Goal: Task Accomplishment & Management: Use online tool/utility

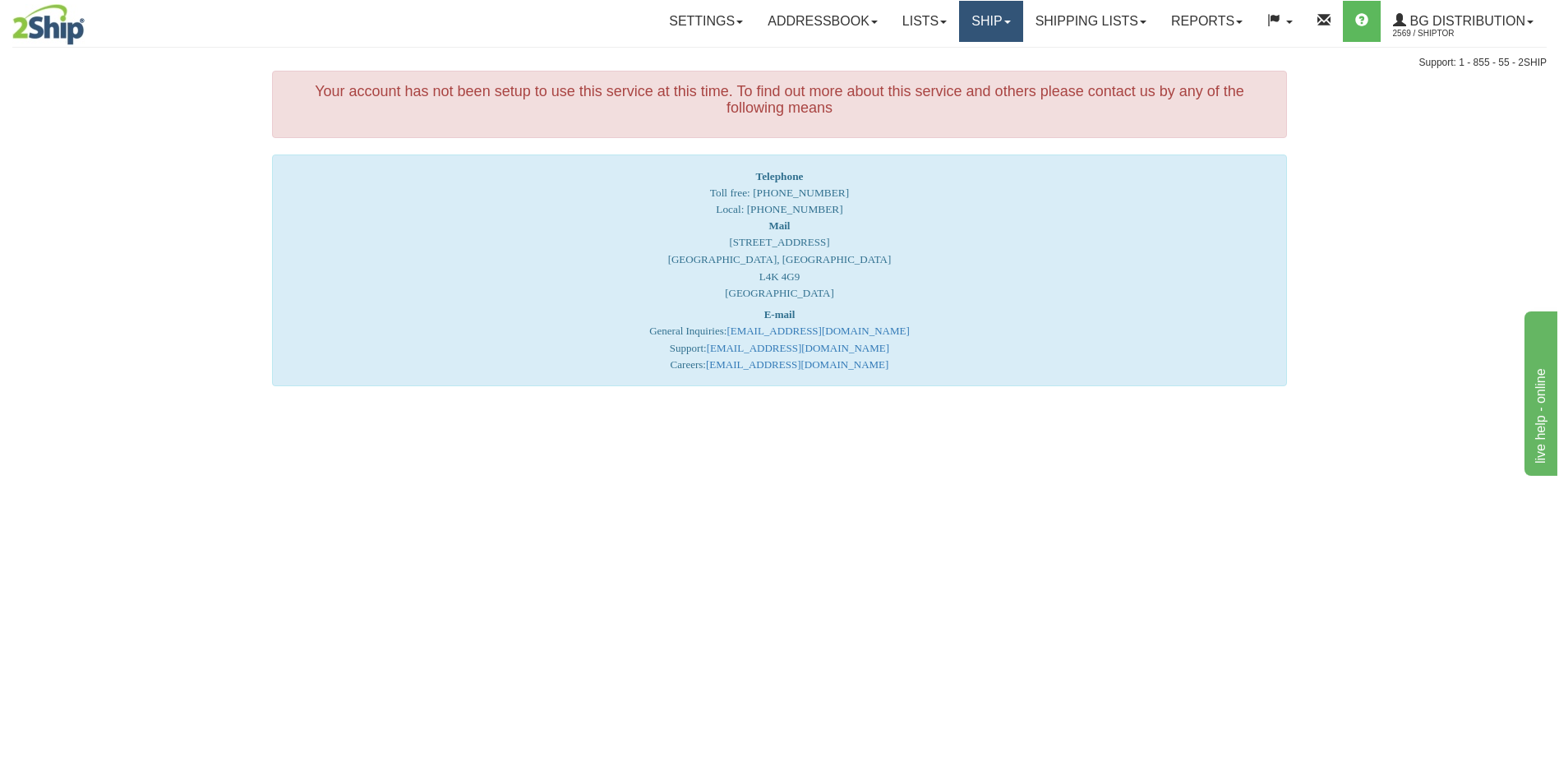
click at [961, 27] on link "Ship" at bounding box center [991, 21] width 63 height 41
click at [948, 54] on span "Ship Screen" at bounding box center [941, 57] width 63 height 13
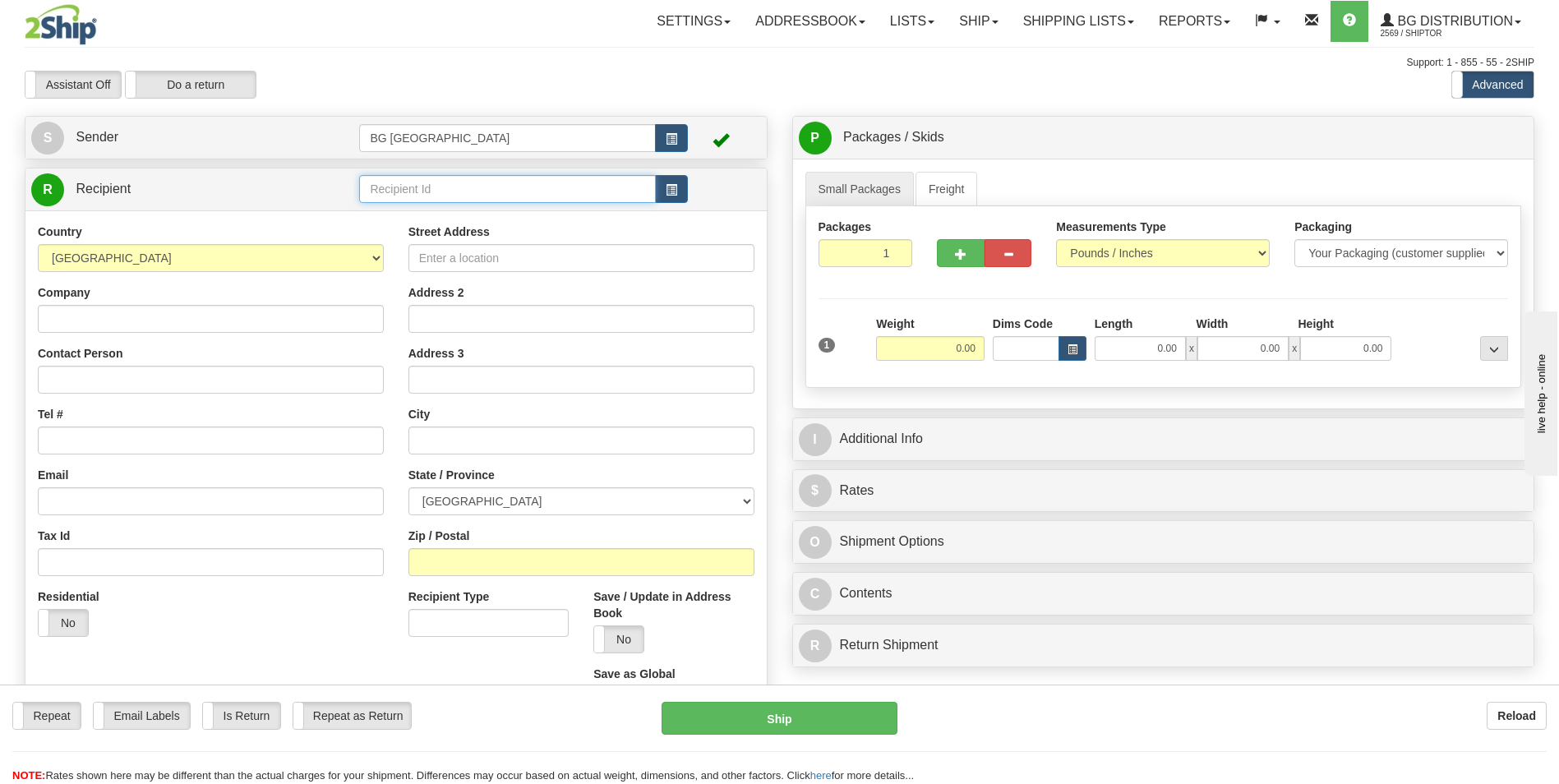
click at [471, 194] on input "text" at bounding box center [507, 189] width 296 height 28
click at [464, 207] on div "60156" at bounding box center [504, 214] width 280 height 18
type input "60156"
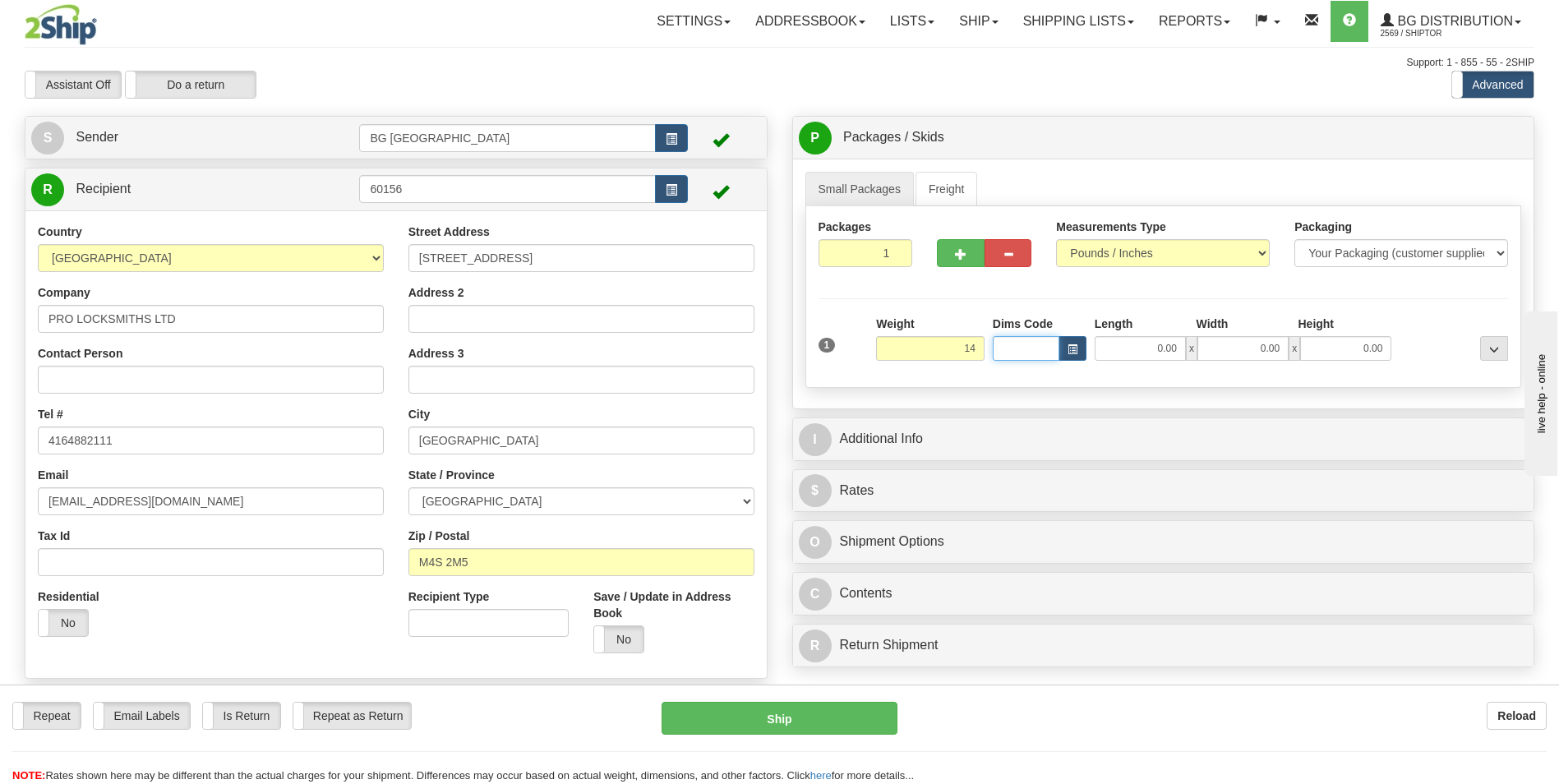
type input "14.00"
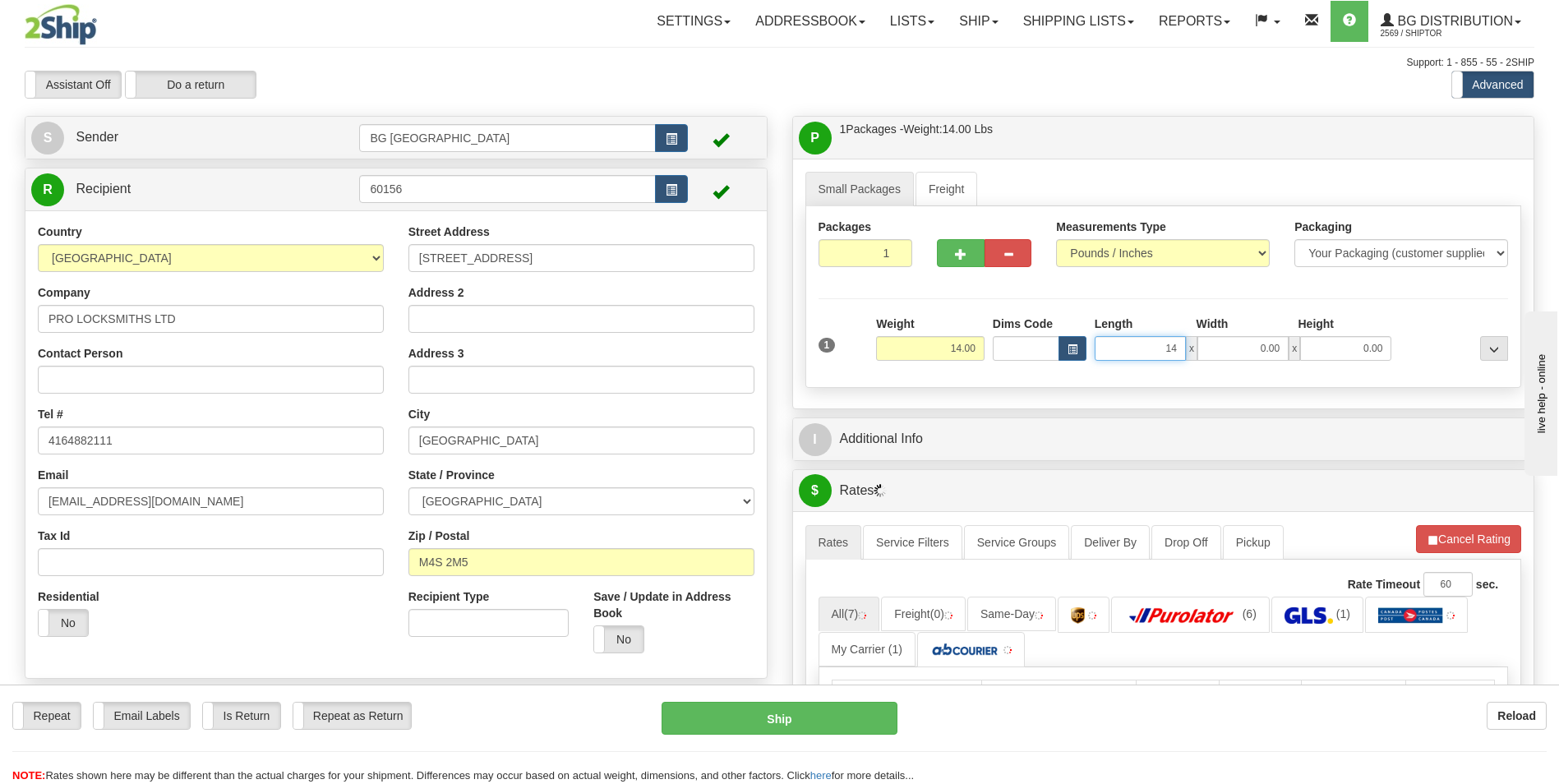
type input "14.00"
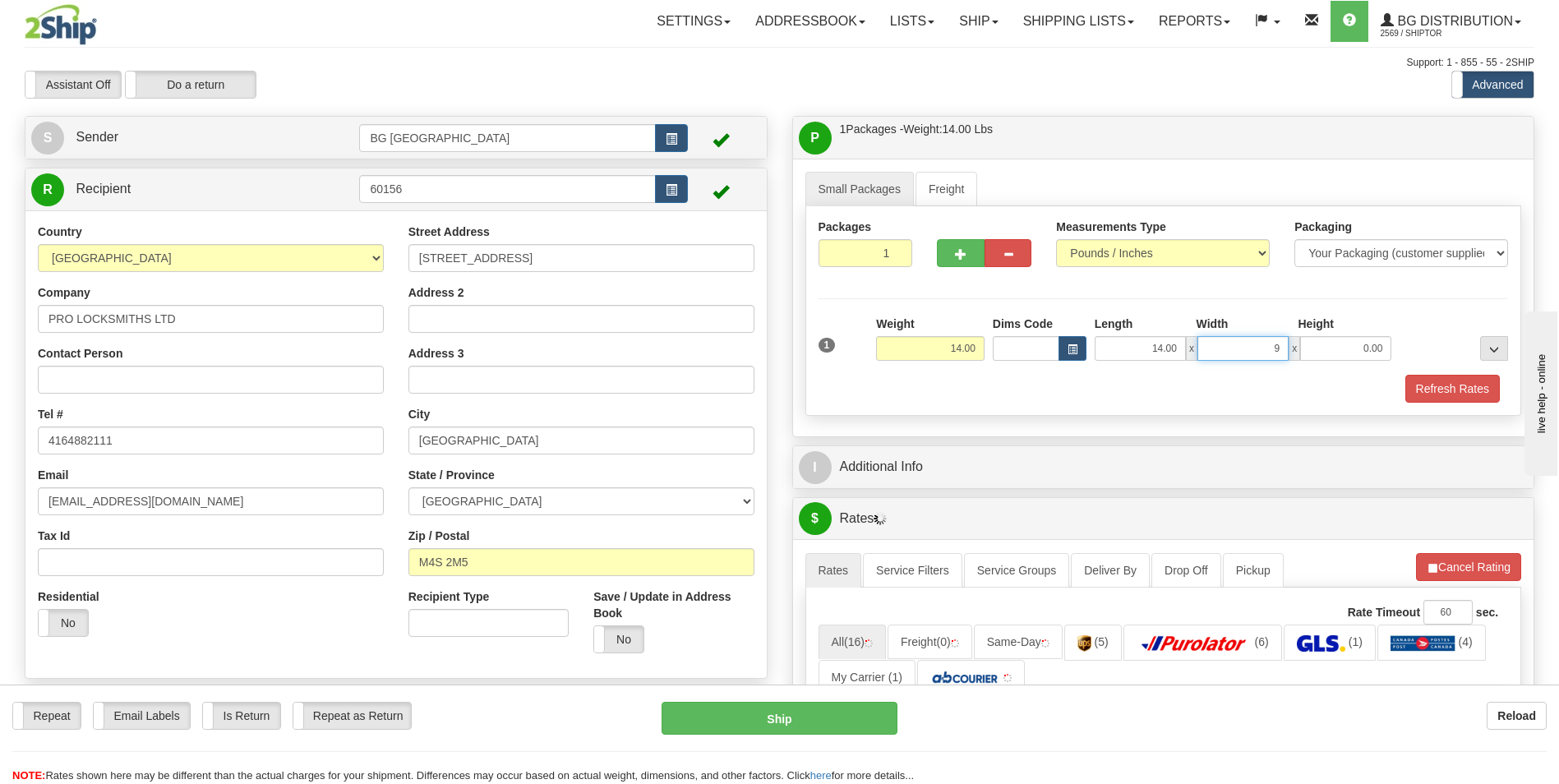
type input "9.00"
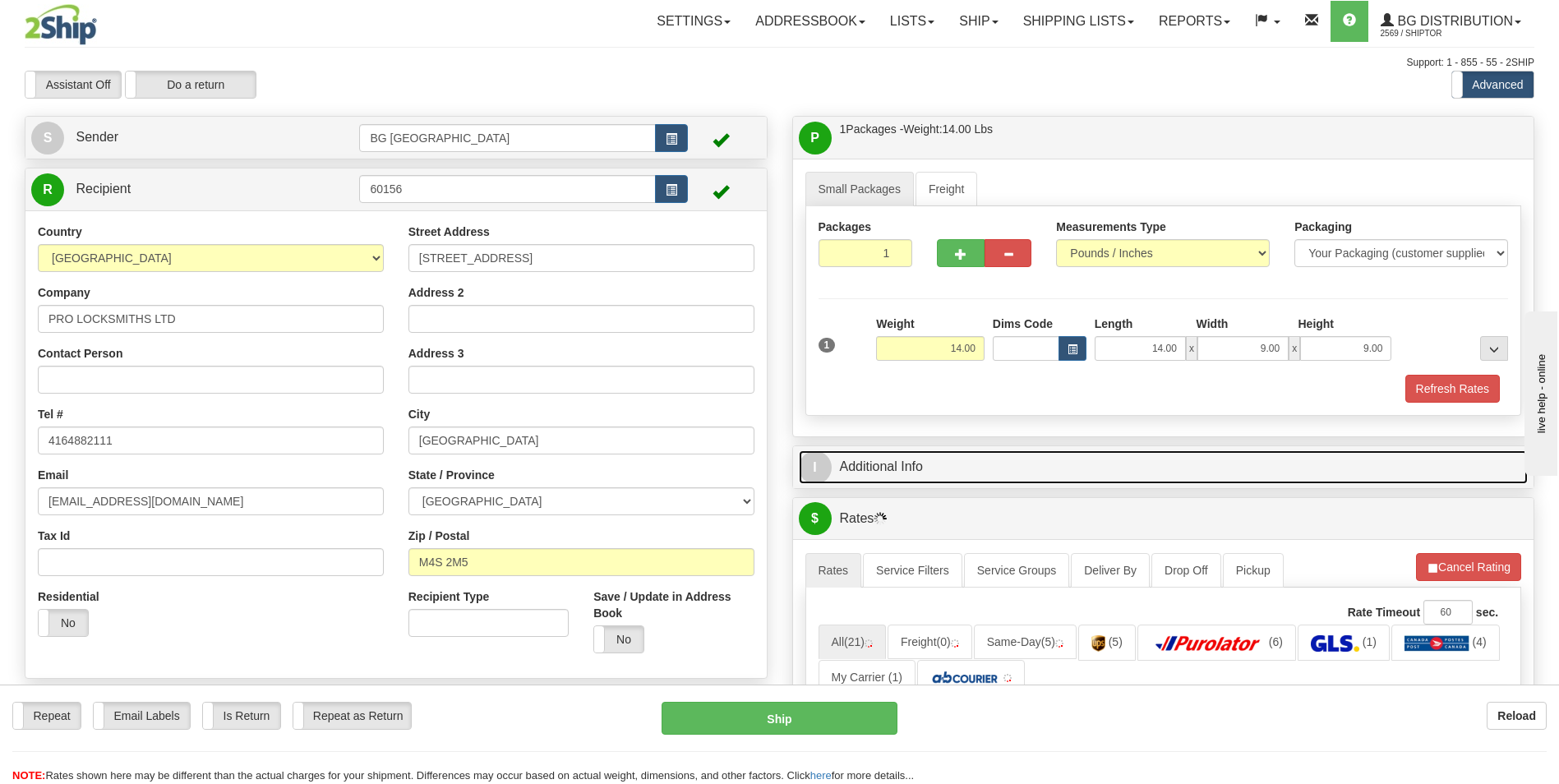
click at [877, 475] on link "I Additional Info" at bounding box center [1164, 467] width 730 height 33
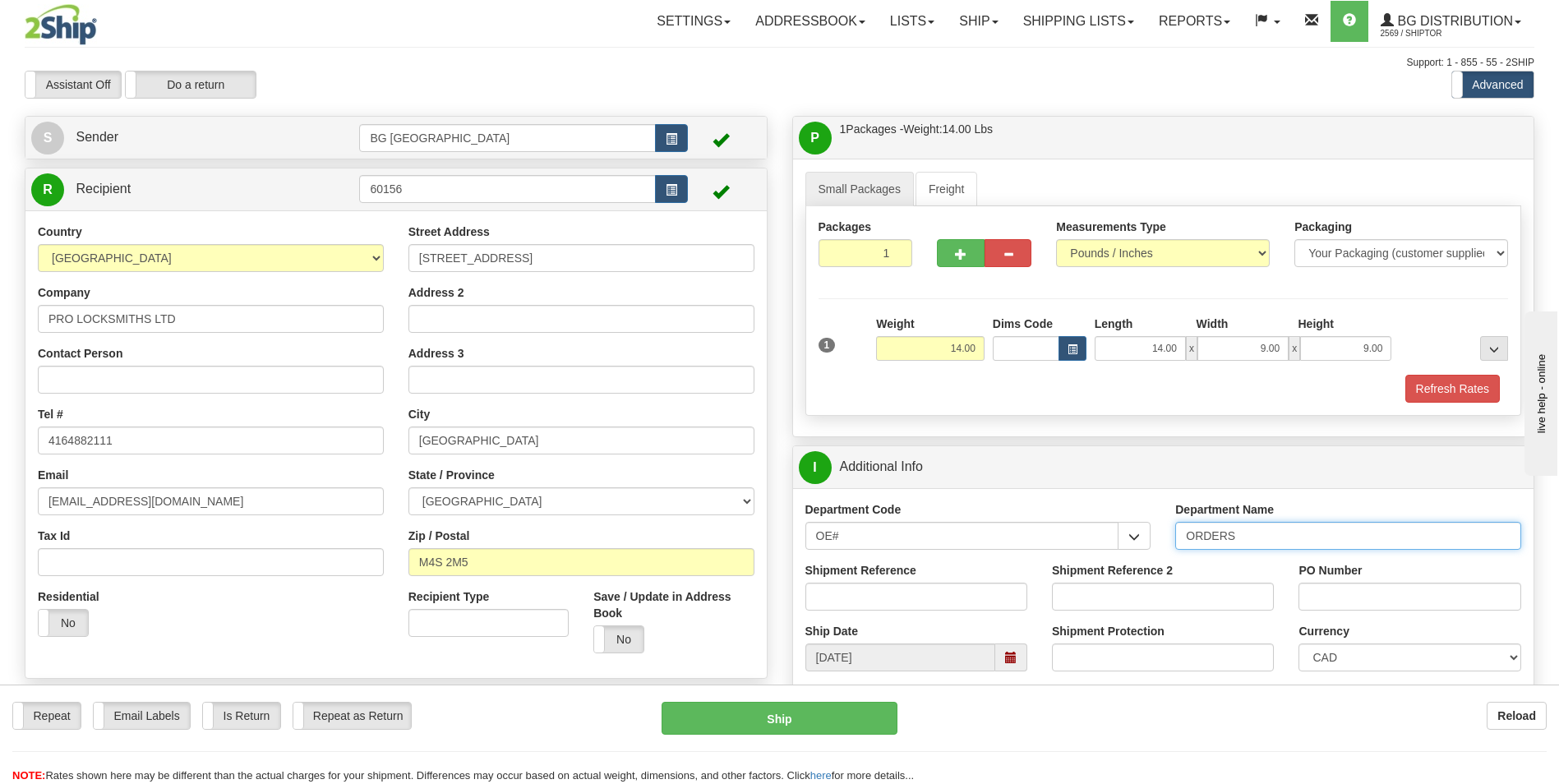
click at [1263, 540] on input "ORDERS" at bounding box center [1348, 535] width 346 height 28
type input "70184649-00"
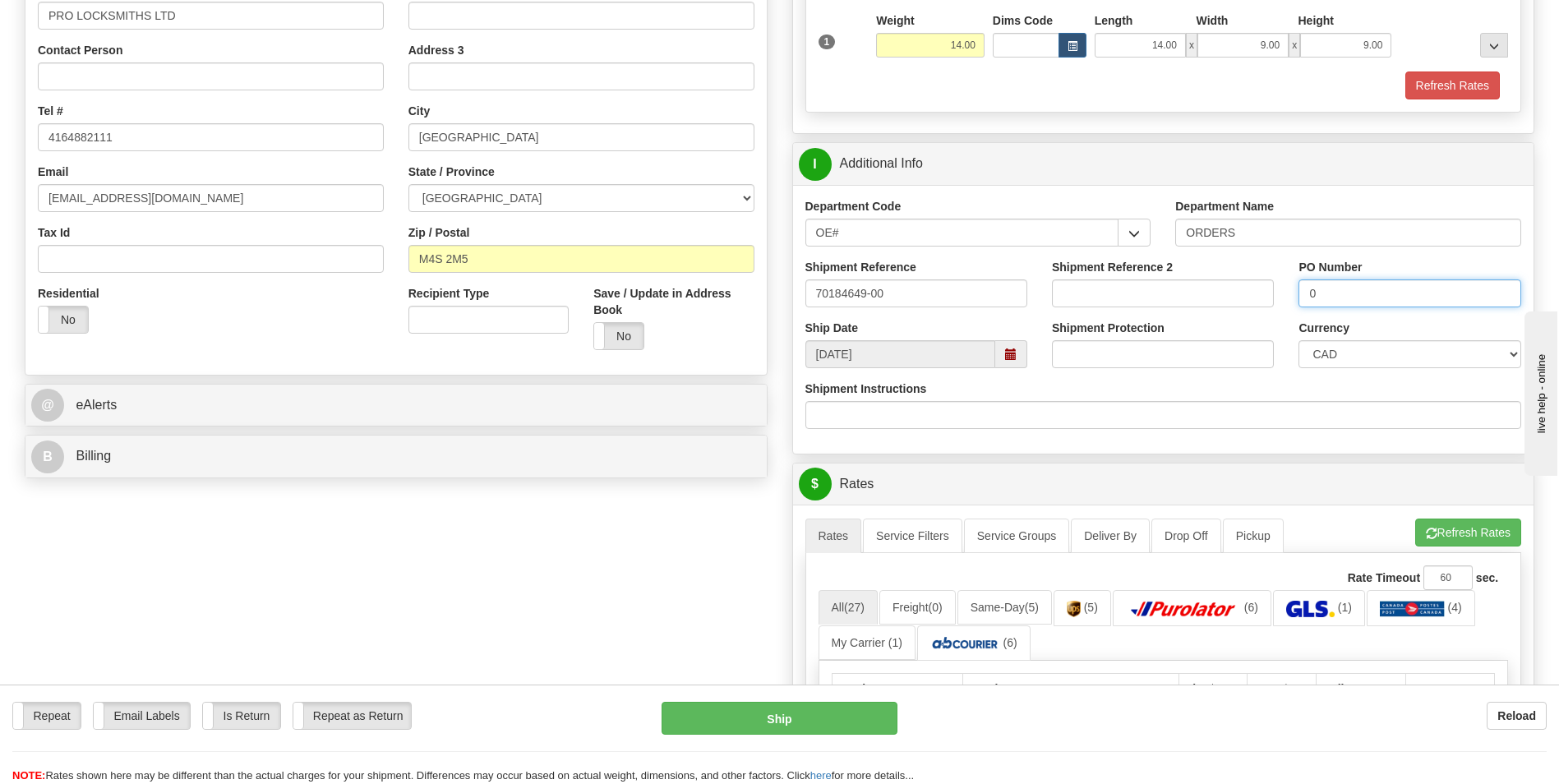
scroll to position [329, 0]
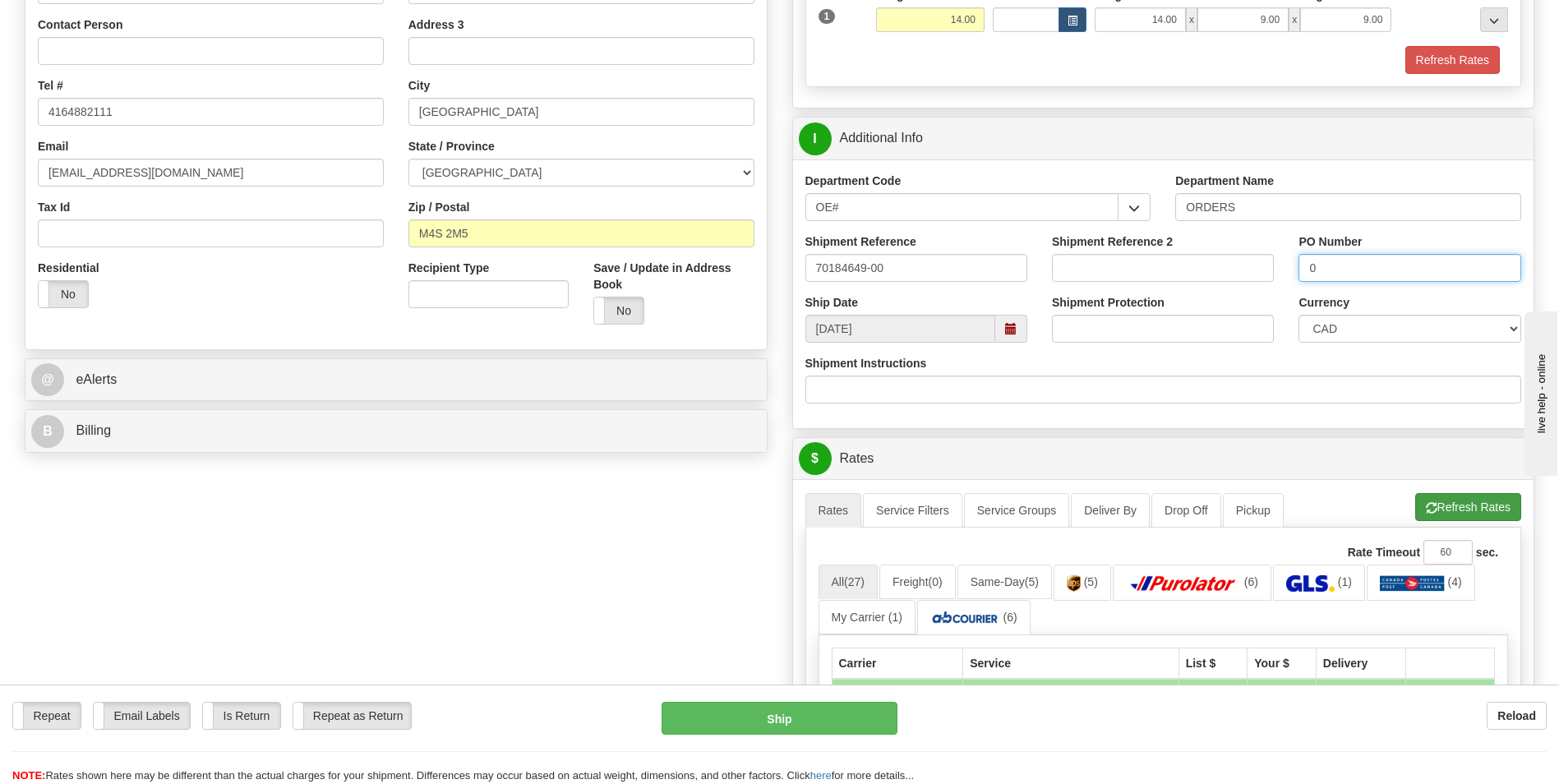
type input "0"
click at [1434, 509] on button "Refresh Rates" at bounding box center [1468, 507] width 106 height 28
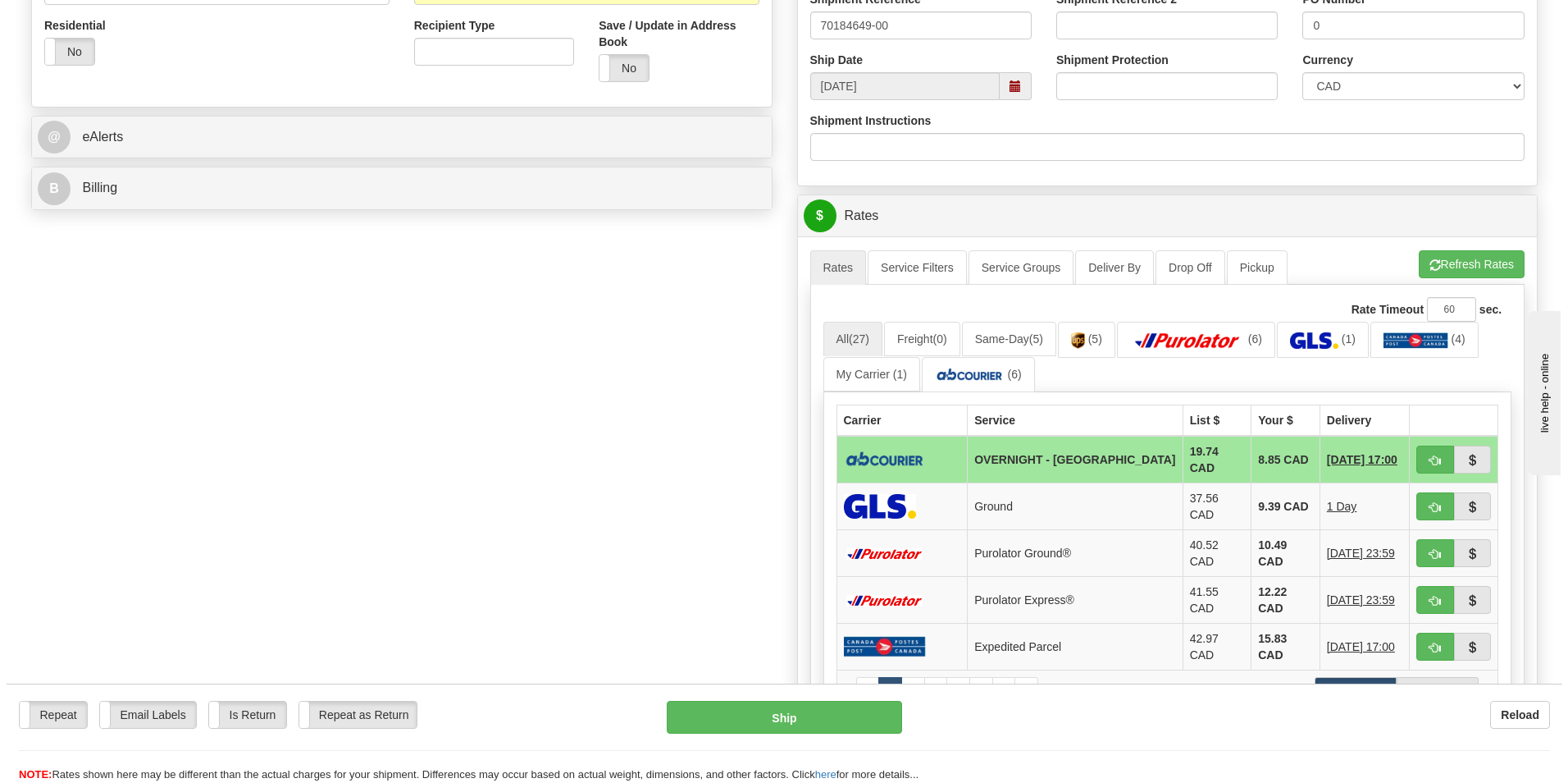
scroll to position [575, 0]
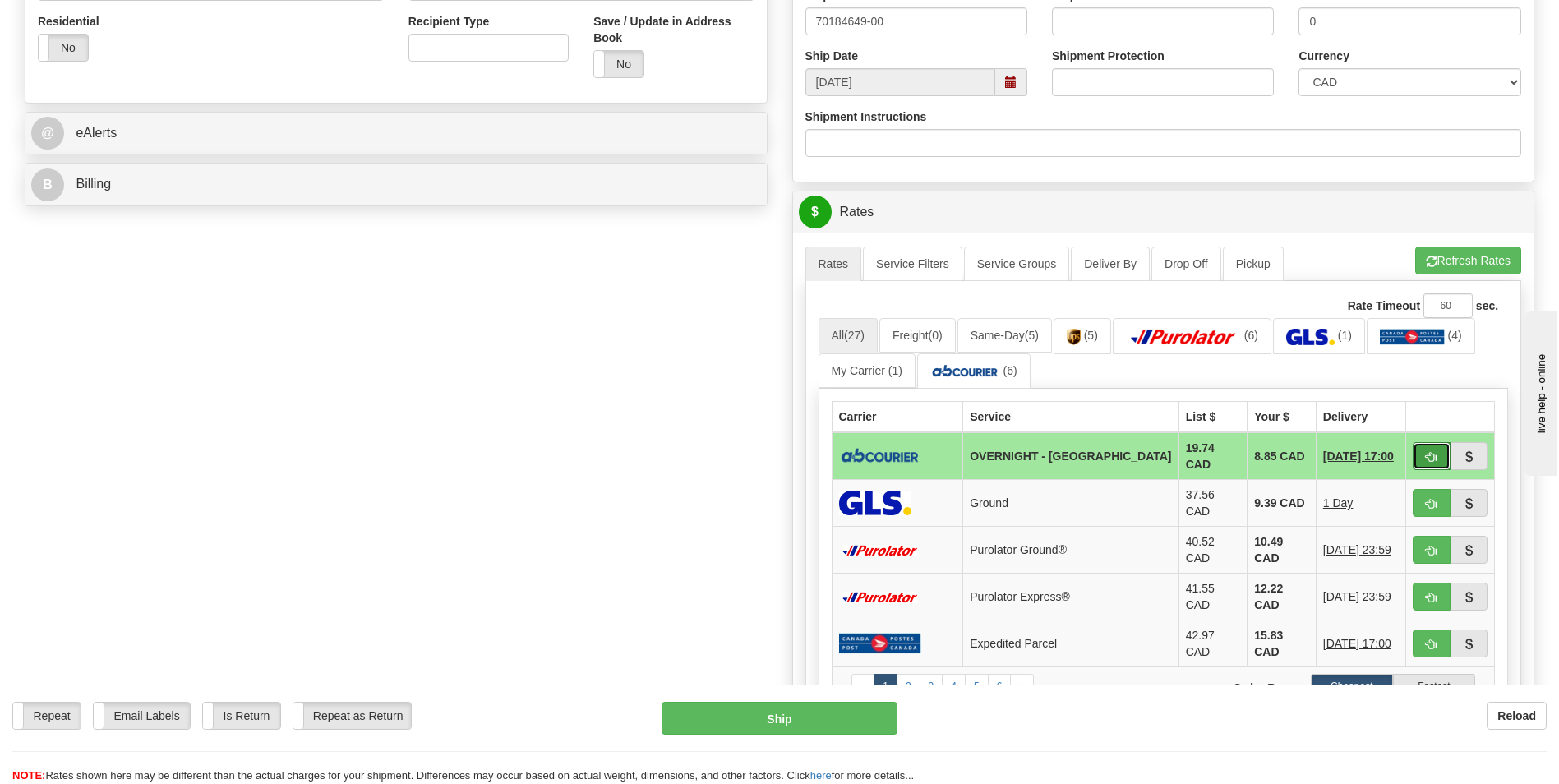
click at [1438, 452] on button "button" at bounding box center [1432, 455] width 38 height 28
type input "4"
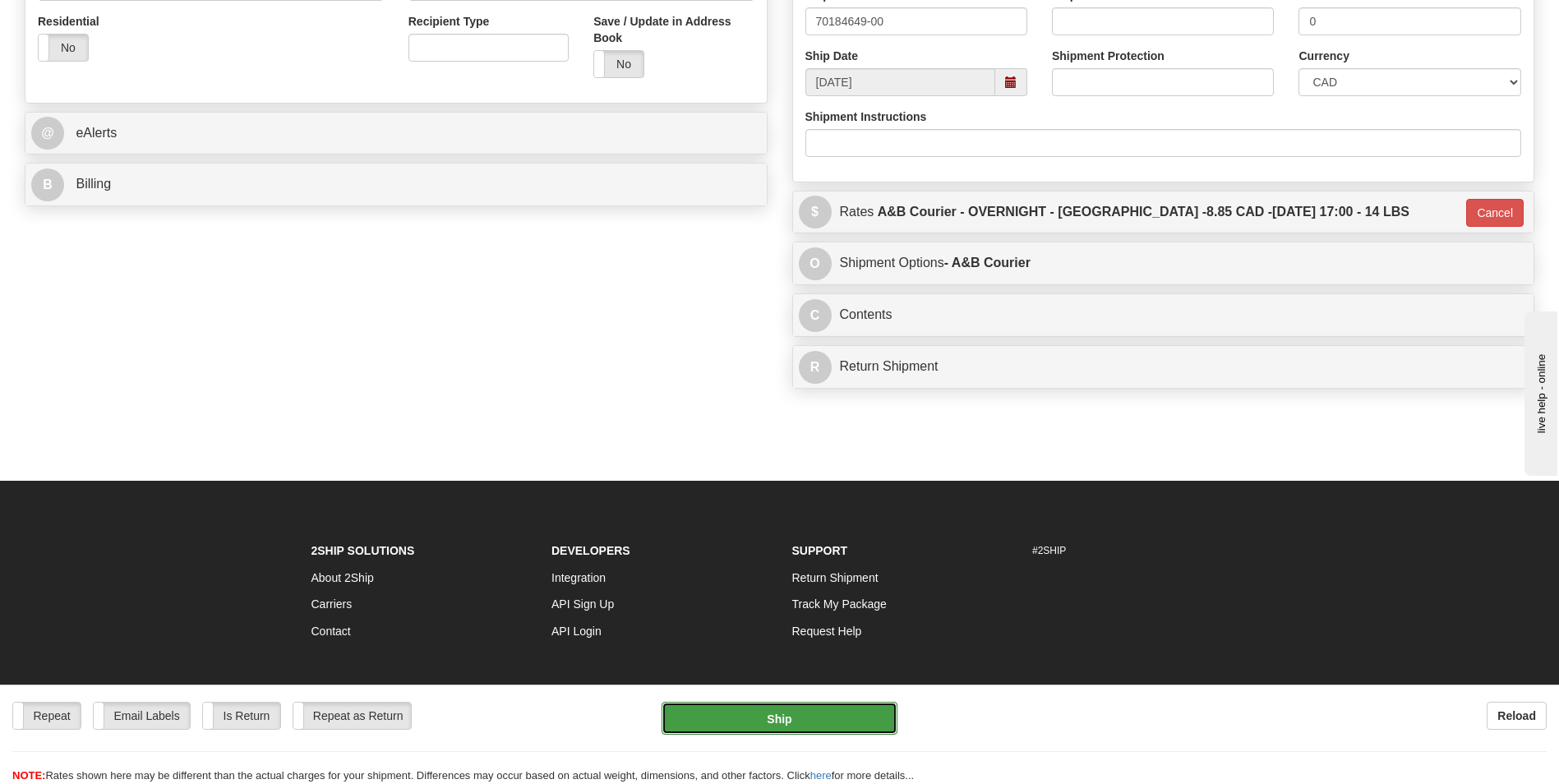
click at [832, 716] on button "Ship" at bounding box center [779, 718] width 235 height 33
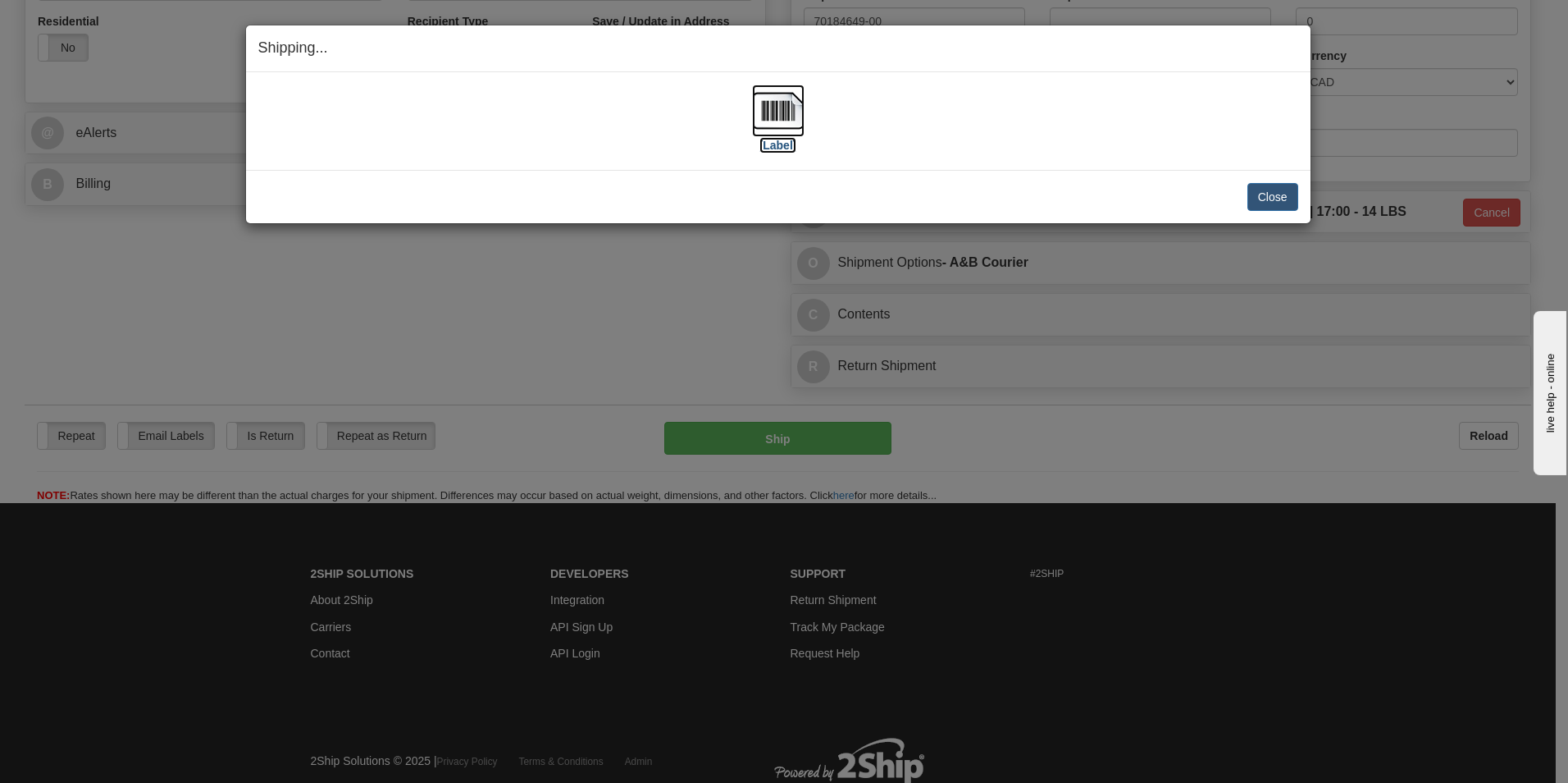
click at [766, 112] on img at bounding box center [778, 110] width 52 height 52
click at [1254, 178] on div "Close Cancel Cancel Shipment and Quit Pickup Quit Pickup ONLY" at bounding box center [779, 197] width 1065 height 53
click at [1264, 194] on button "Close" at bounding box center [1272, 196] width 50 height 28
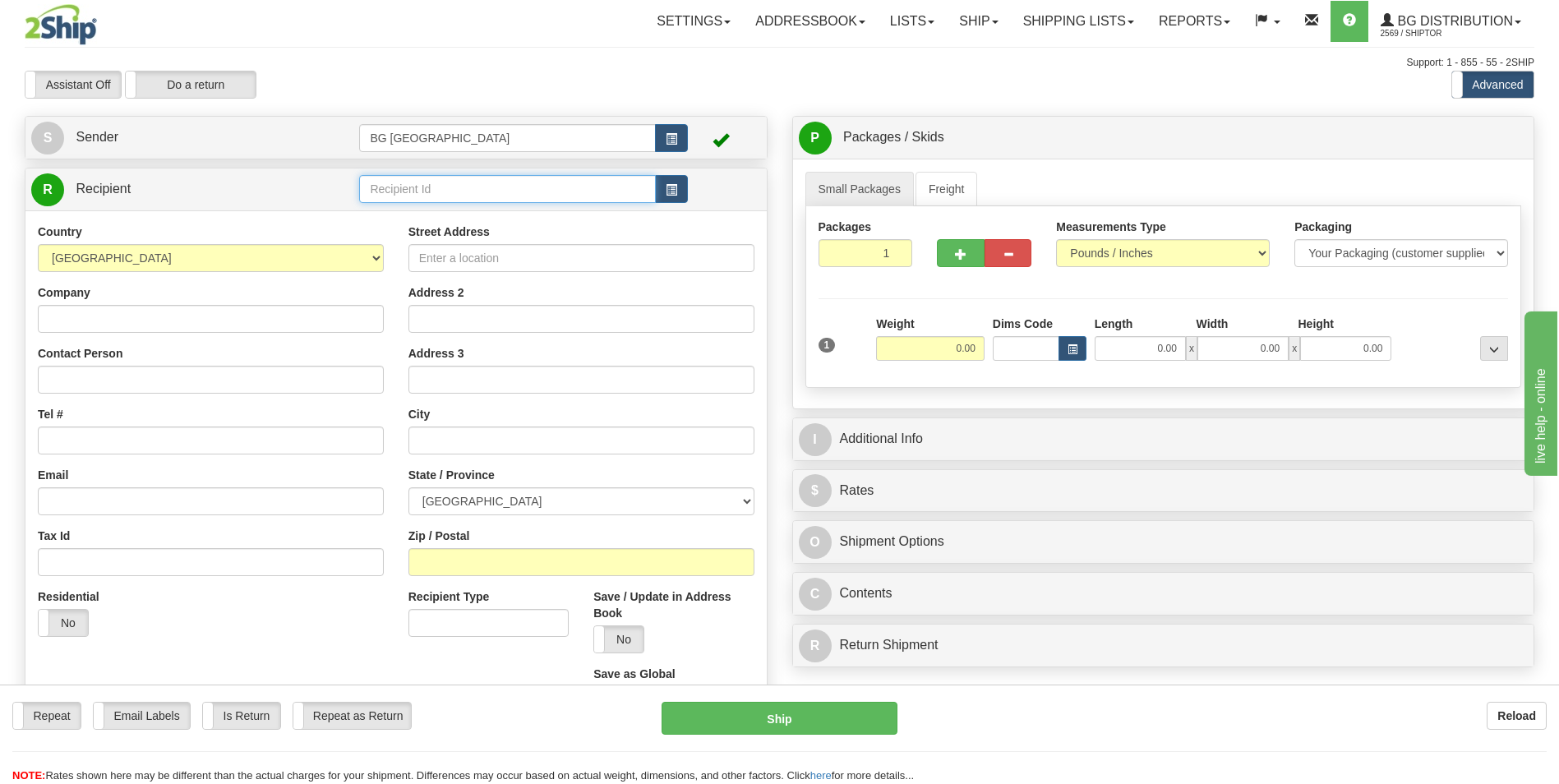
click at [395, 186] on input "text" at bounding box center [507, 189] width 296 height 28
click at [386, 211] on div "60160" at bounding box center [504, 214] width 280 height 18
type input "60160"
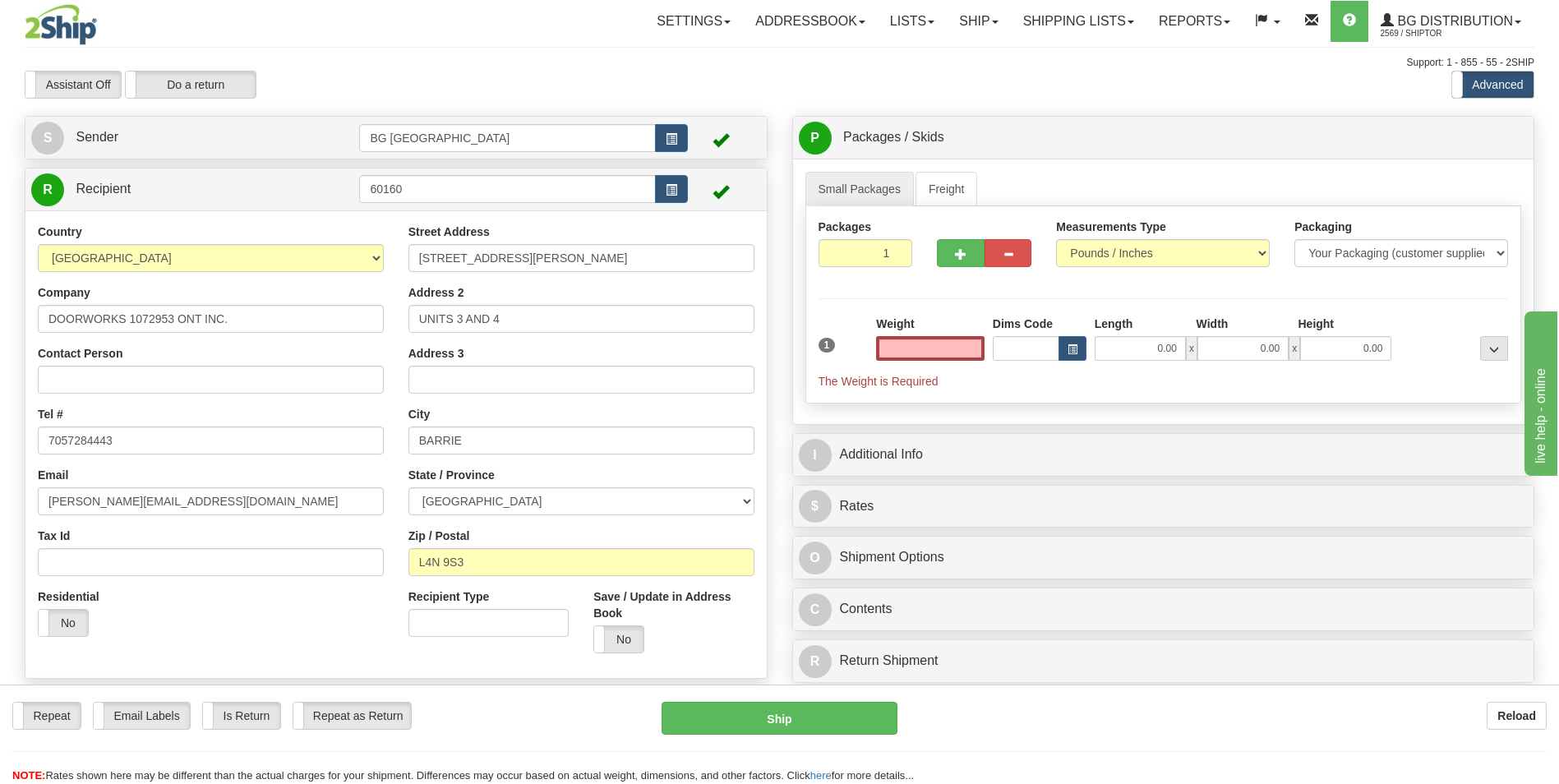
type input "0.00"
click at [939, 346] on input "0.00" at bounding box center [931, 349] width 109 height 25
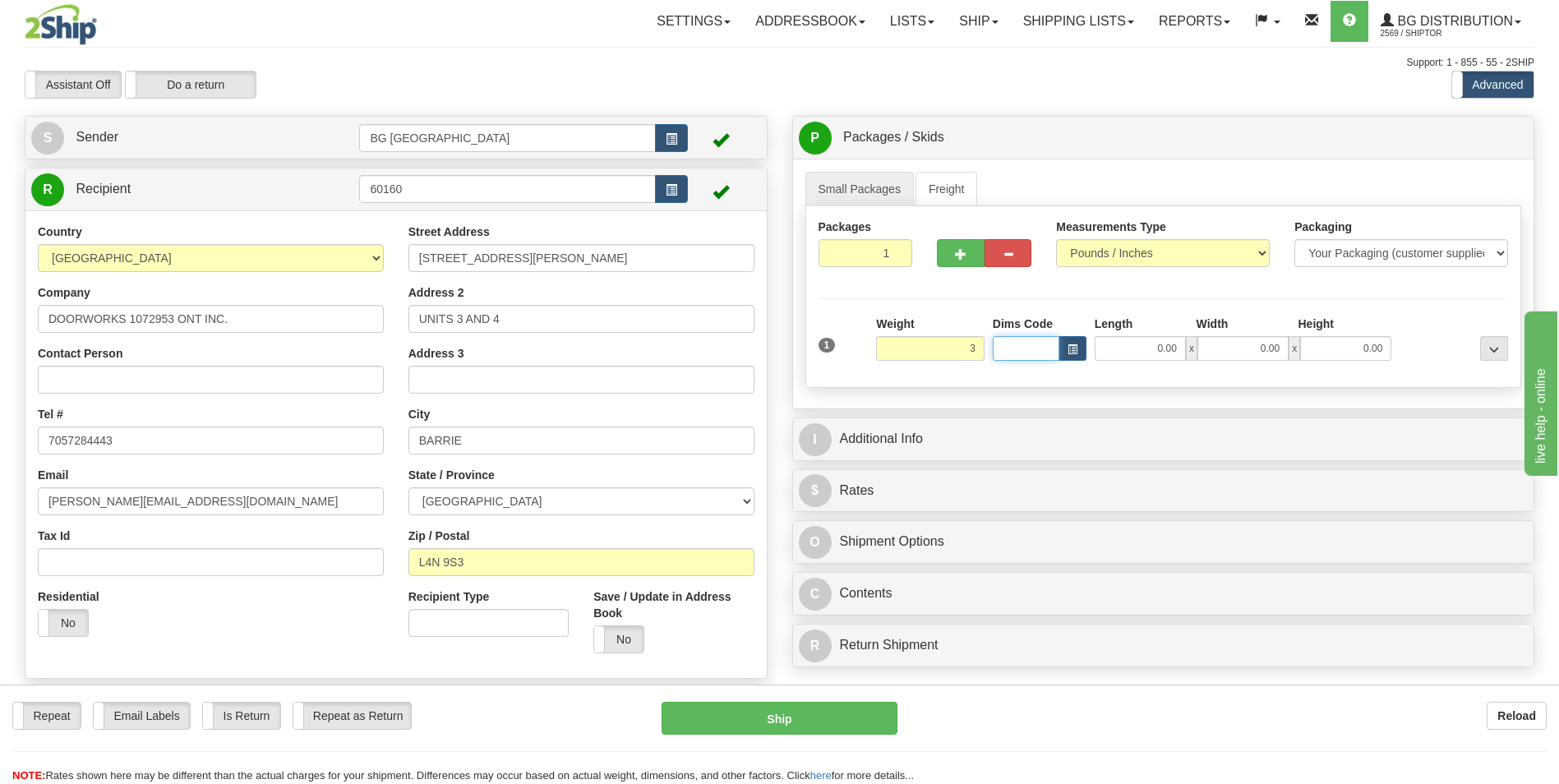
type input "3.00"
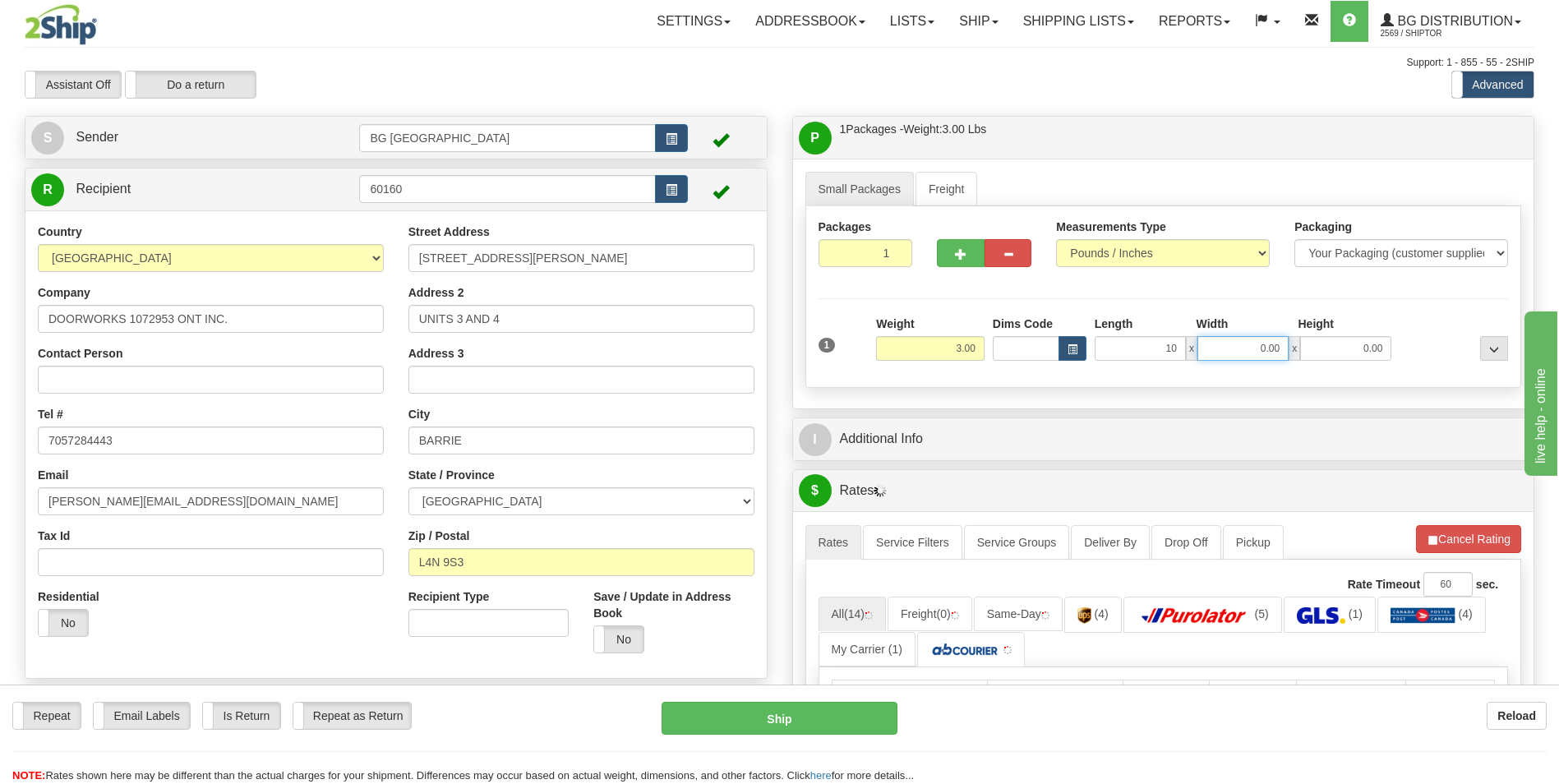
type input "10.00"
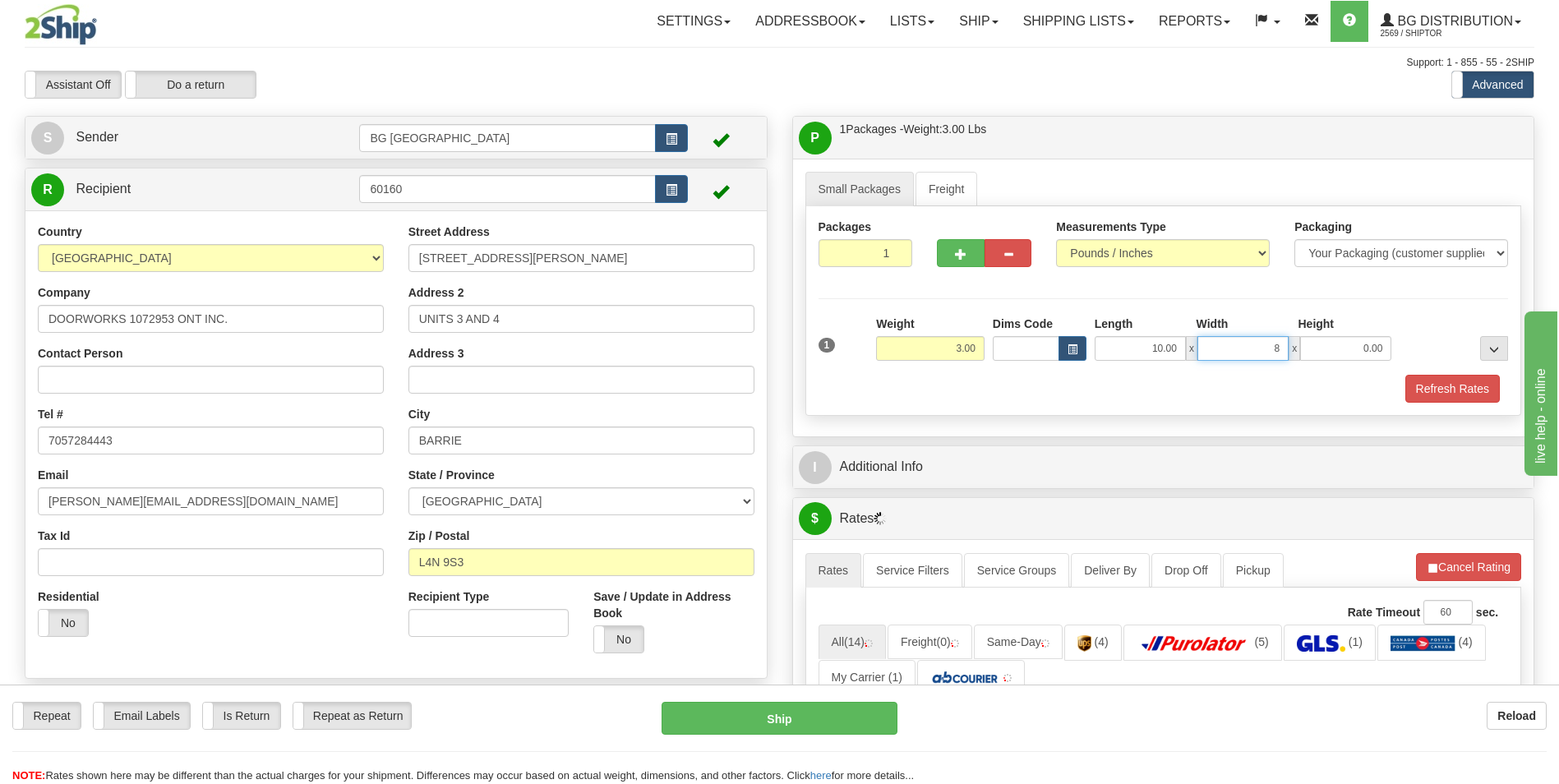
type input "8.00"
type input "4.00"
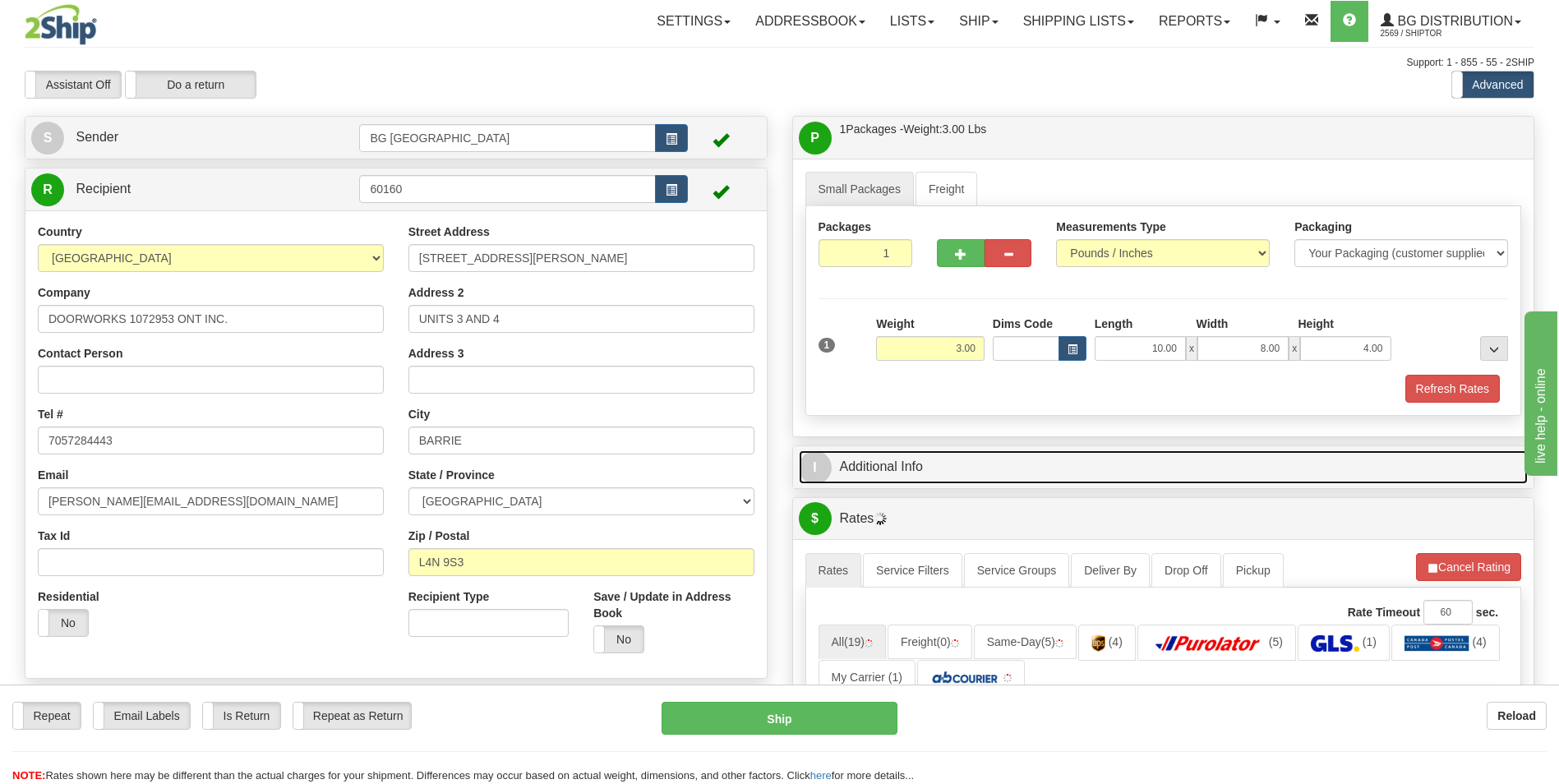
click at [937, 460] on link "I Additional Info" at bounding box center [1164, 467] width 730 height 33
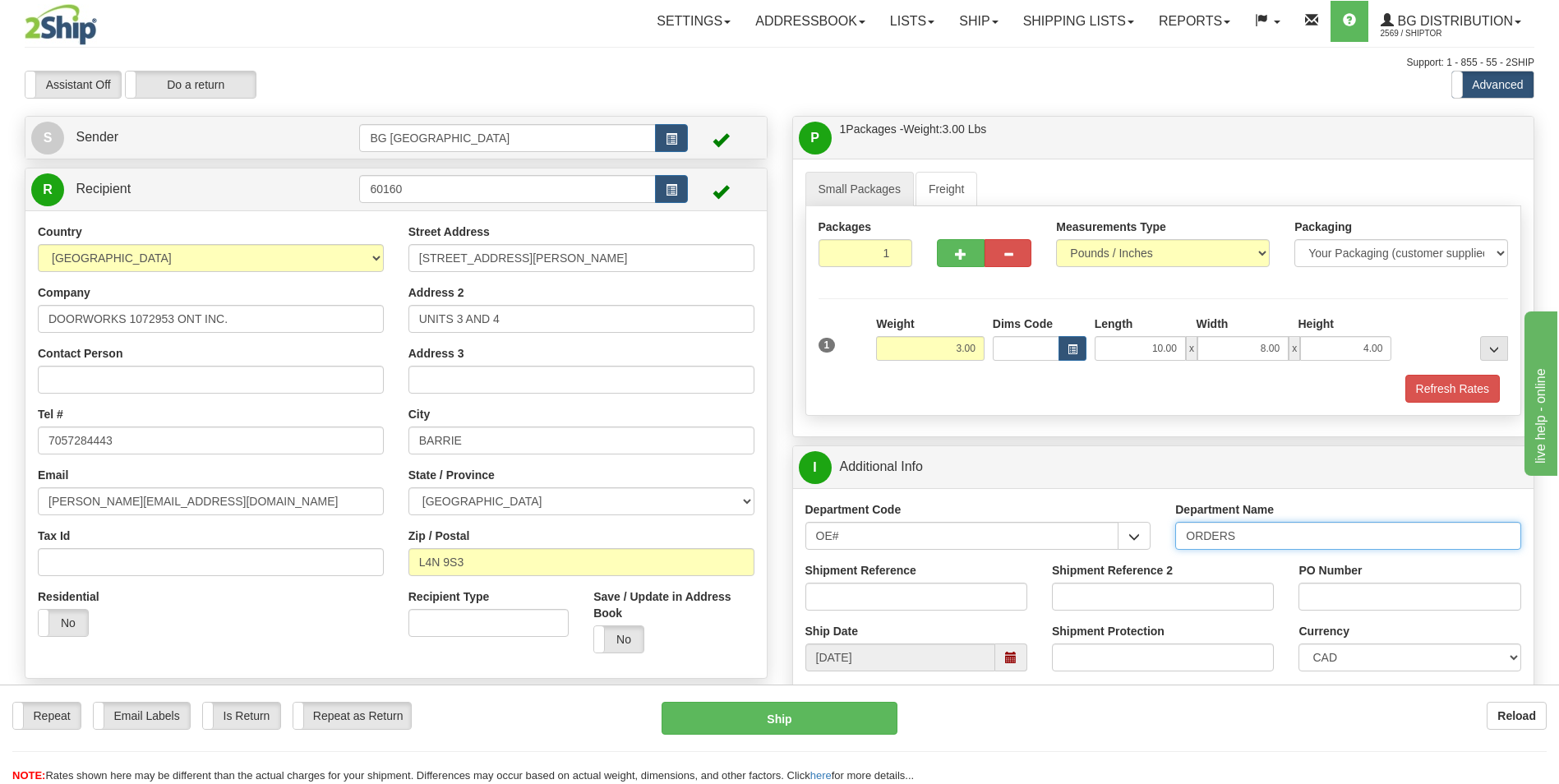
click at [1248, 533] on input "ORDERS" at bounding box center [1348, 535] width 346 height 28
type input "70184453-00"
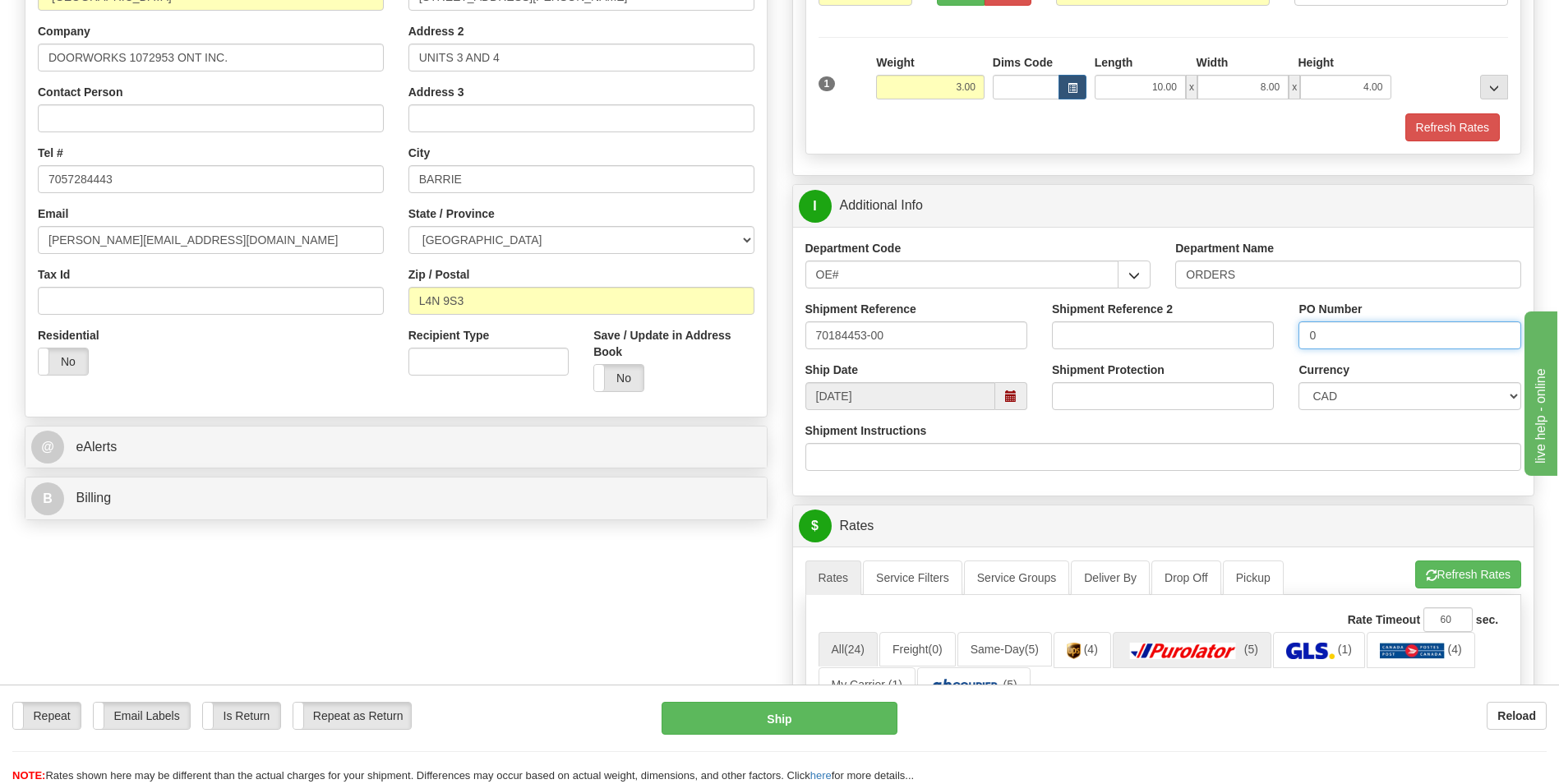
scroll to position [329, 0]
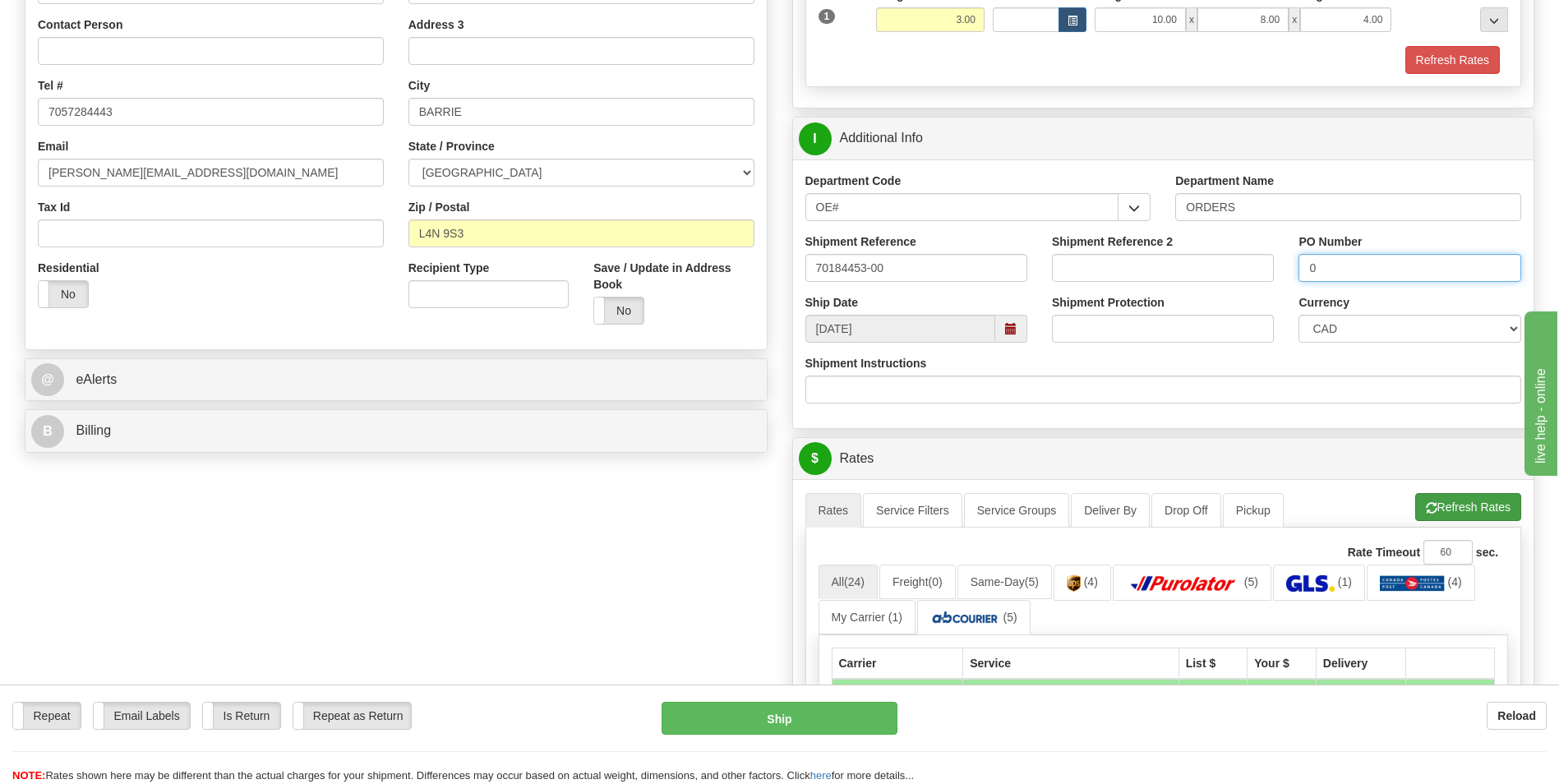
type input "0"
click at [1452, 512] on button "Refresh Rates" at bounding box center [1468, 507] width 106 height 28
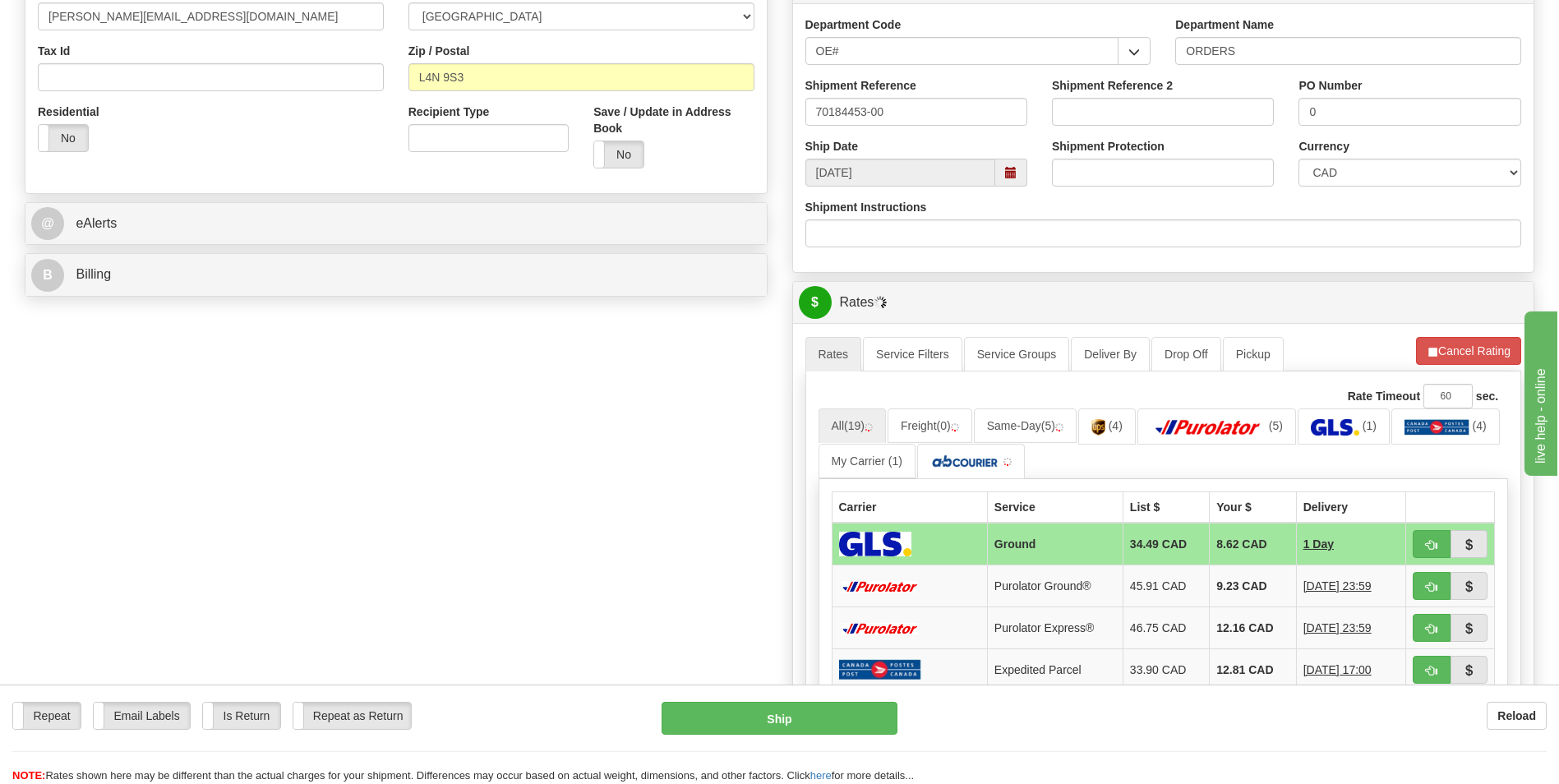
scroll to position [739, 0]
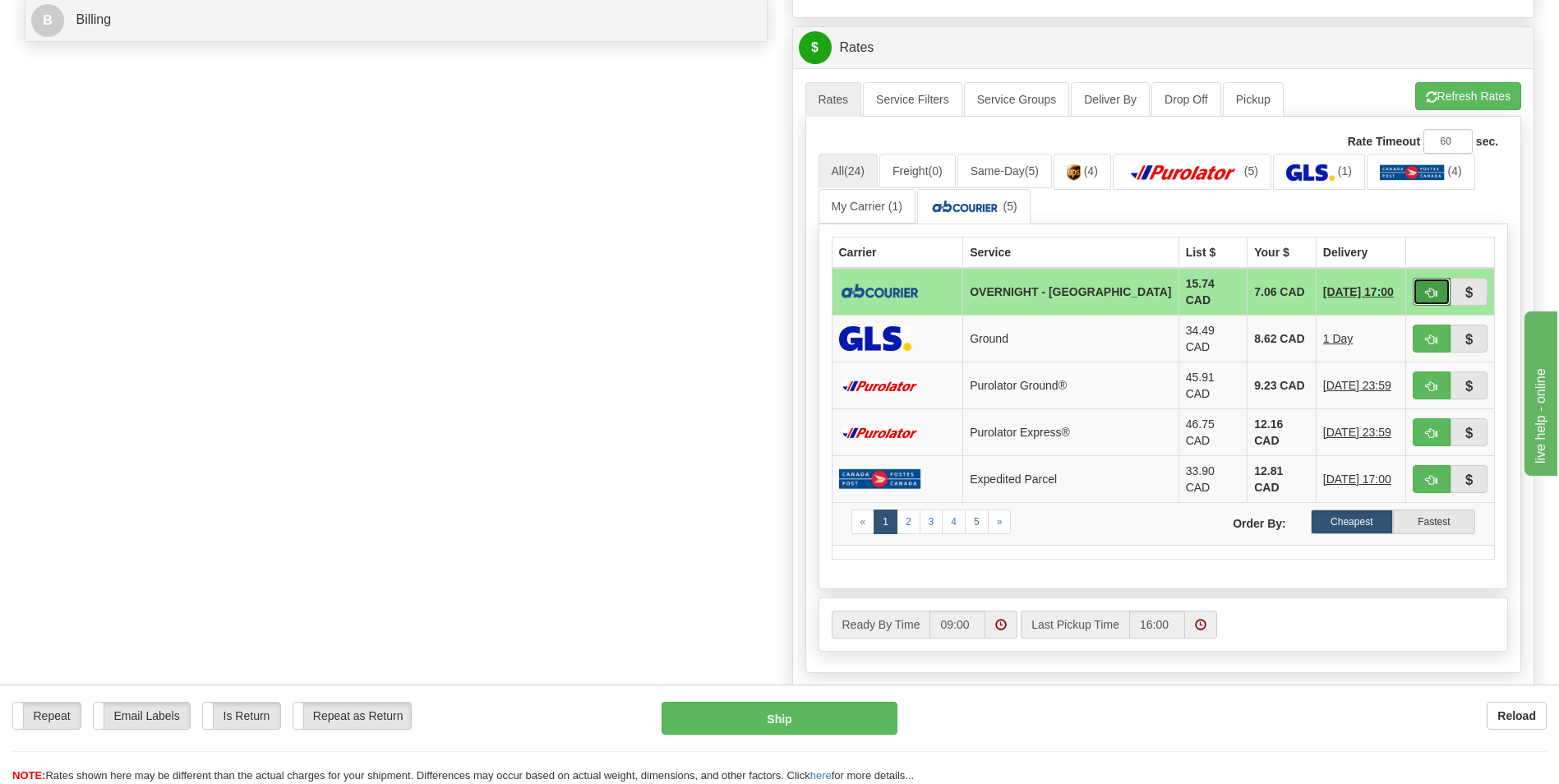
click at [1433, 289] on span "button" at bounding box center [1432, 292] width 11 height 10
type input "4"
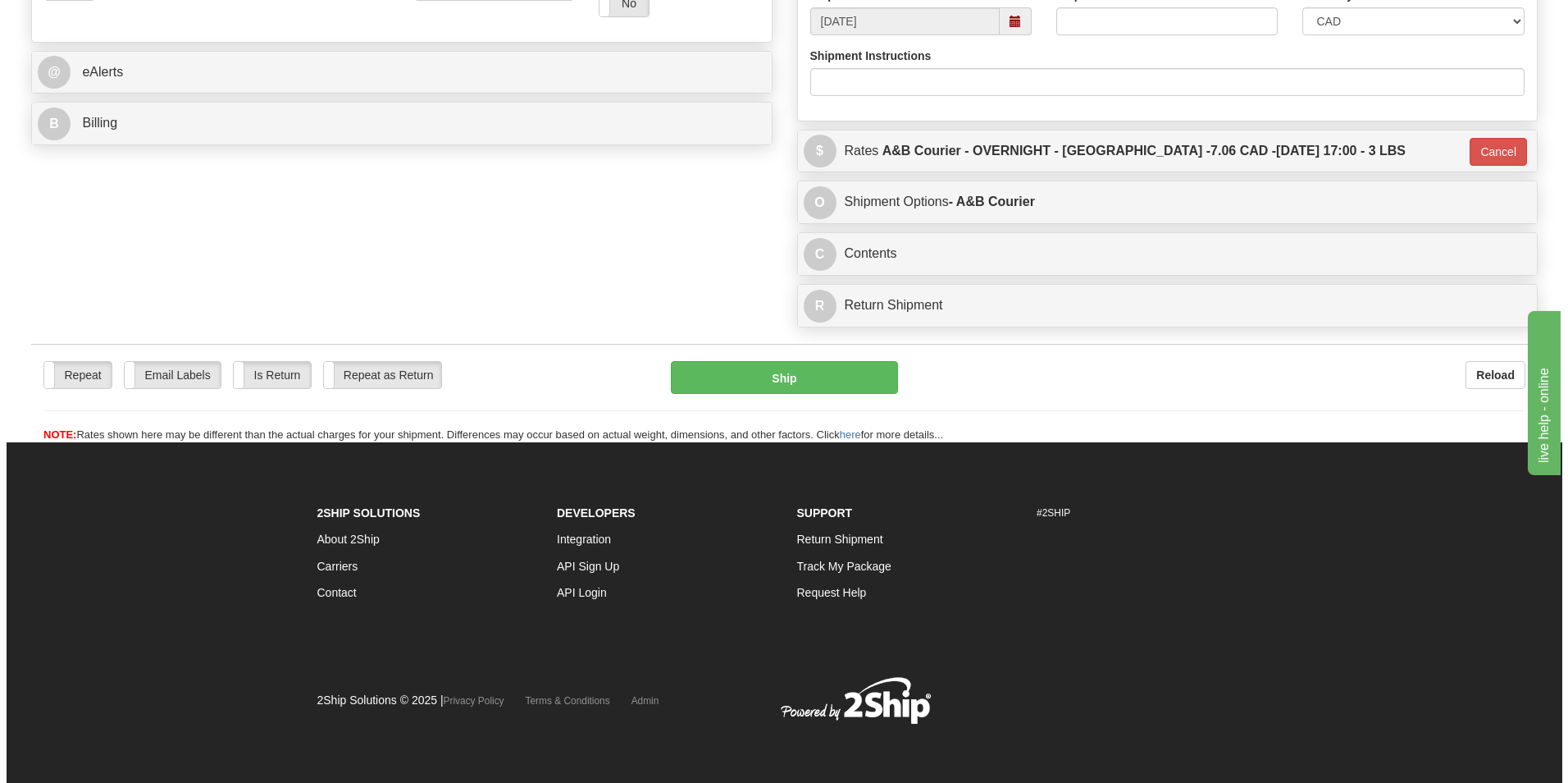
scroll to position [636, 0]
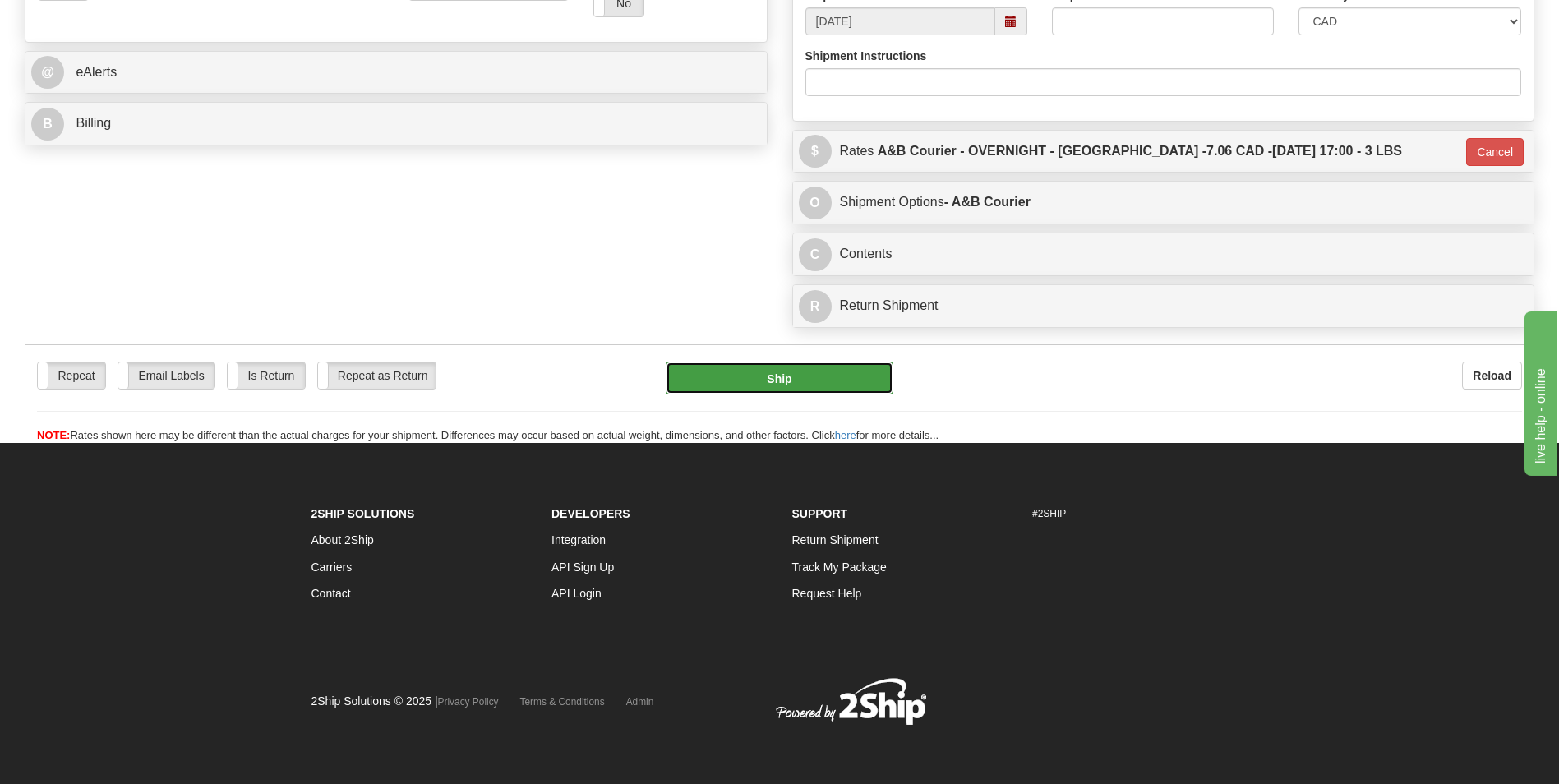
click at [816, 385] on button "Ship" at bounding box center [780, 378] width 227 height 33
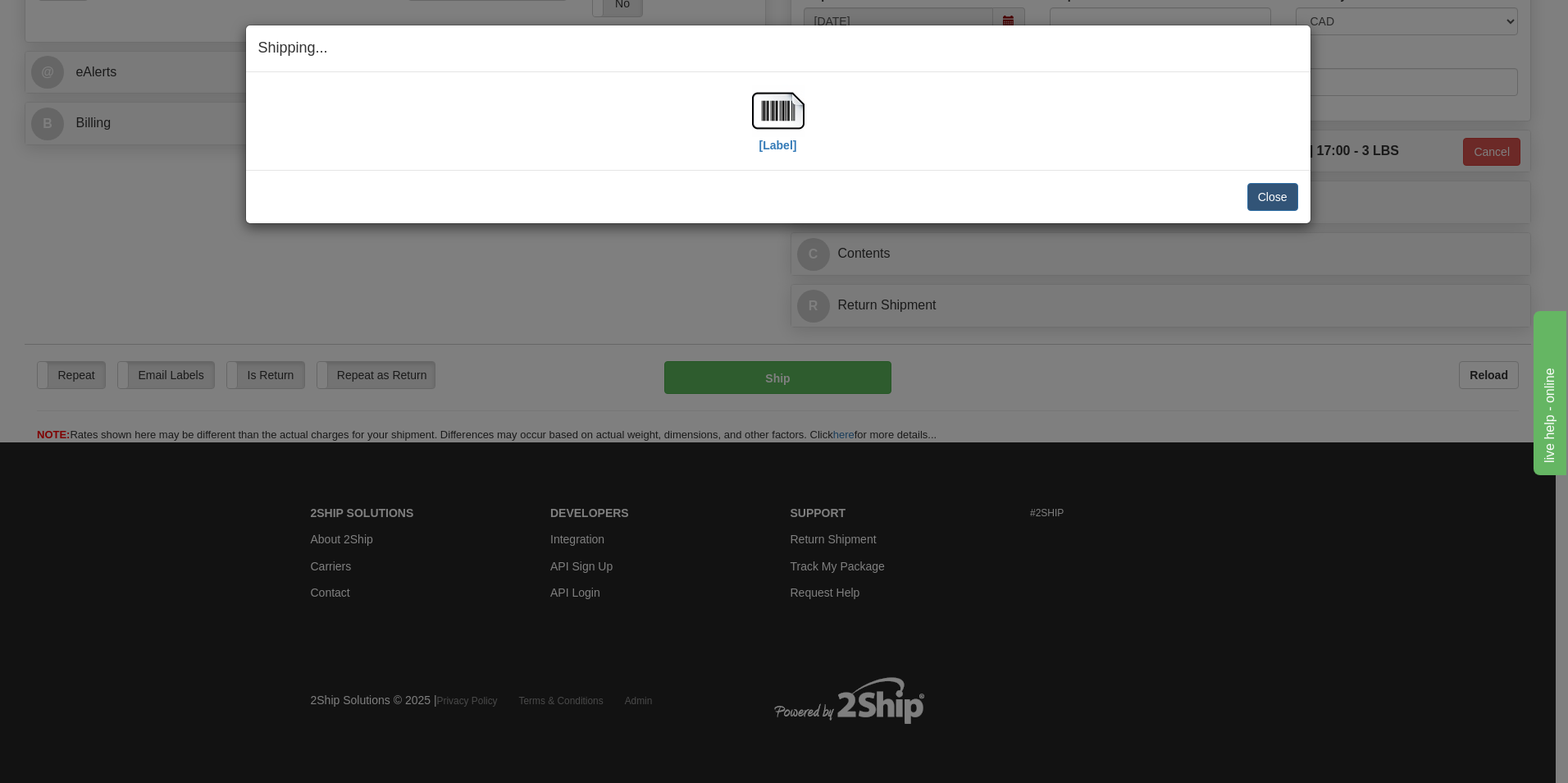
click at [1448, 553] on div "Shipping... Your SHIPMENT will EXPIRE in [Label] IMPORTANT NOTICE Embassy / Con…" at bounding box center [784, 391] width 1568 height 783
click at [773, 99] on img at bounding box center [778, 110] width 52 height 52
click at [1262, 201] on button "Close" at bounding box center [1272, 196] width 50 height 28
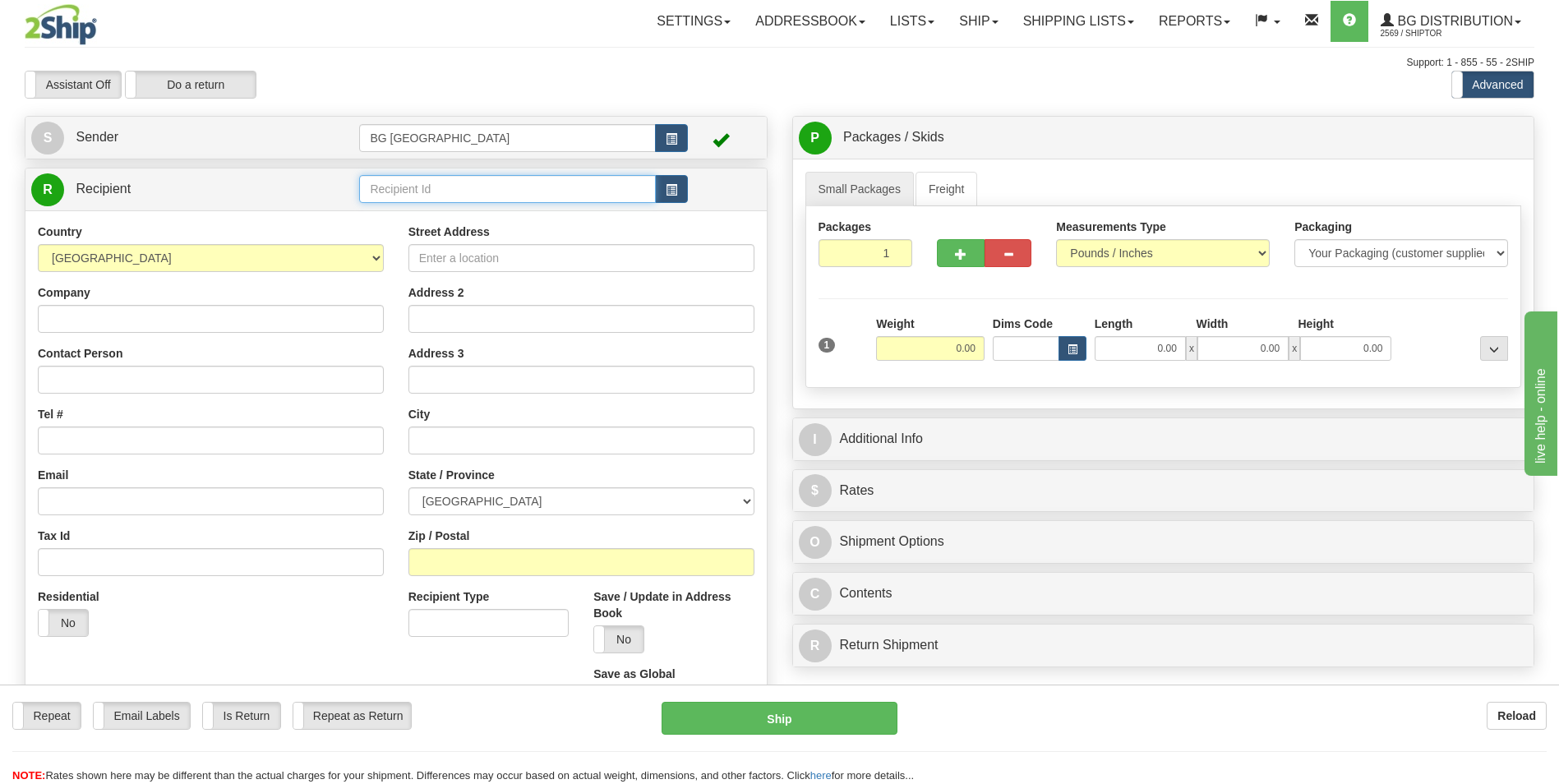
click at [432, 189] on input "text" at bounding box center [507, 189] width 296 height 28
click at [415, 205] on li "60032" at bounding box center [507, 214] width 294 height 21
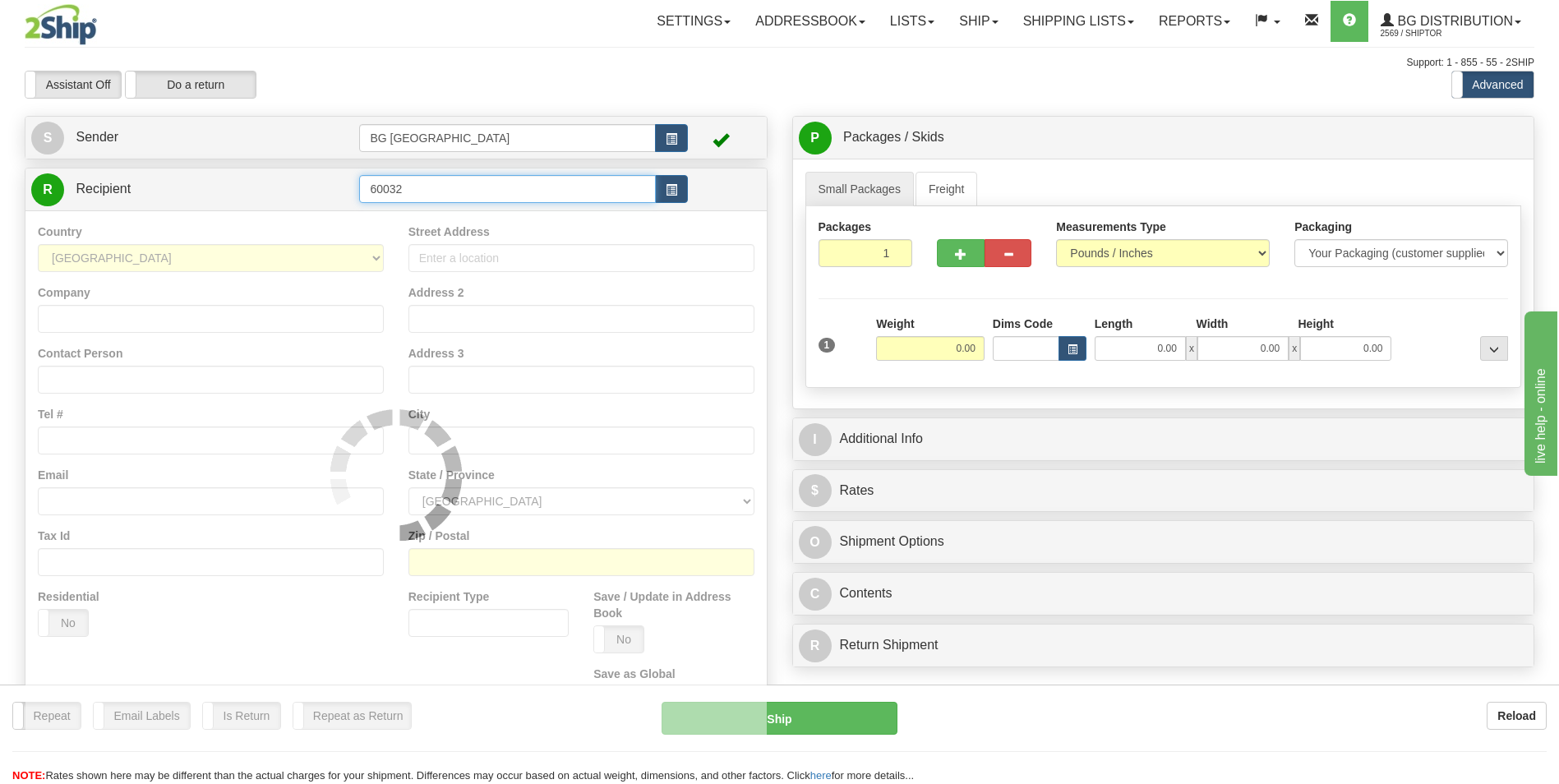
type input "60032"
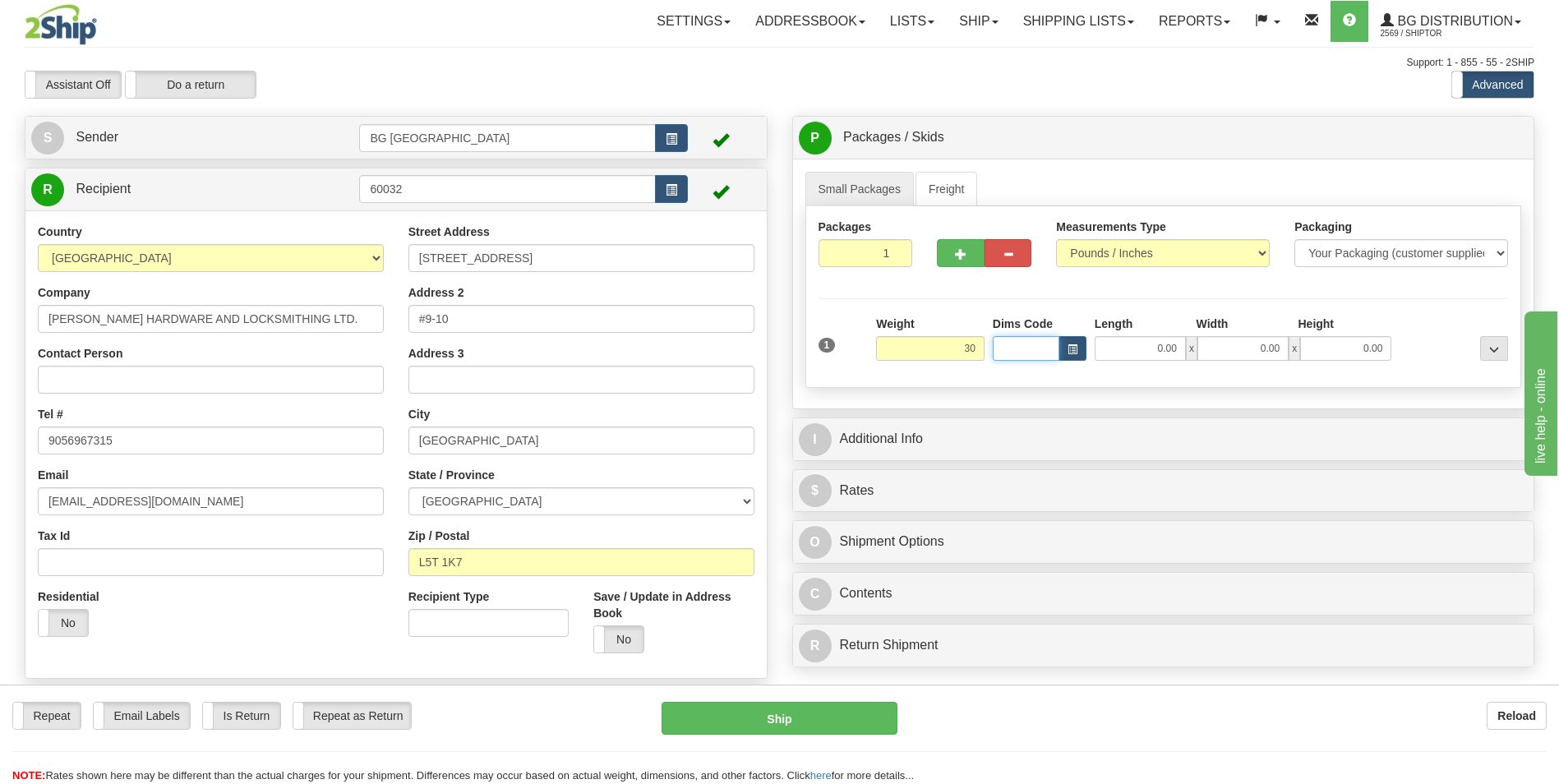
type input "30.00"
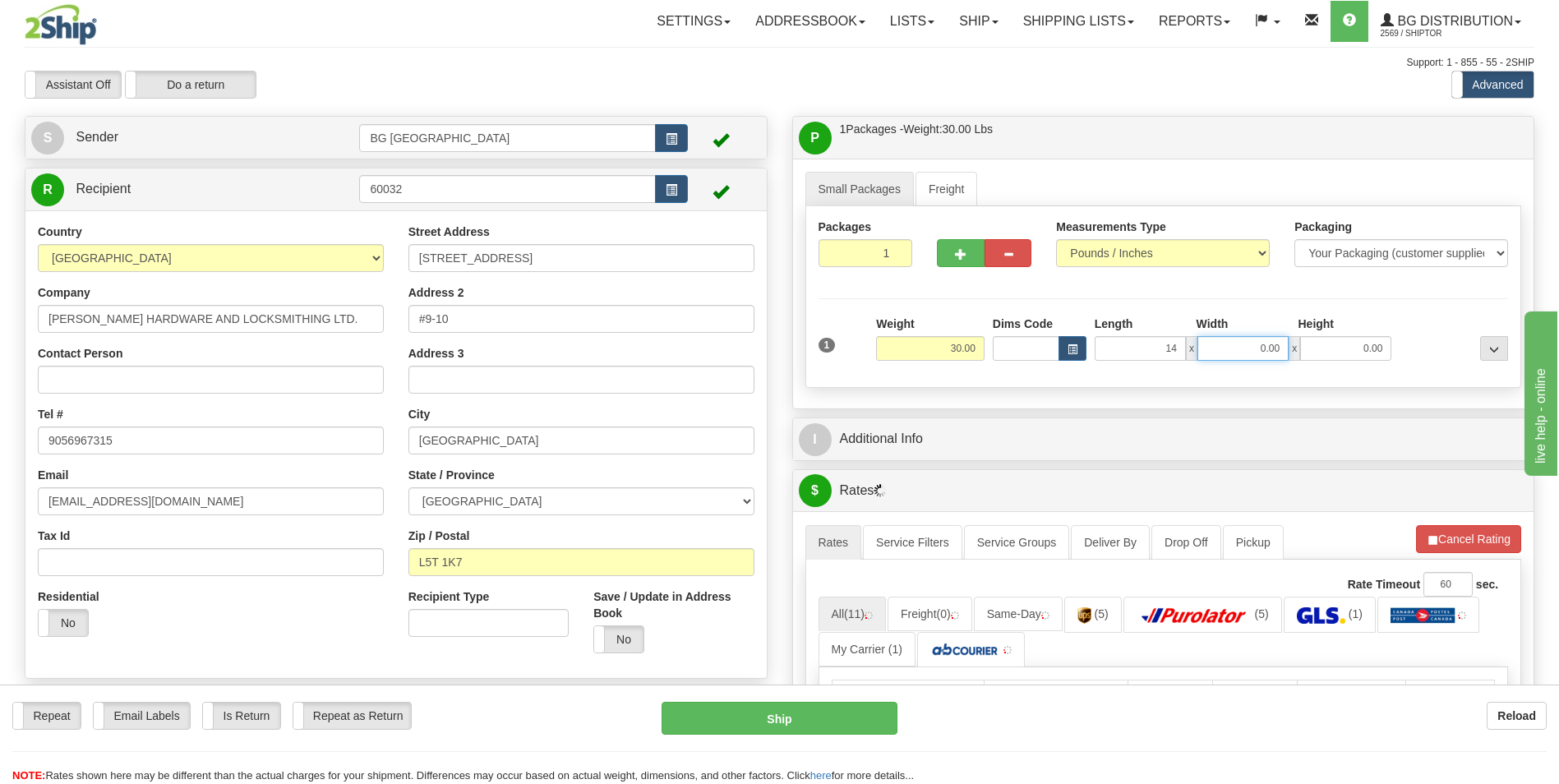
type input "14.00"
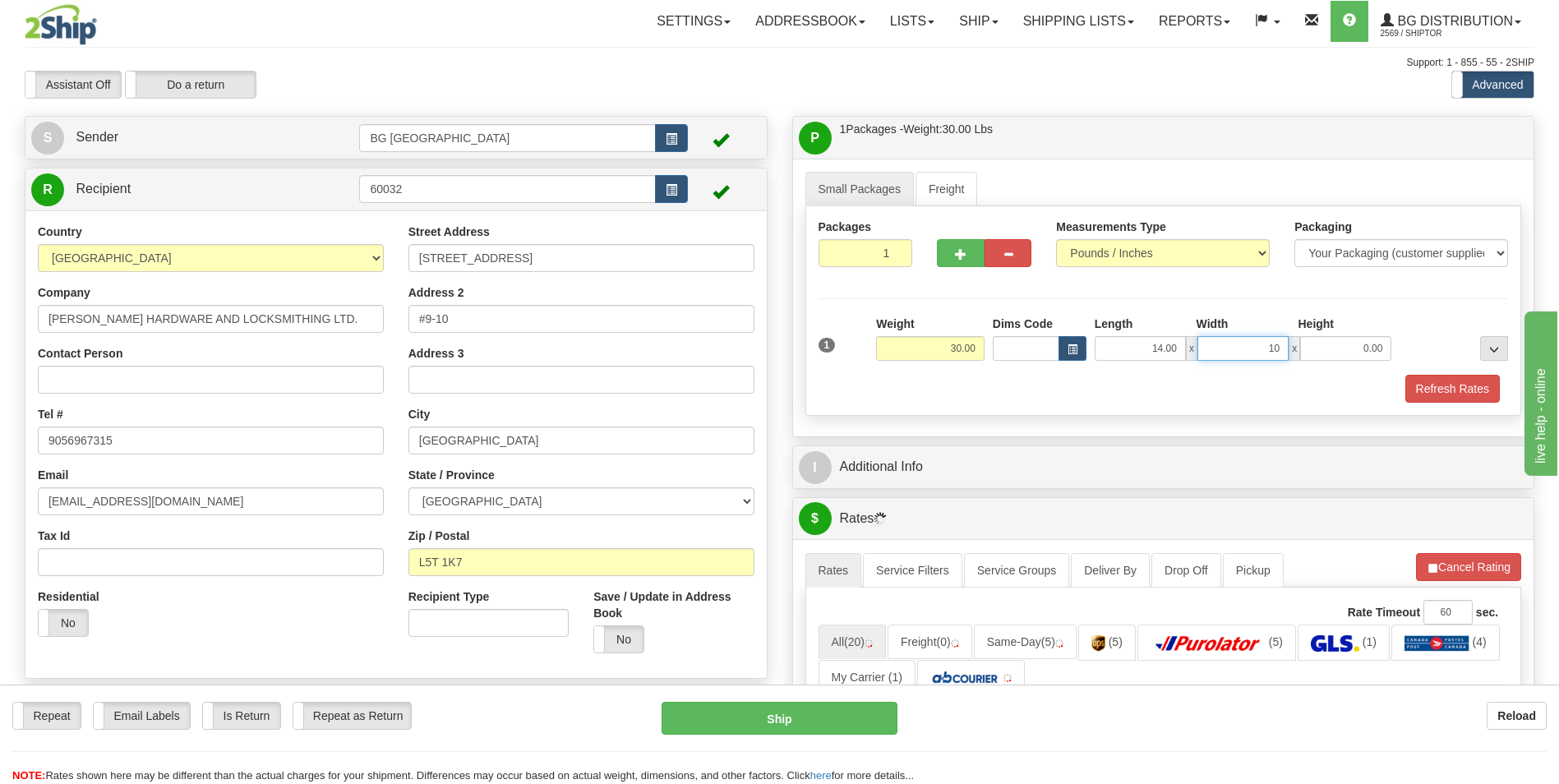
type input "10.00"
click at [847, 257] on input "1" at bounding box center [865, 252] width 94 height 28
type input "6"
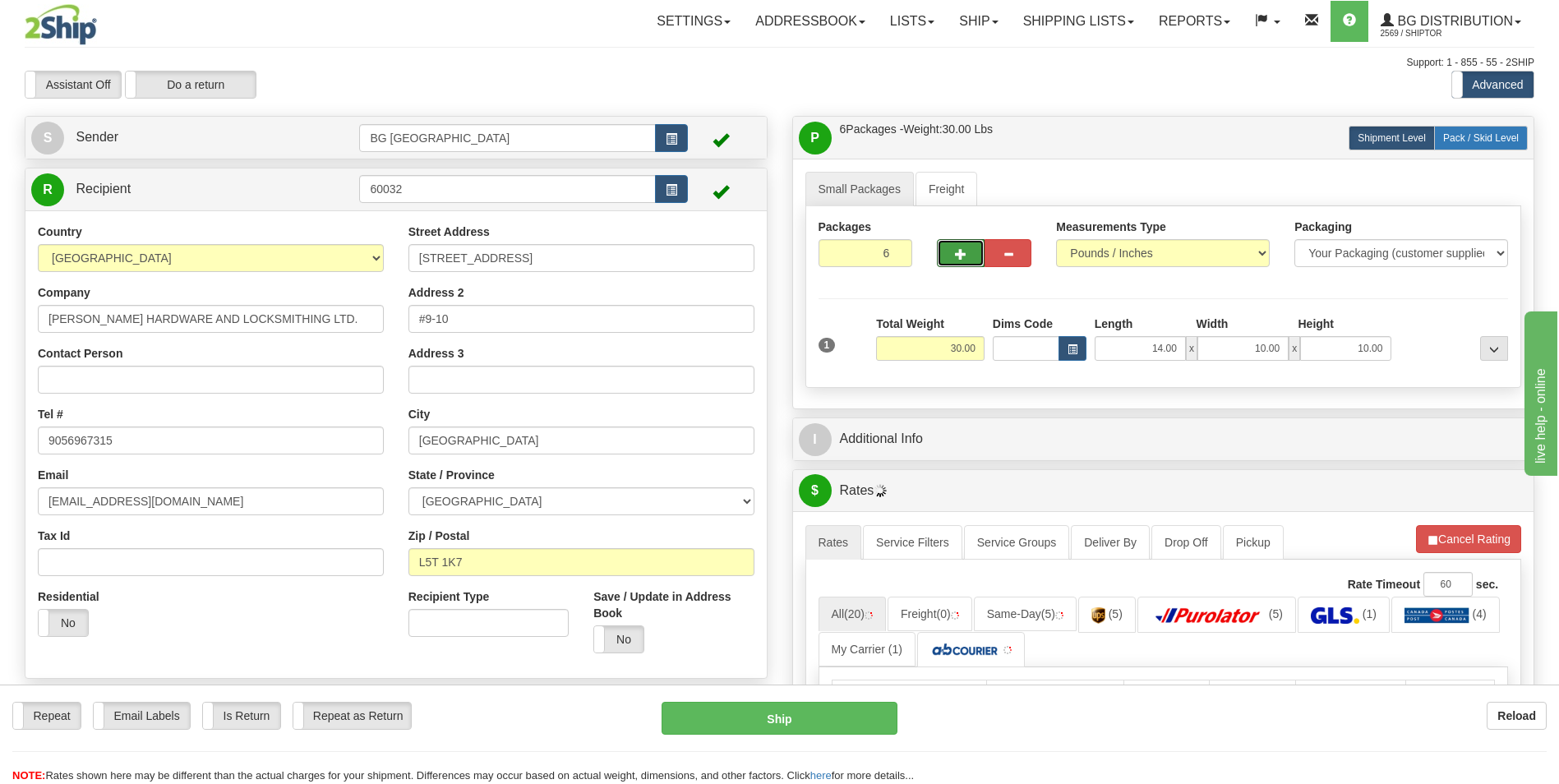
click at [1466, 145] on label "Pack / Skid Level Pack.." at bounding box center [1481, 138] width 93 height 25
radio input "true"
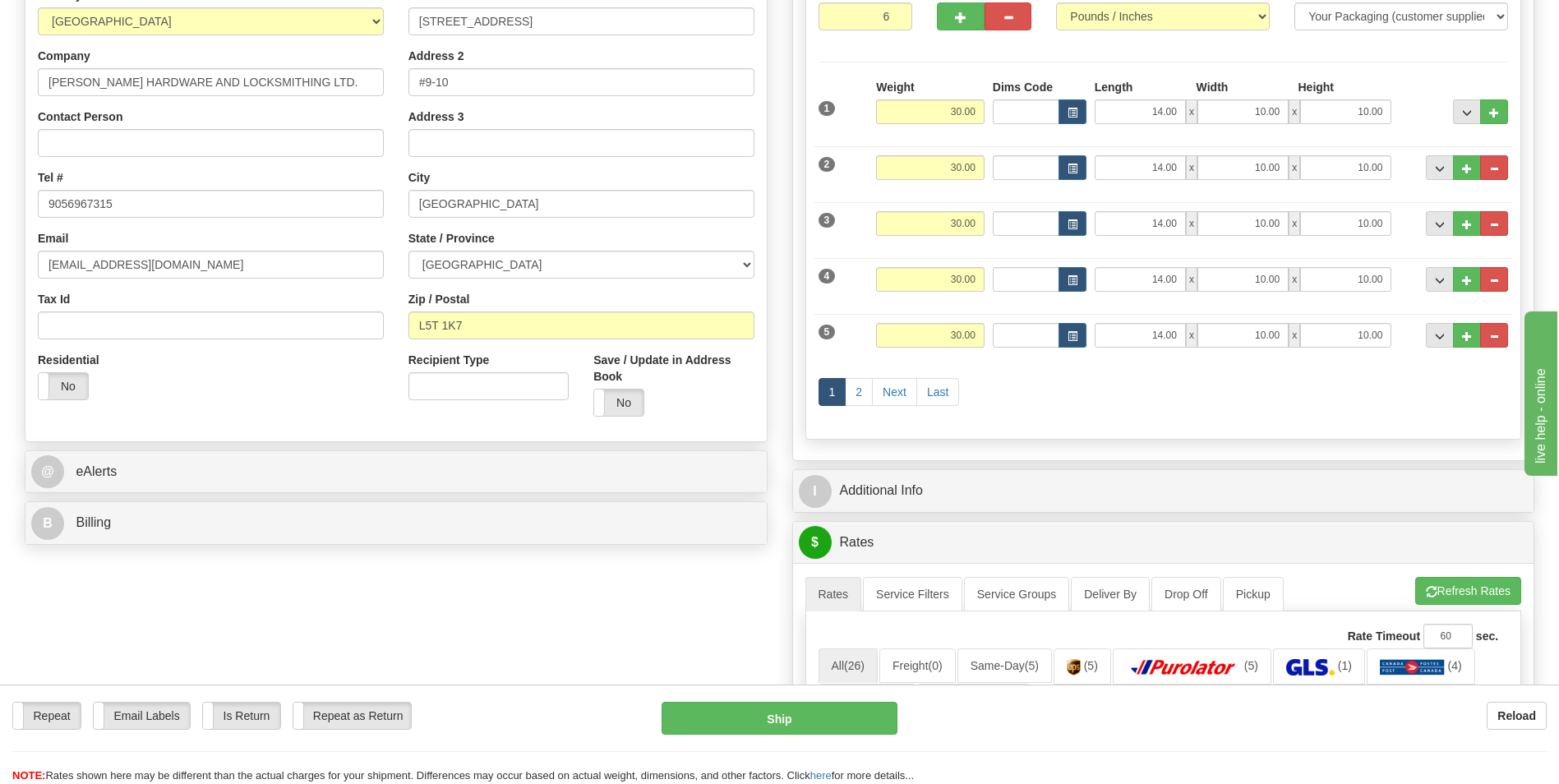
scroll to position [247, 0]
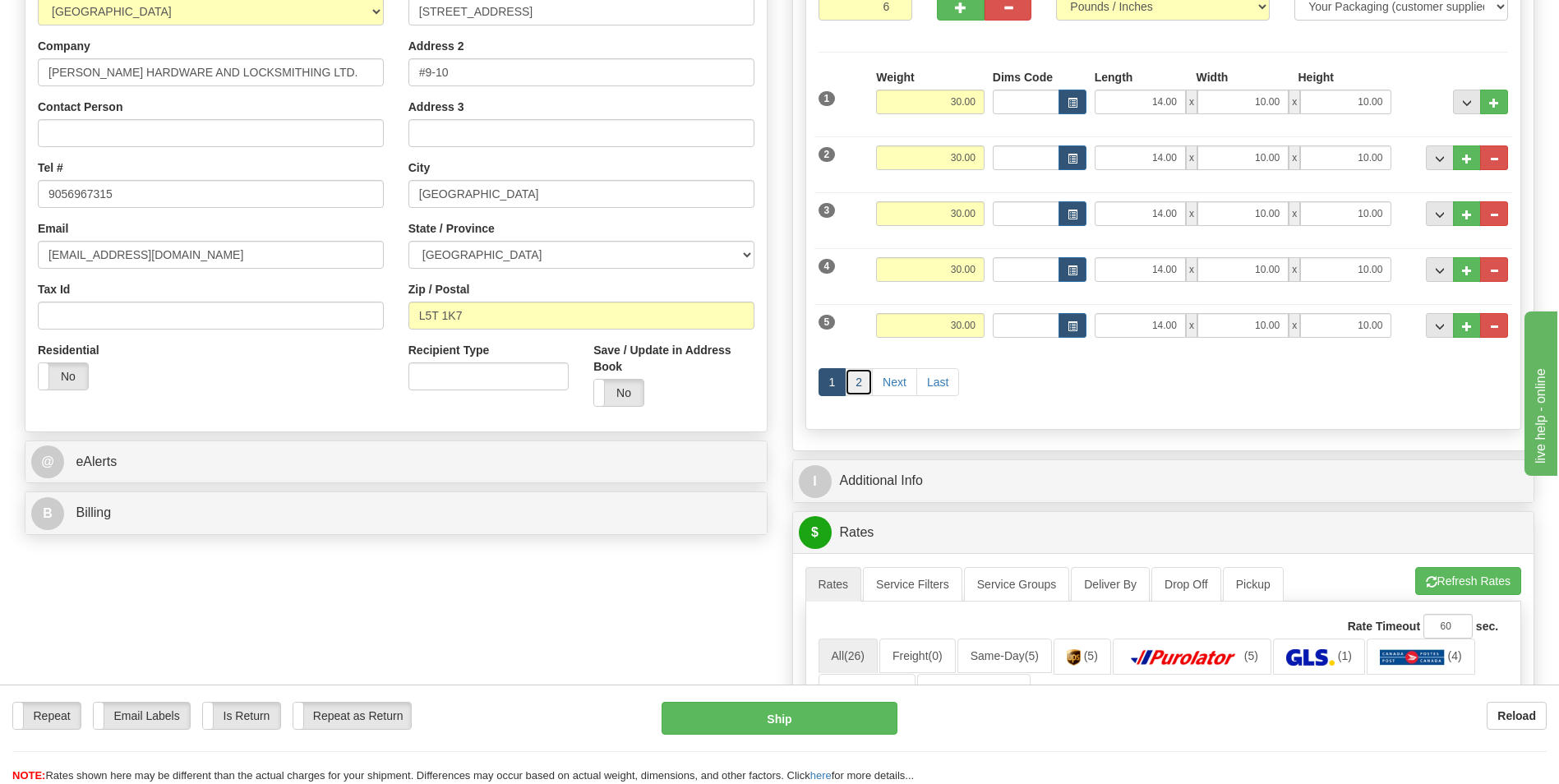
click at [854, 386] on link "2" at bounding box center [859, 381] width 28 height 28
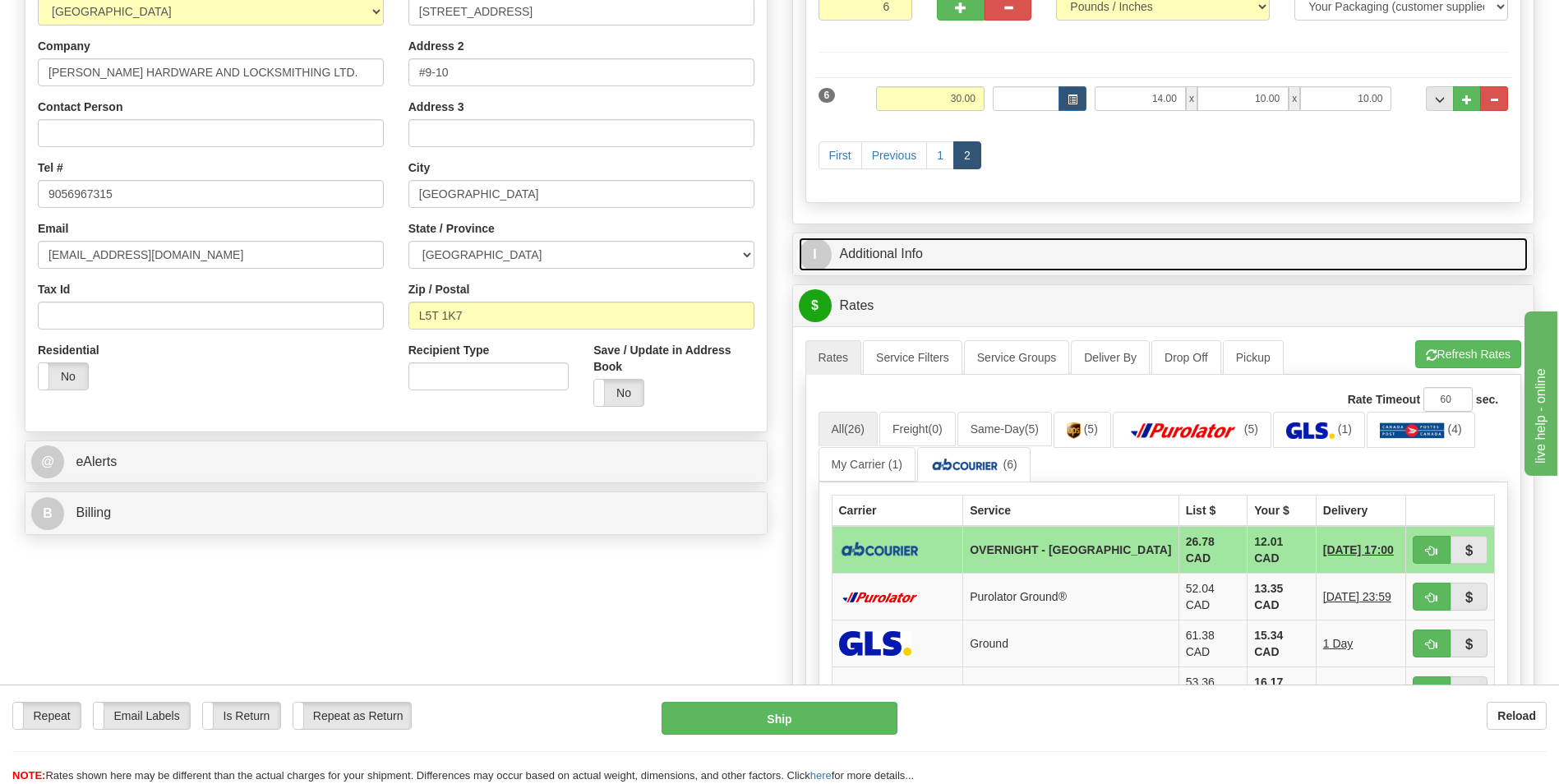
click at [982, 262] on link "I Additional Info" at bounding box center [1164, 253] width 730 height 33
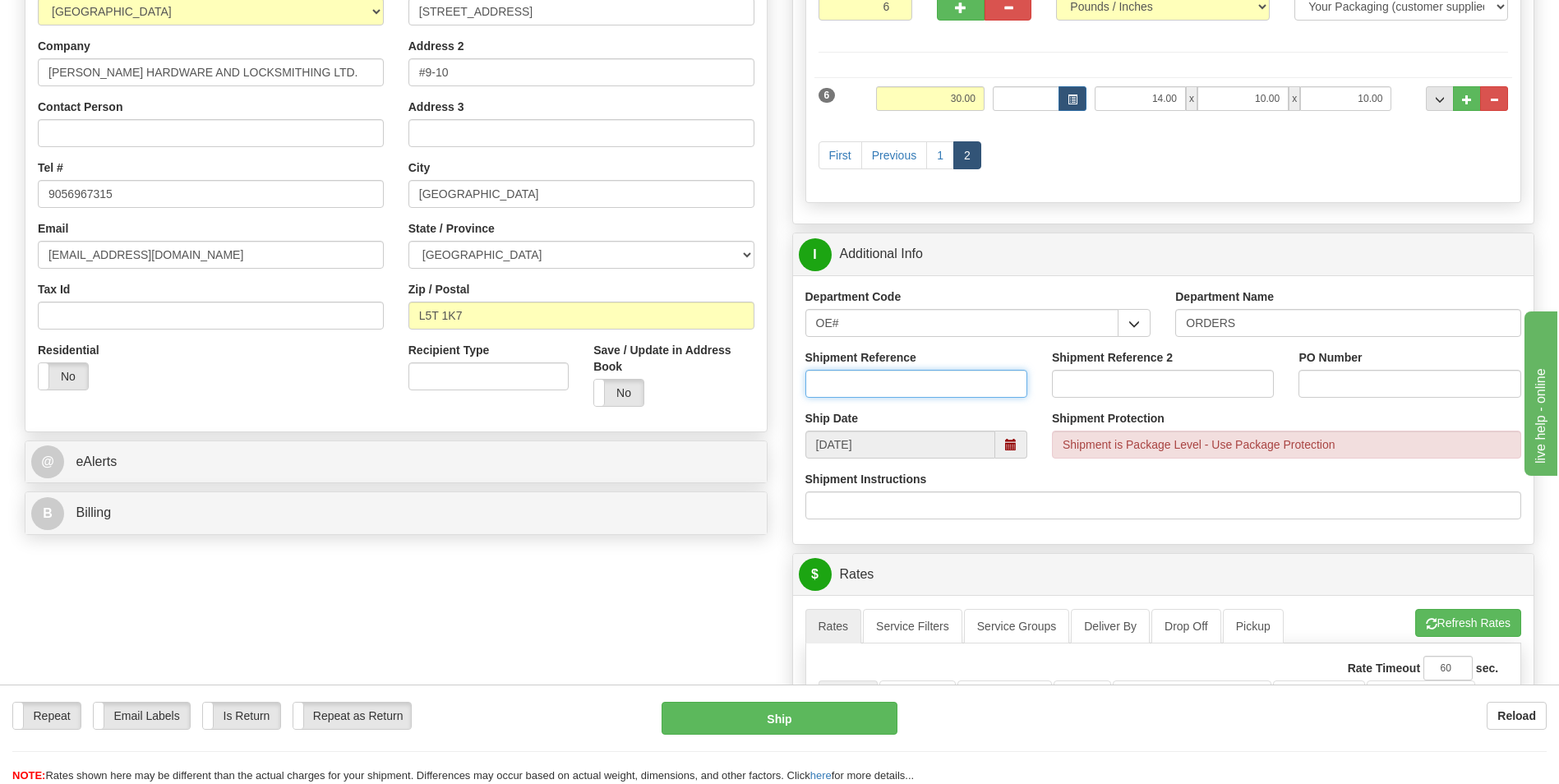
click at [937, 381] on input "Shipment Reference" at bounding box center [916, 383] width 222 height 28
type input "70184643-00"
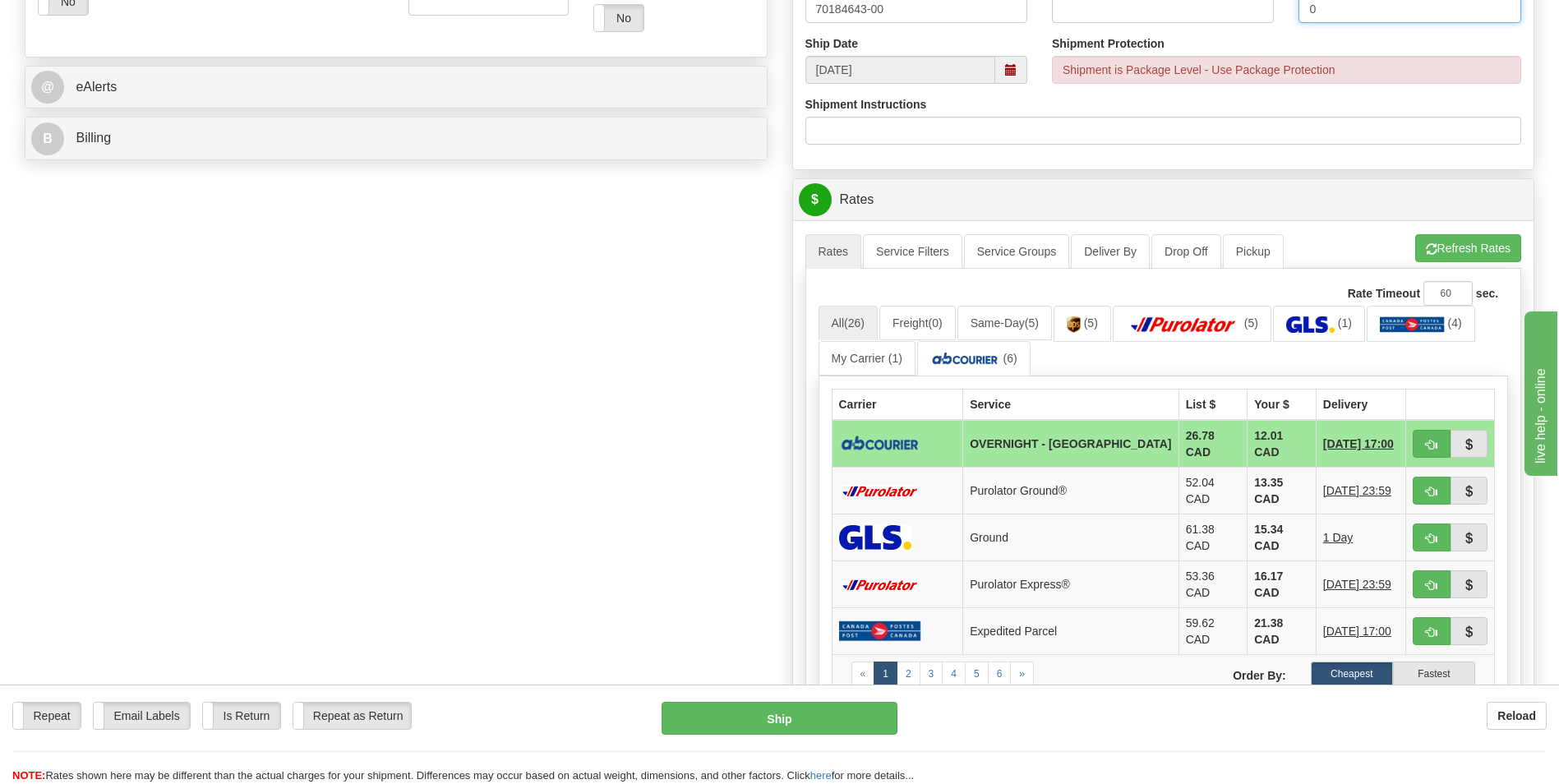
scroll to position [657, 0]
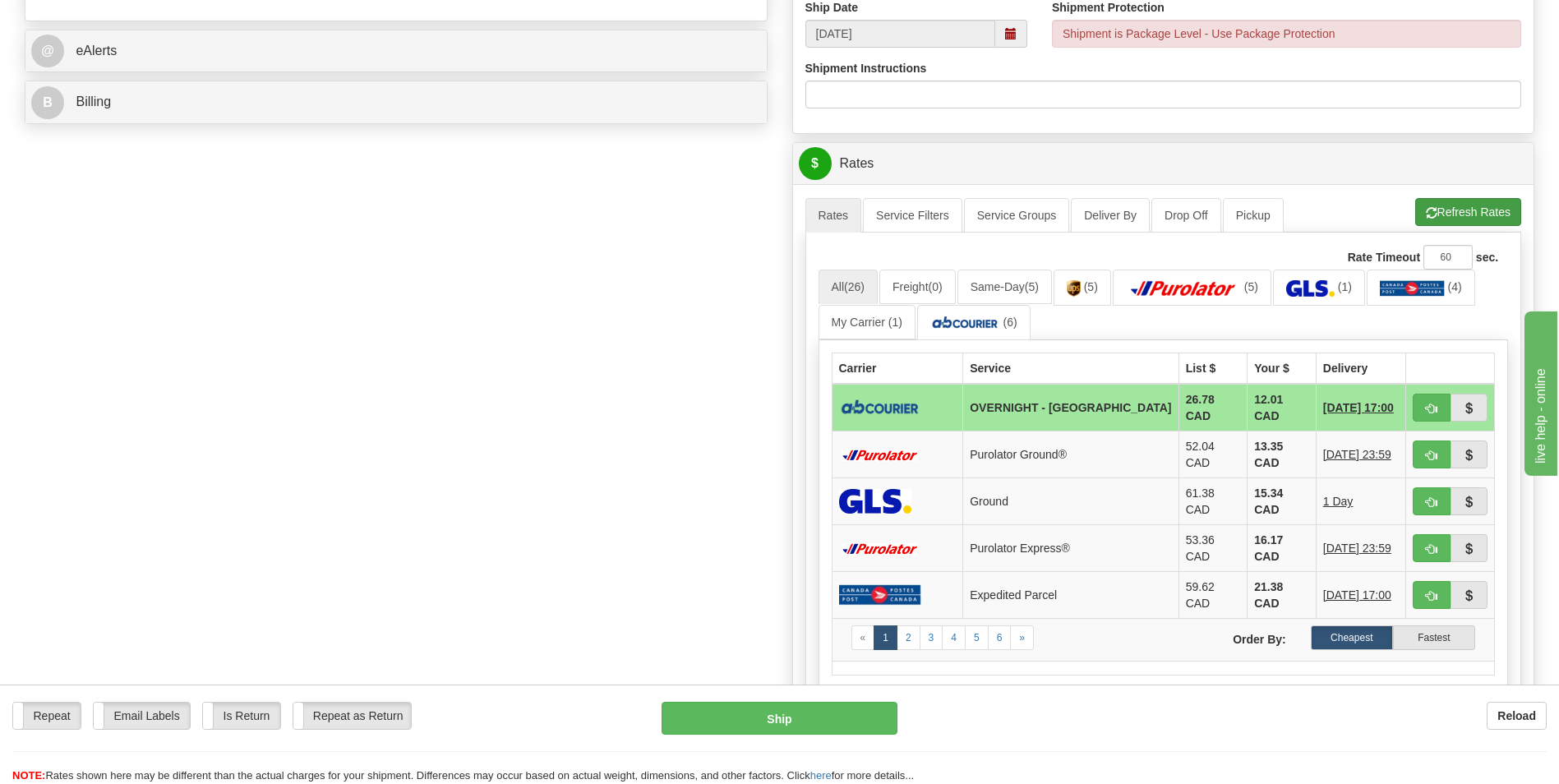
type input "0"
click at [1457, 224] on button "Refresh Rates" at bounding box center [1468, 211] width 106 height 28
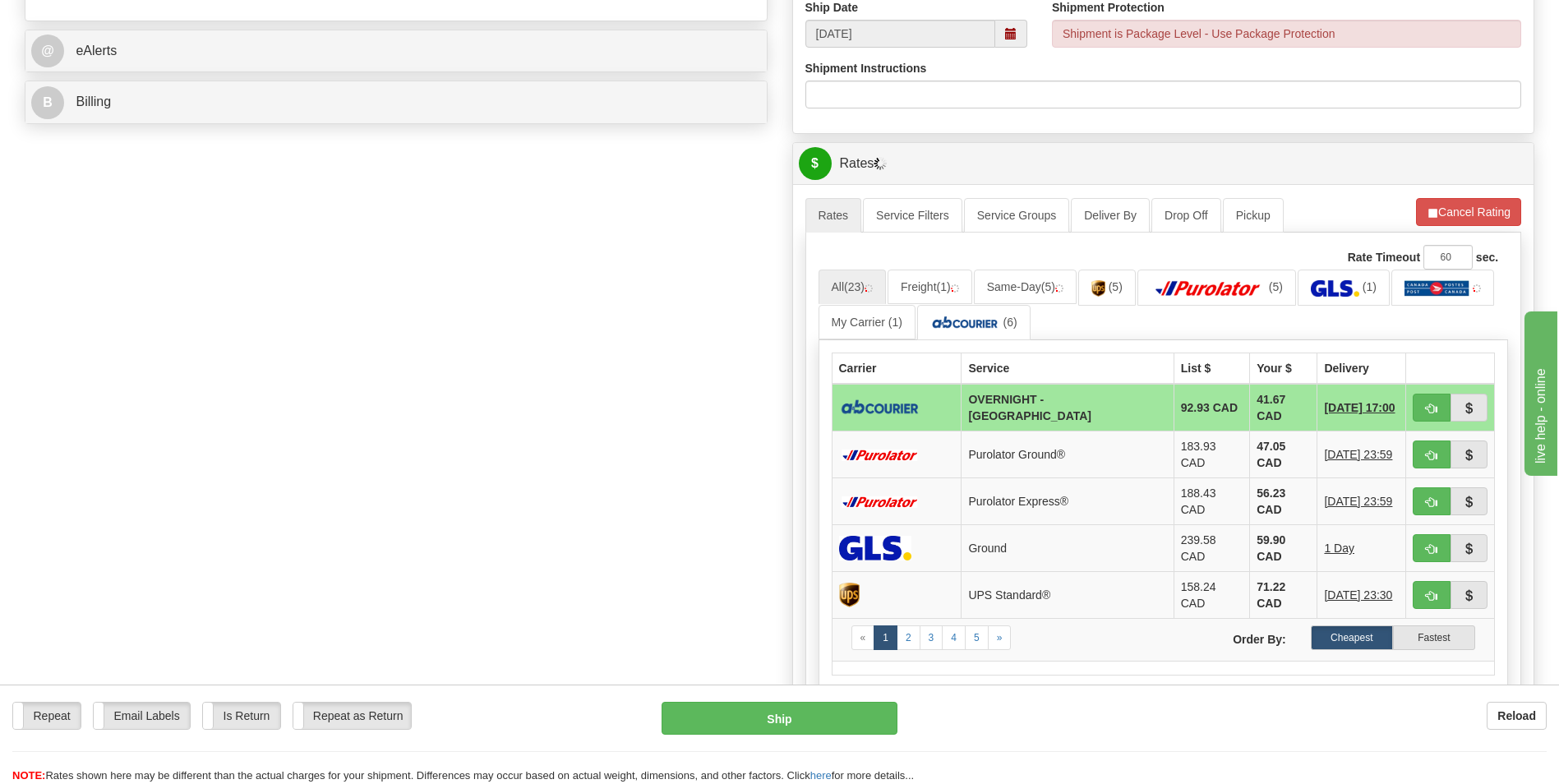
click at [1250, 404] on td "41.67 CAD" at bounding box center [1284, 408] width 68 height 48
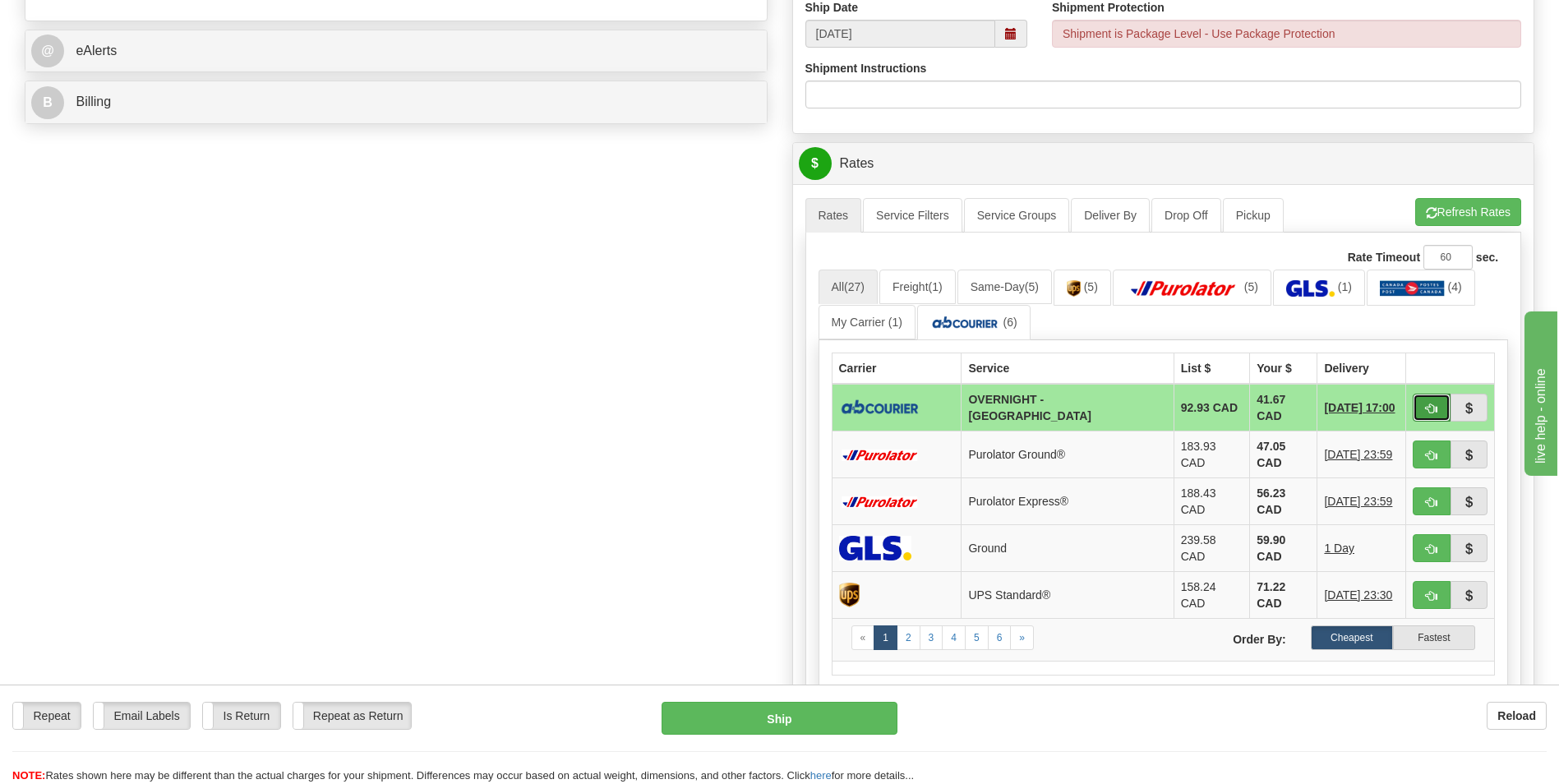
click at [1427, 404] on span "button" at bounding box center [1432, 409] width 11 height 10
type input "4"
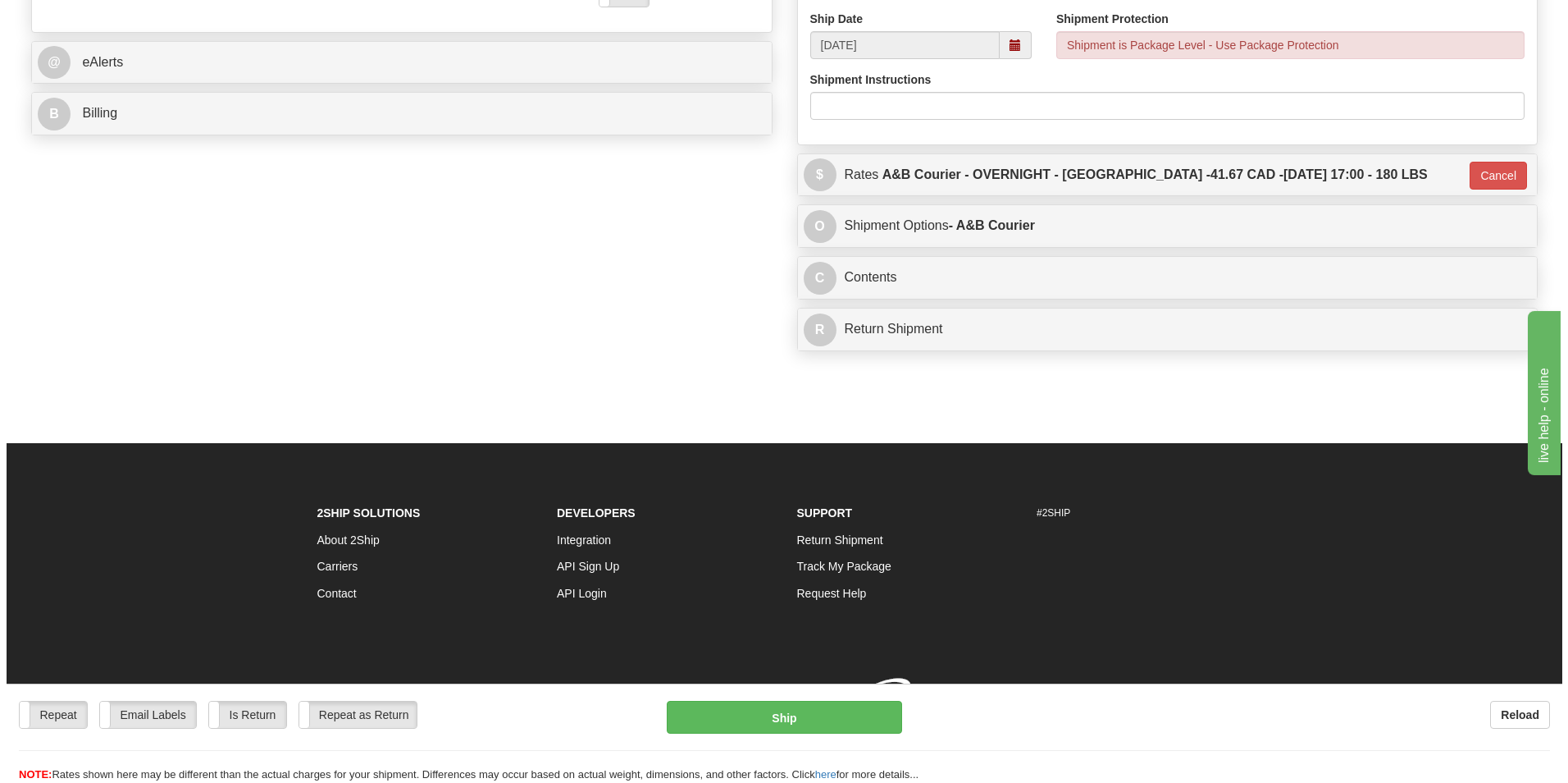
scroll to position [653, 0]
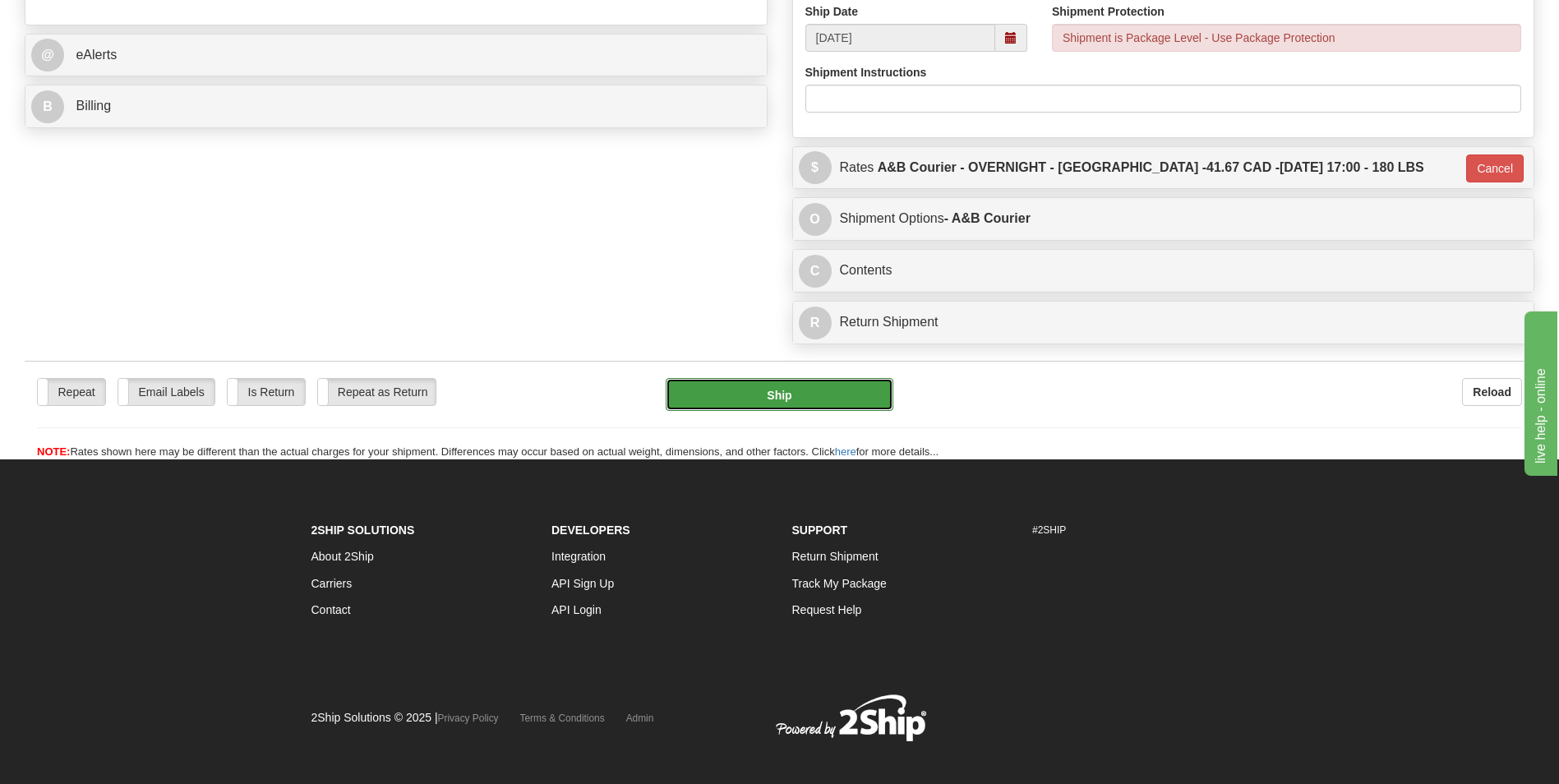
click at [767, 403] on button "Ship" at bounding box center [780, 394] width 227 height 33
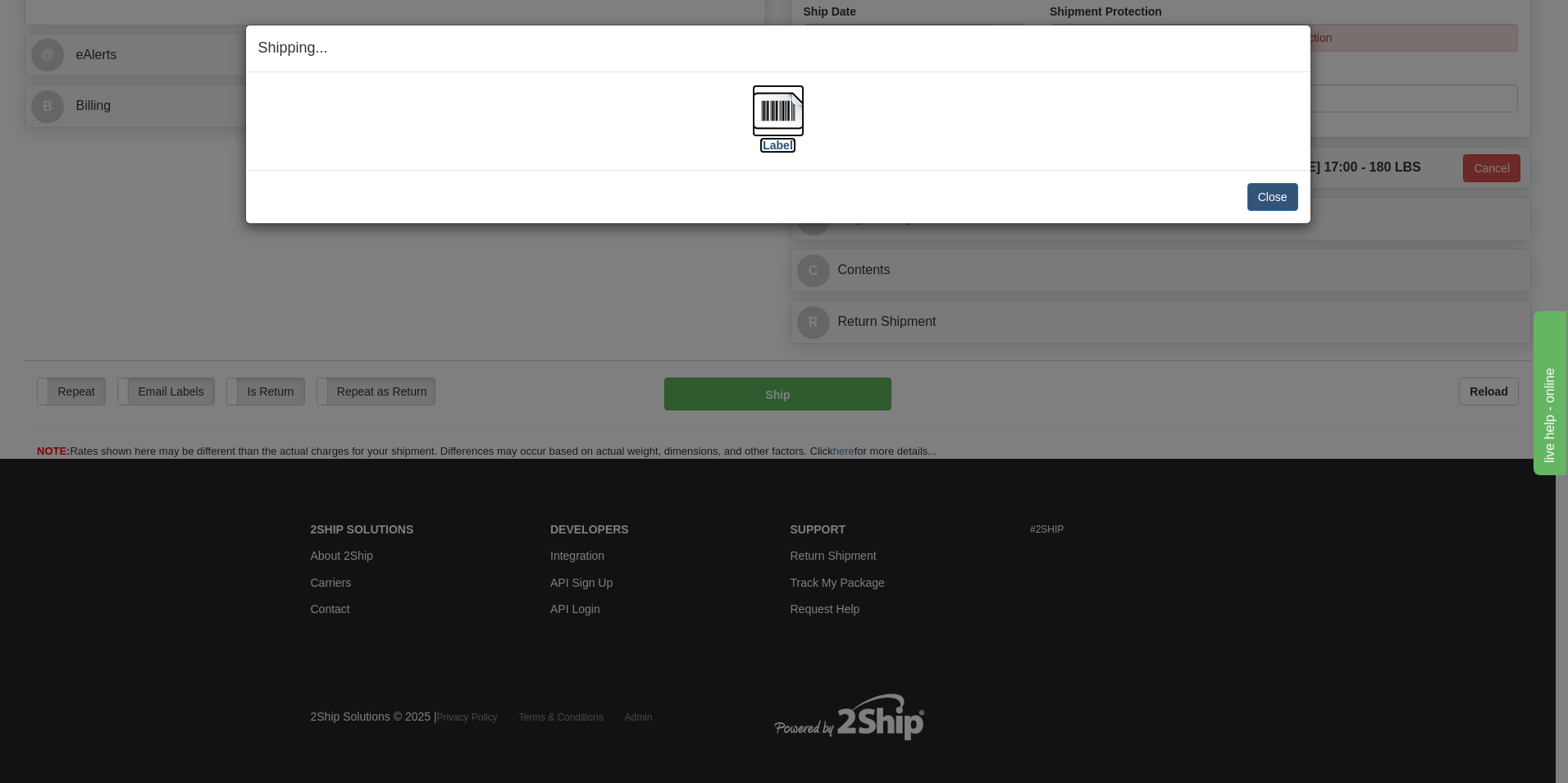
click at [781, 100] on img at bounding box center [778, 110] width 52 height 52
click at [1268, 199] on button "Close" at bounding box center [1272, 196] width 50 height 28
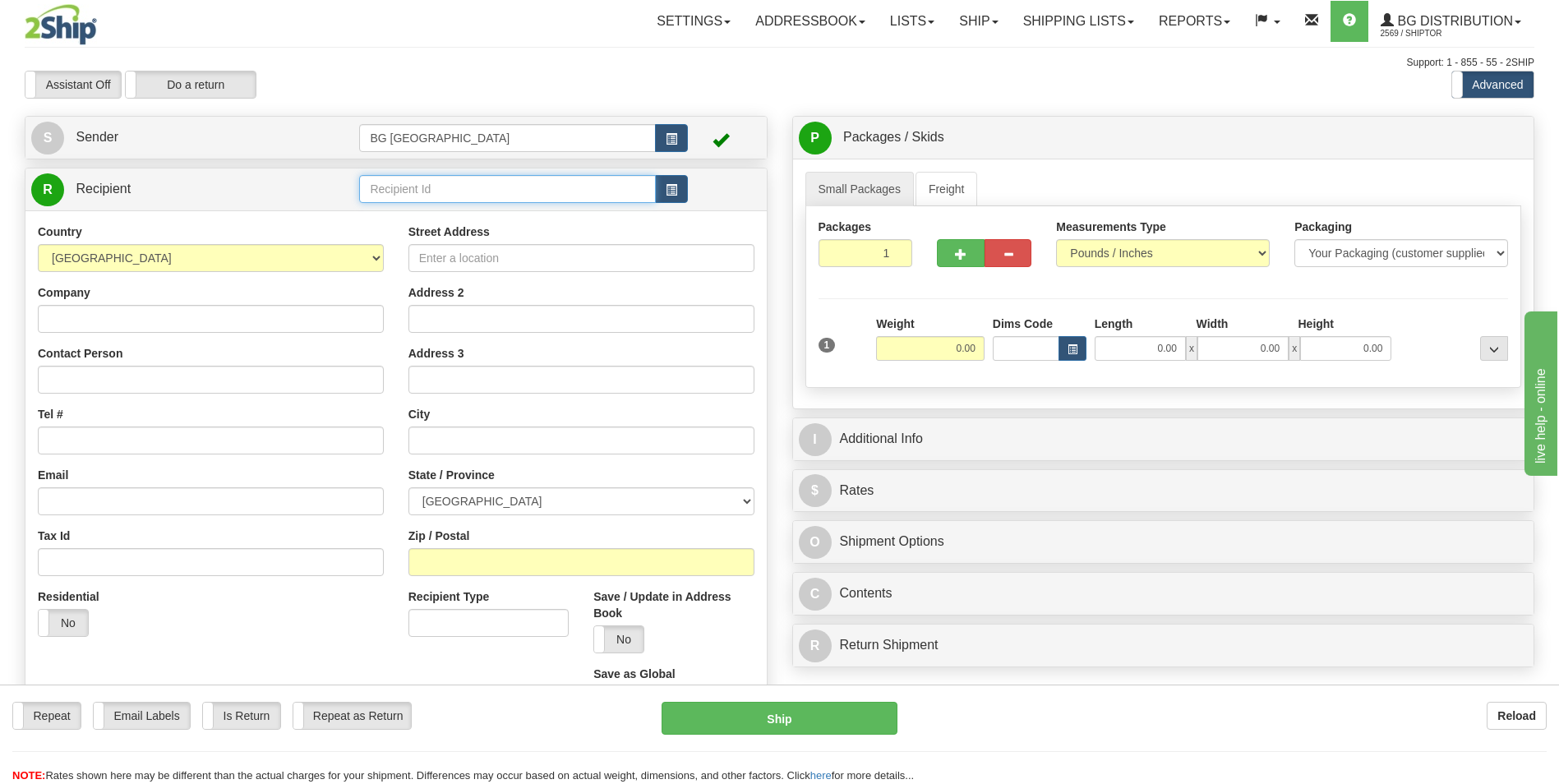
click at [440, 189] on input "text" at bounding box center [507, 189] width 296 height 28
click at [392, 220] on div "60128" at bounding box center [504, 214] width 280 height 18
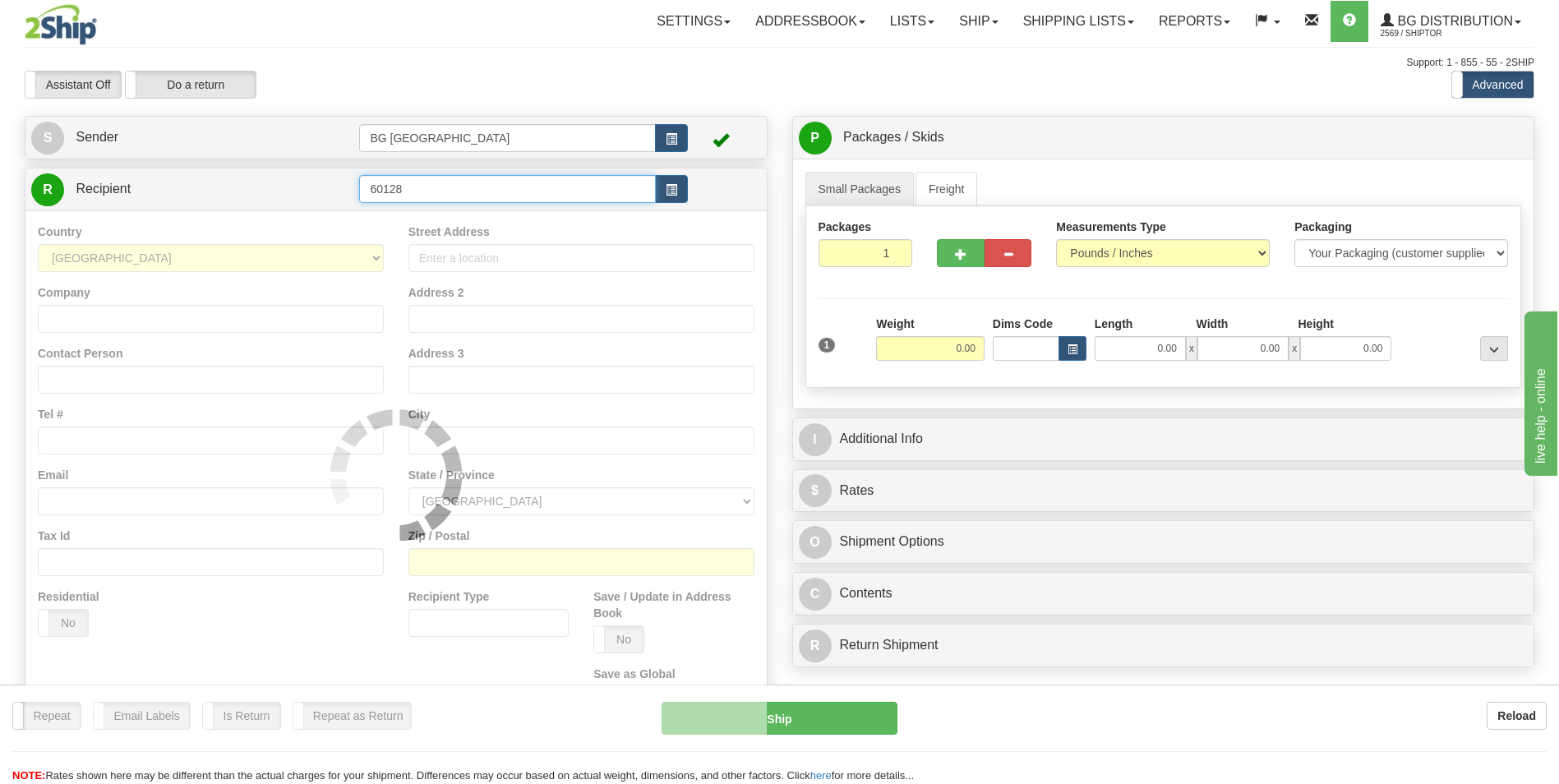
type input "60128"
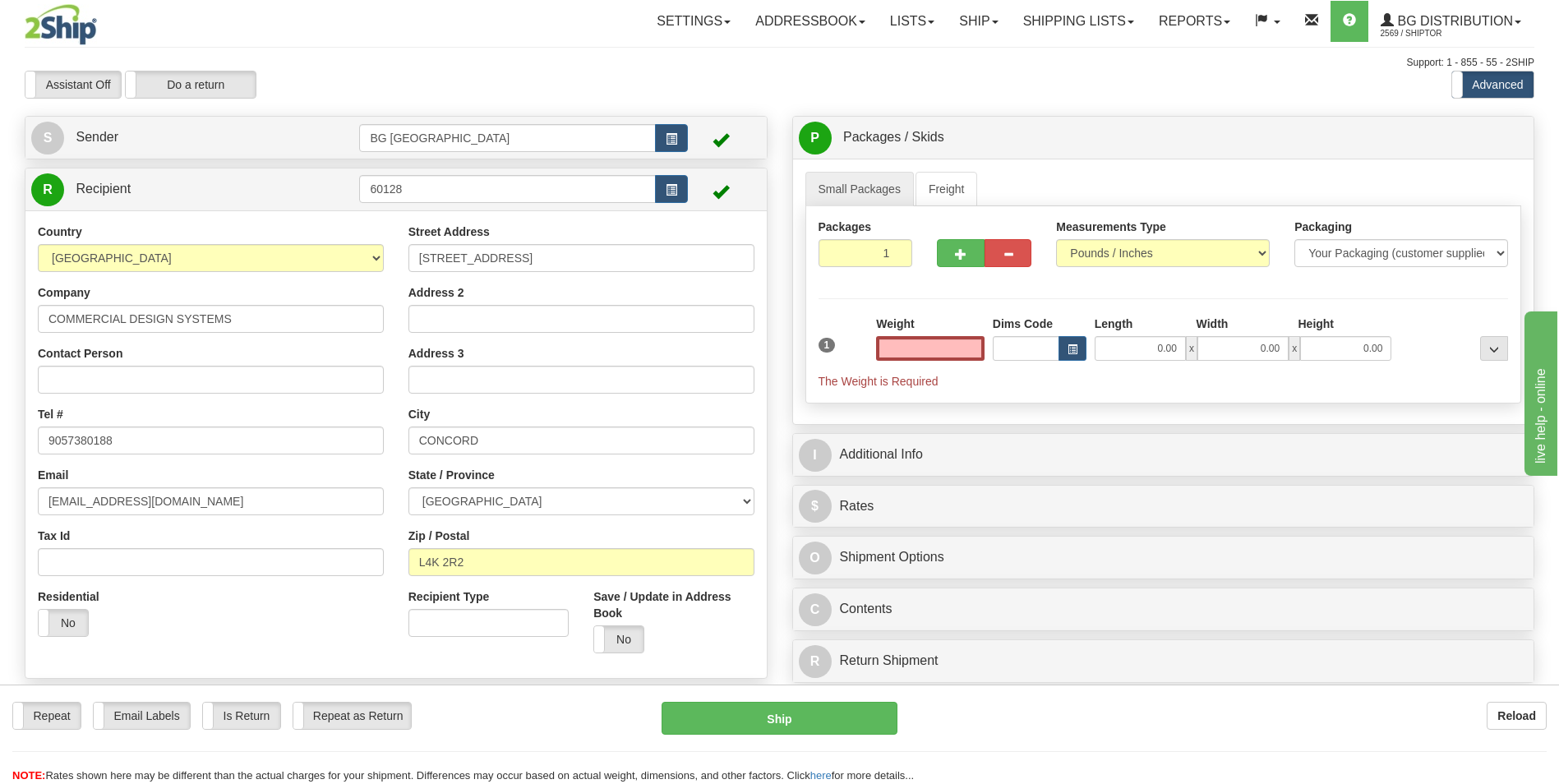
type input "0.00"
drag, startPoint x: 935, startPoint y: 362, endPoint x: 934, endPoint y: 351, distance: 11.0
click at [935, 362] on div "Weight 0.00" at bounding box center [930, 344] width 116 height 57
click at [934, 351] on input "0.00" at bounding box center [931, 349] width 109 height 25
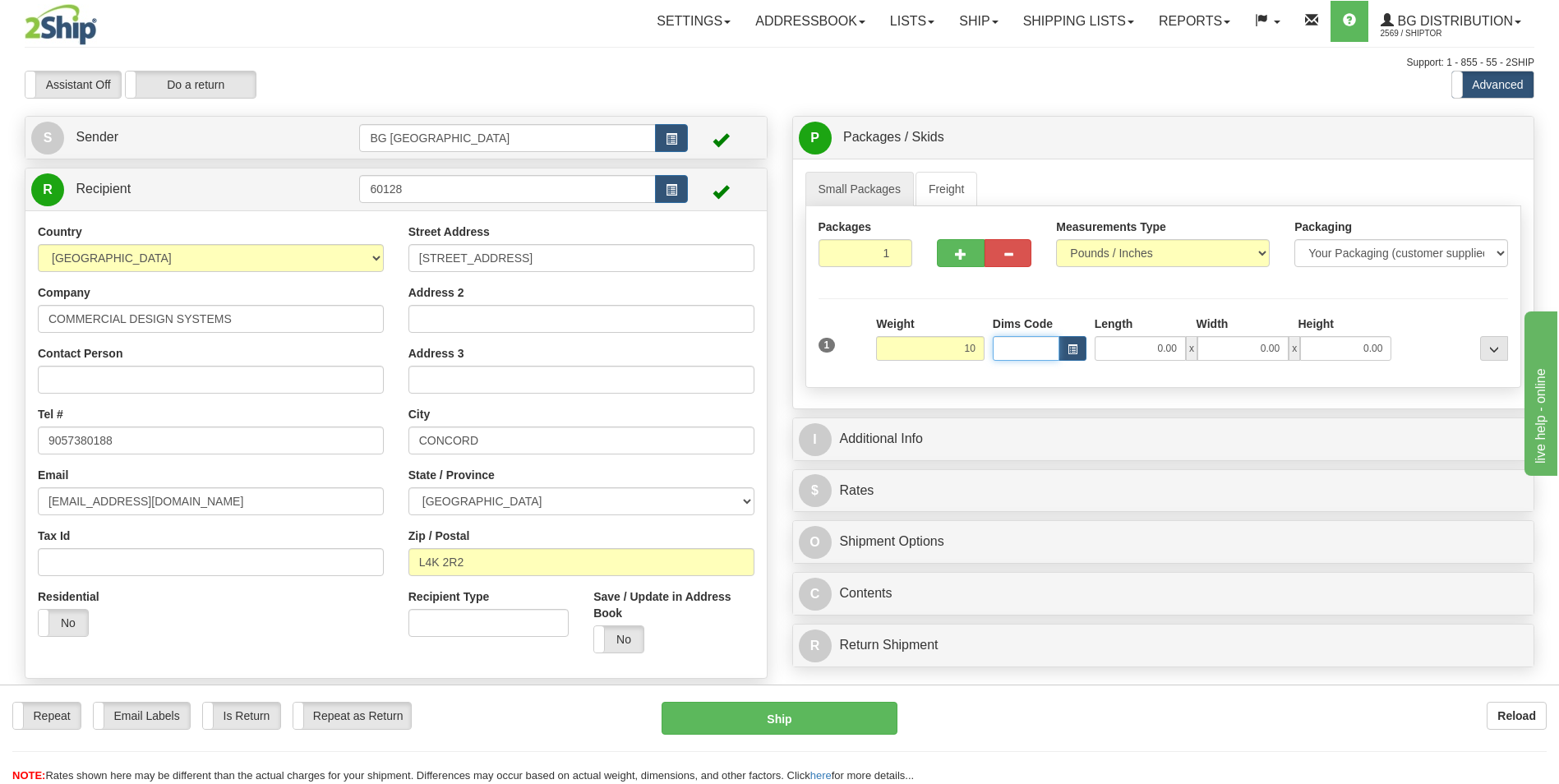
type input "10.00"
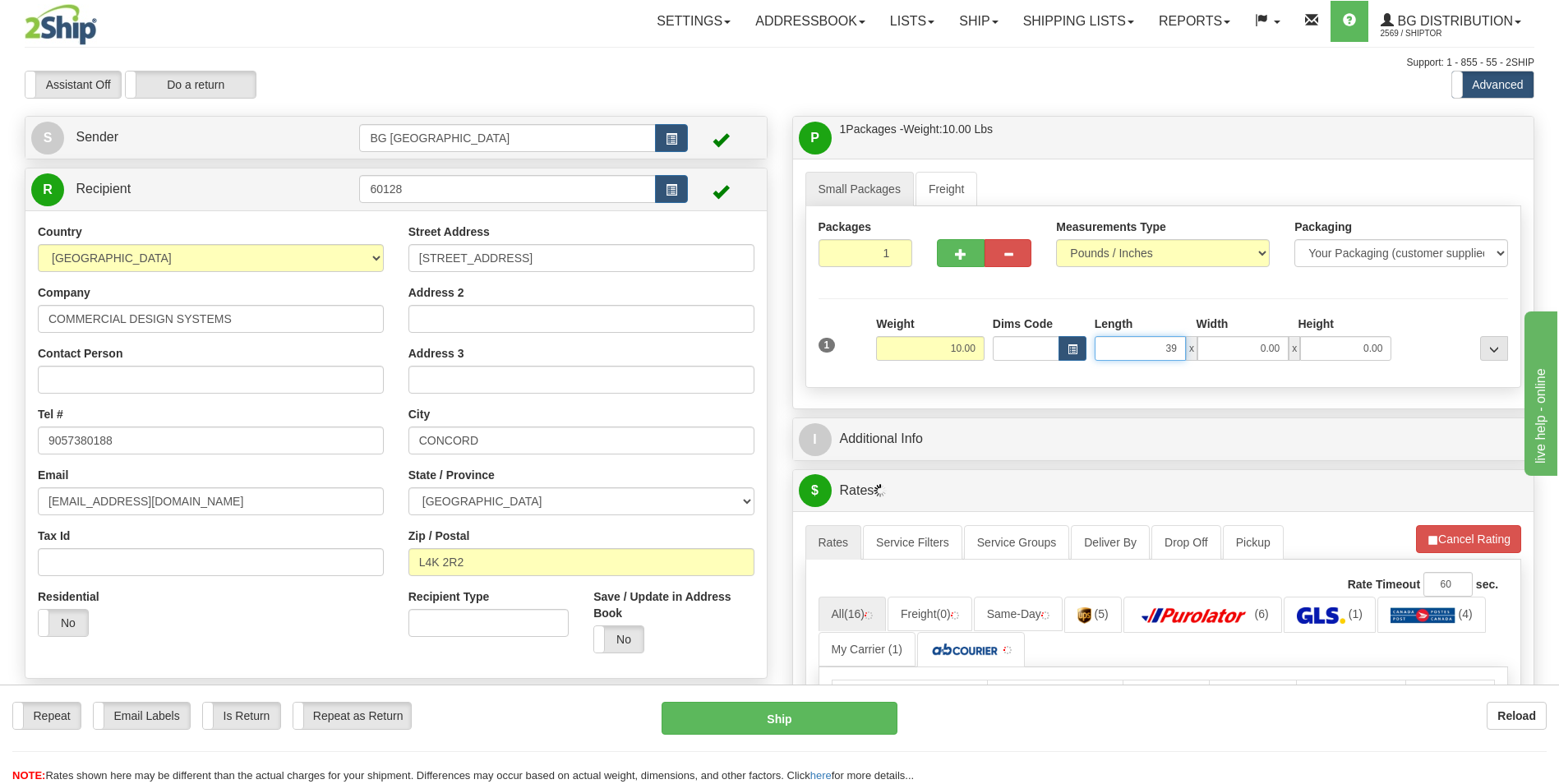
type input "39.00"
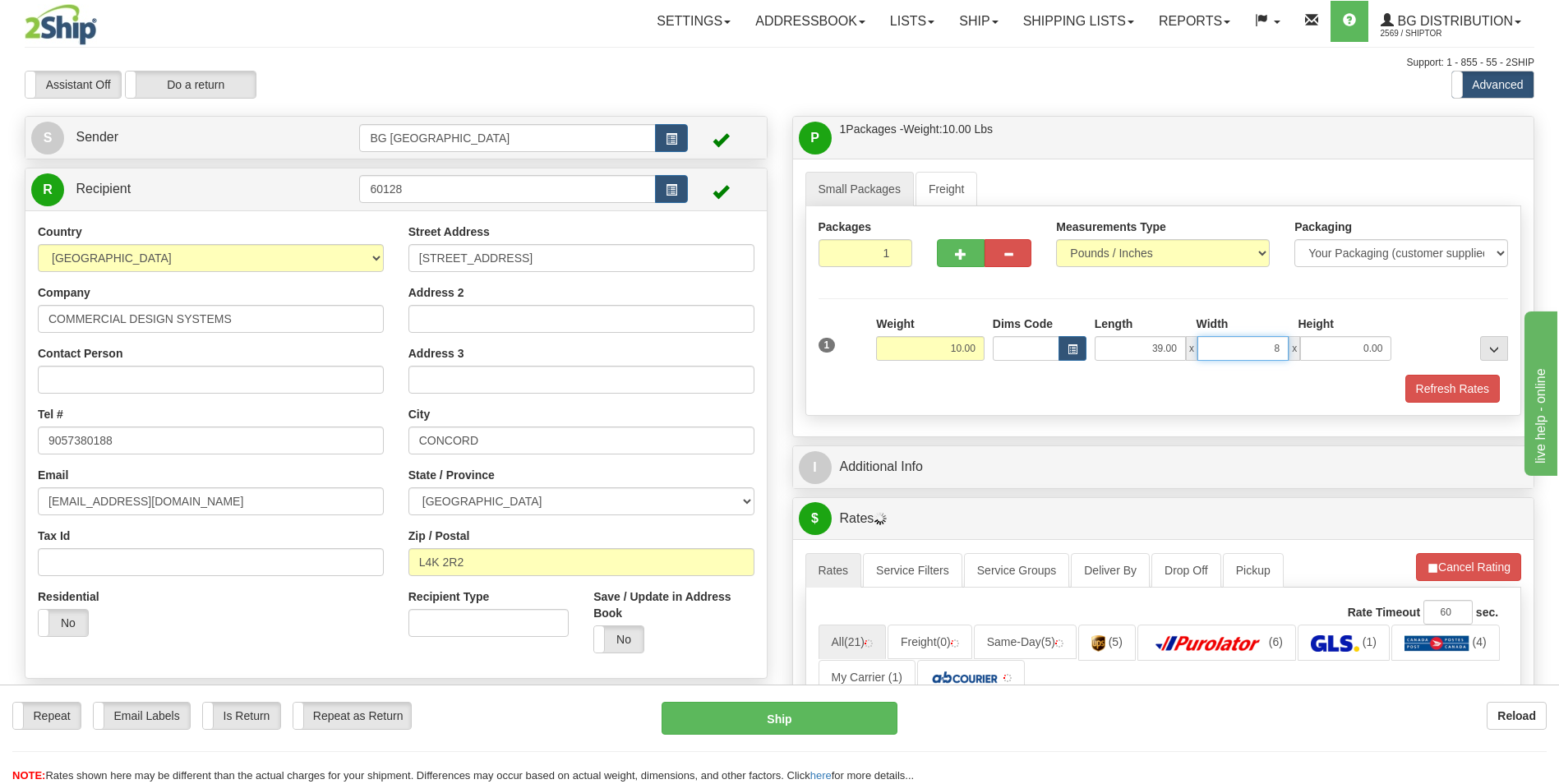
type input "8.00"
type input "5.00"
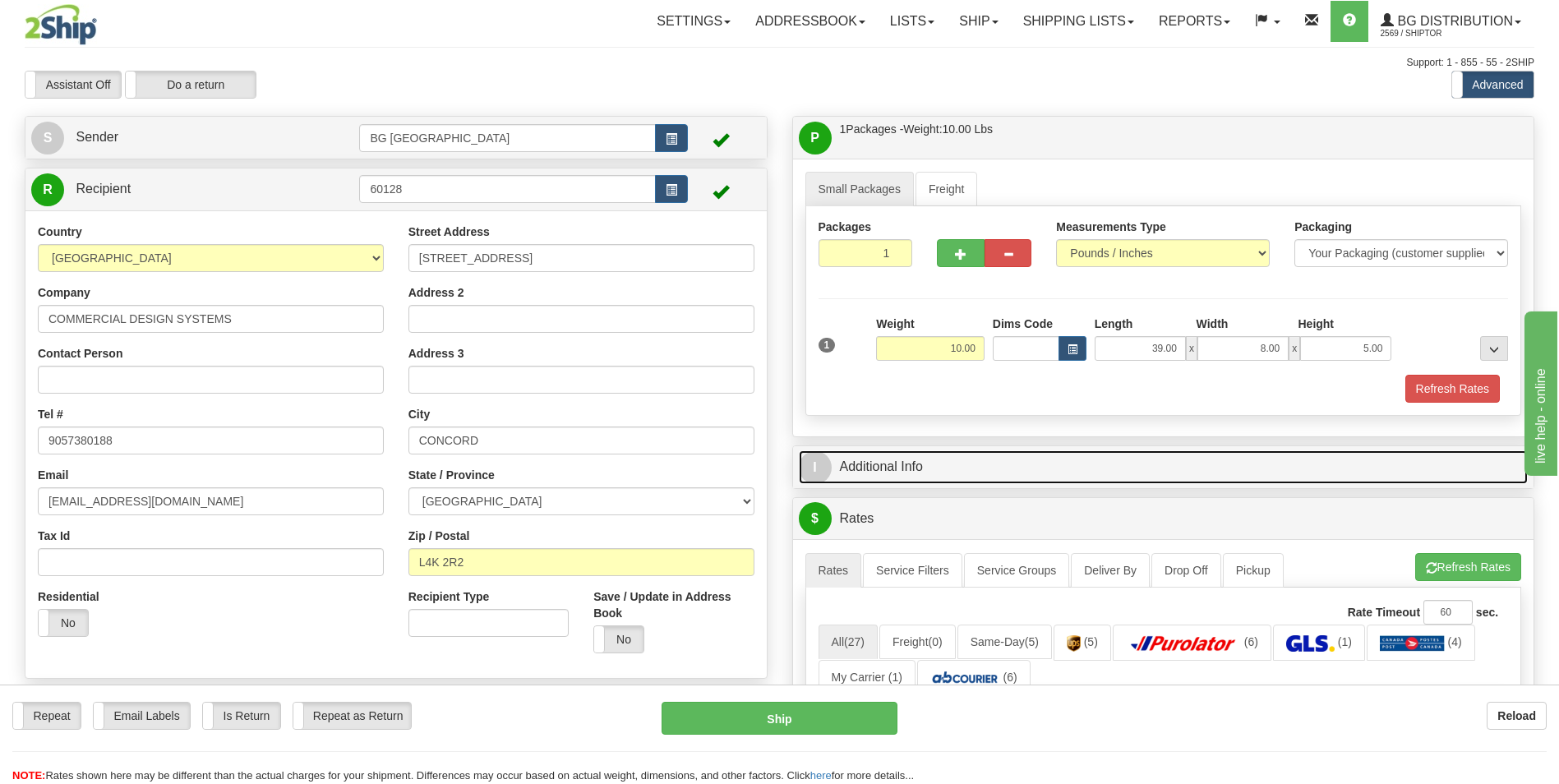
click at [922, 451] on link "I Additional Info" at bounding box center [1164, 467] width 730 height 33
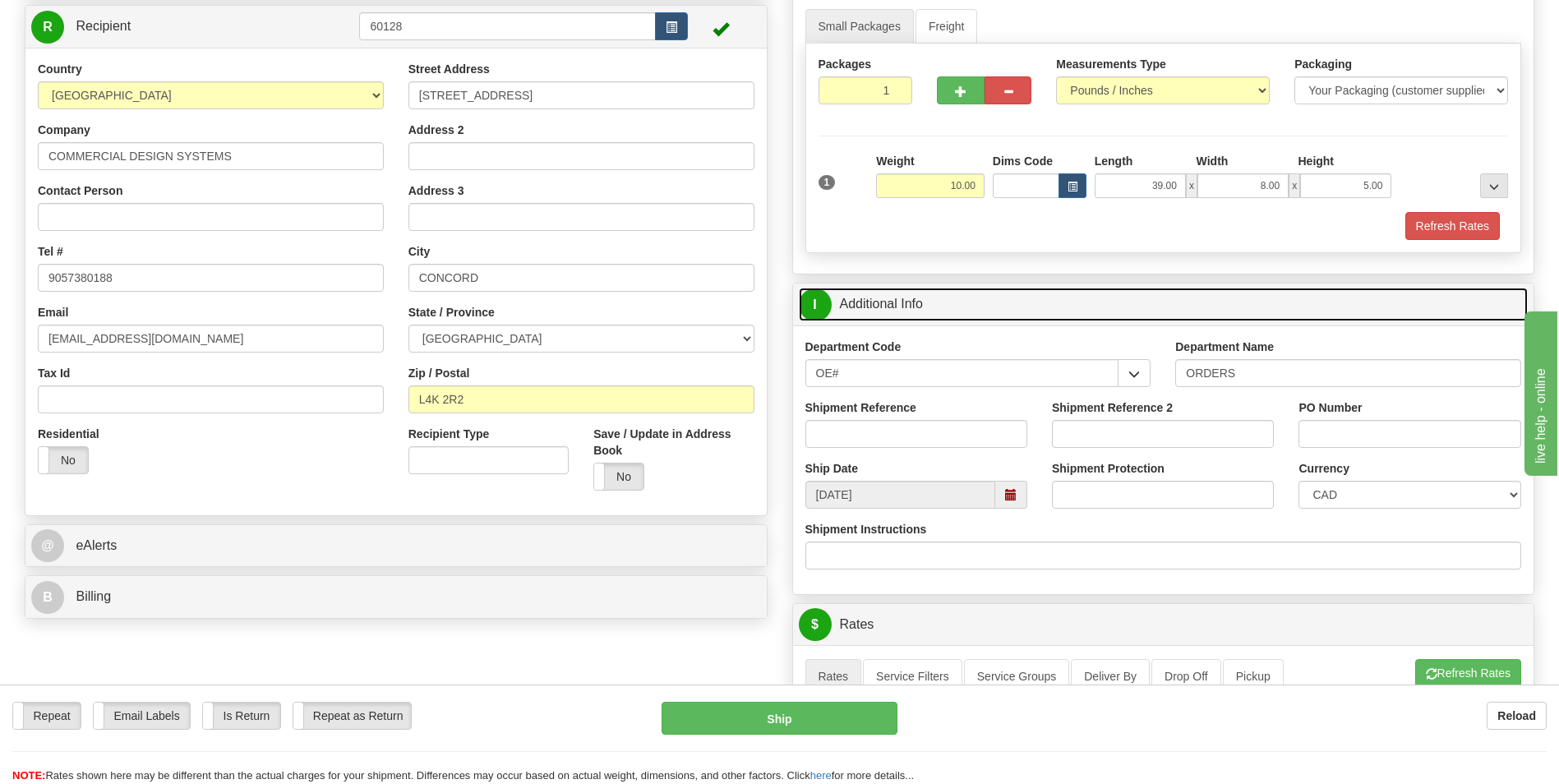
scroll to position [165, 0]
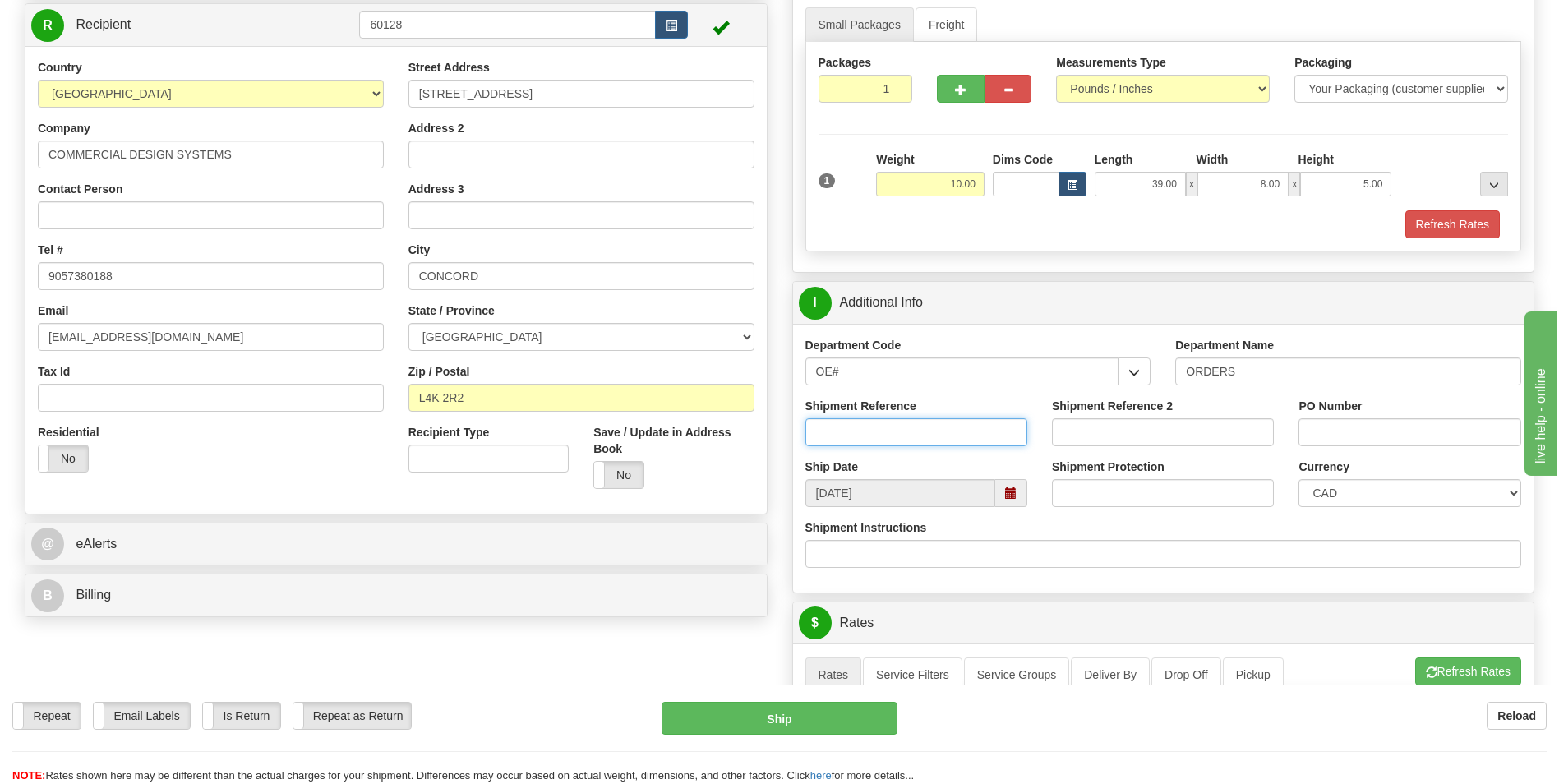
click at [881, 432] on input "Shipment Reference" at bounding box center [916, 432] width 222 height 28
type input "70184598-00"
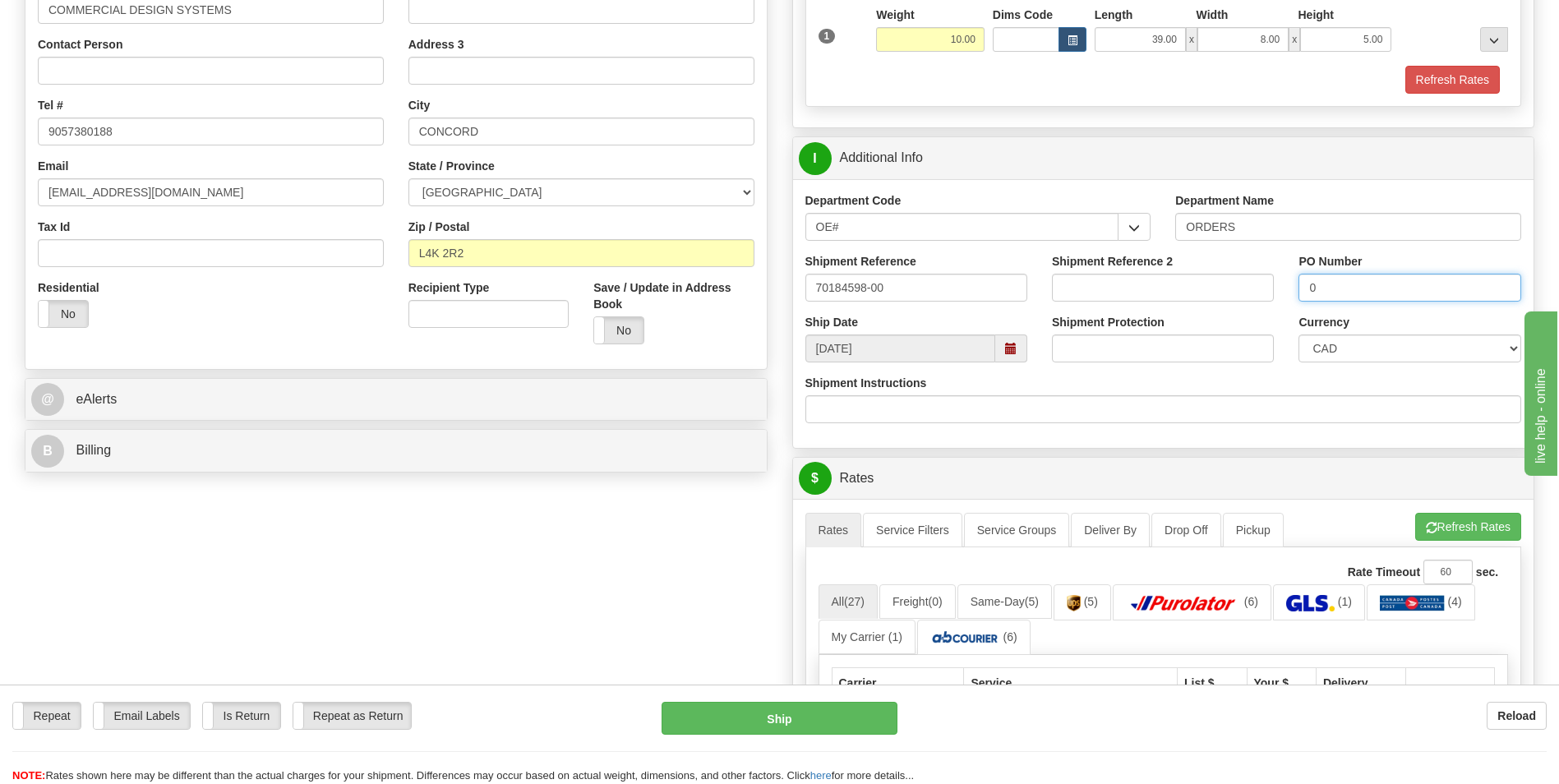
scroll to position [493, 0]
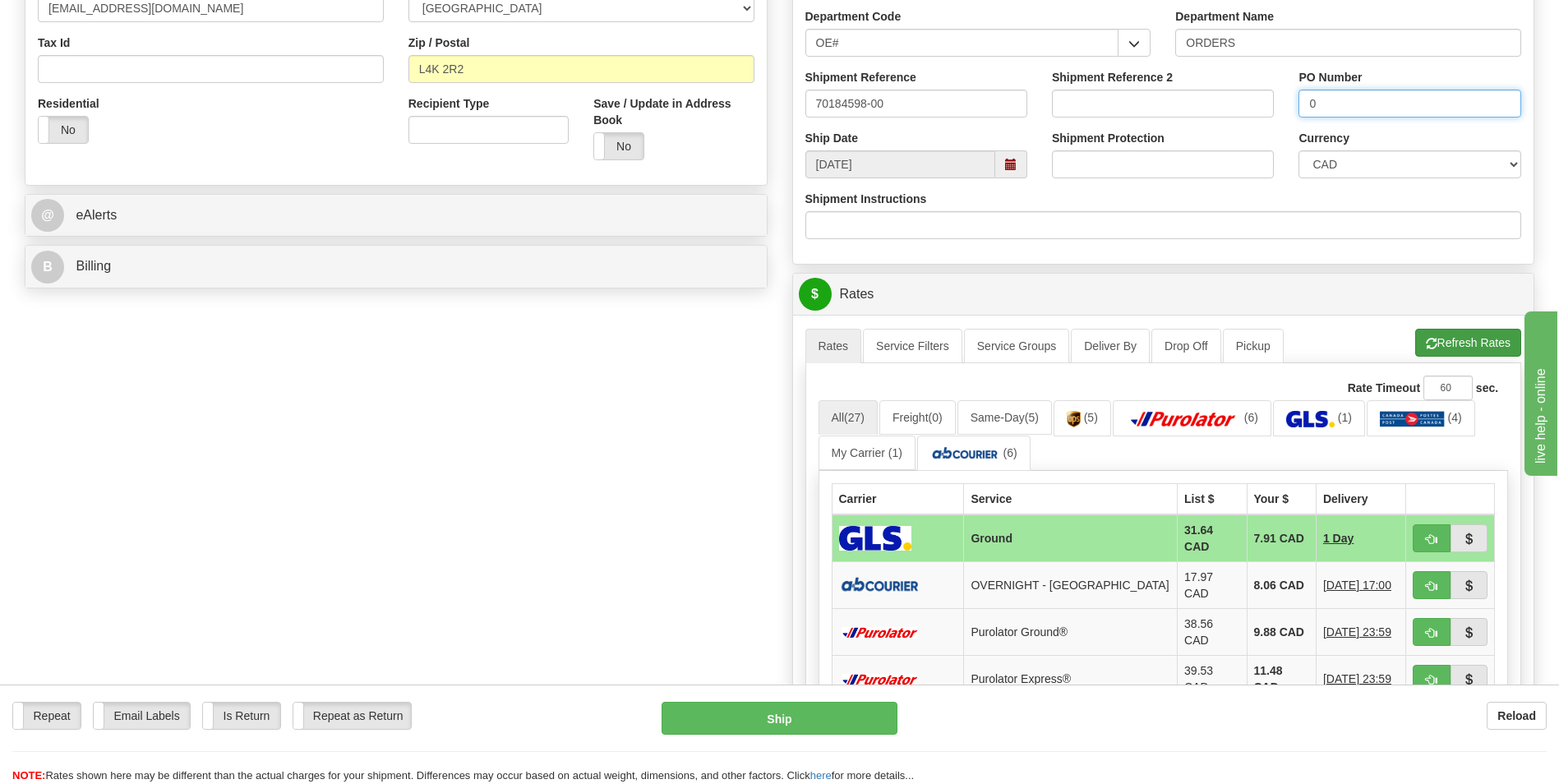
type input "0"
click at [1443, 332] on button "Refresh Rates" at bounding box center [1468, 342] width 106 height 28
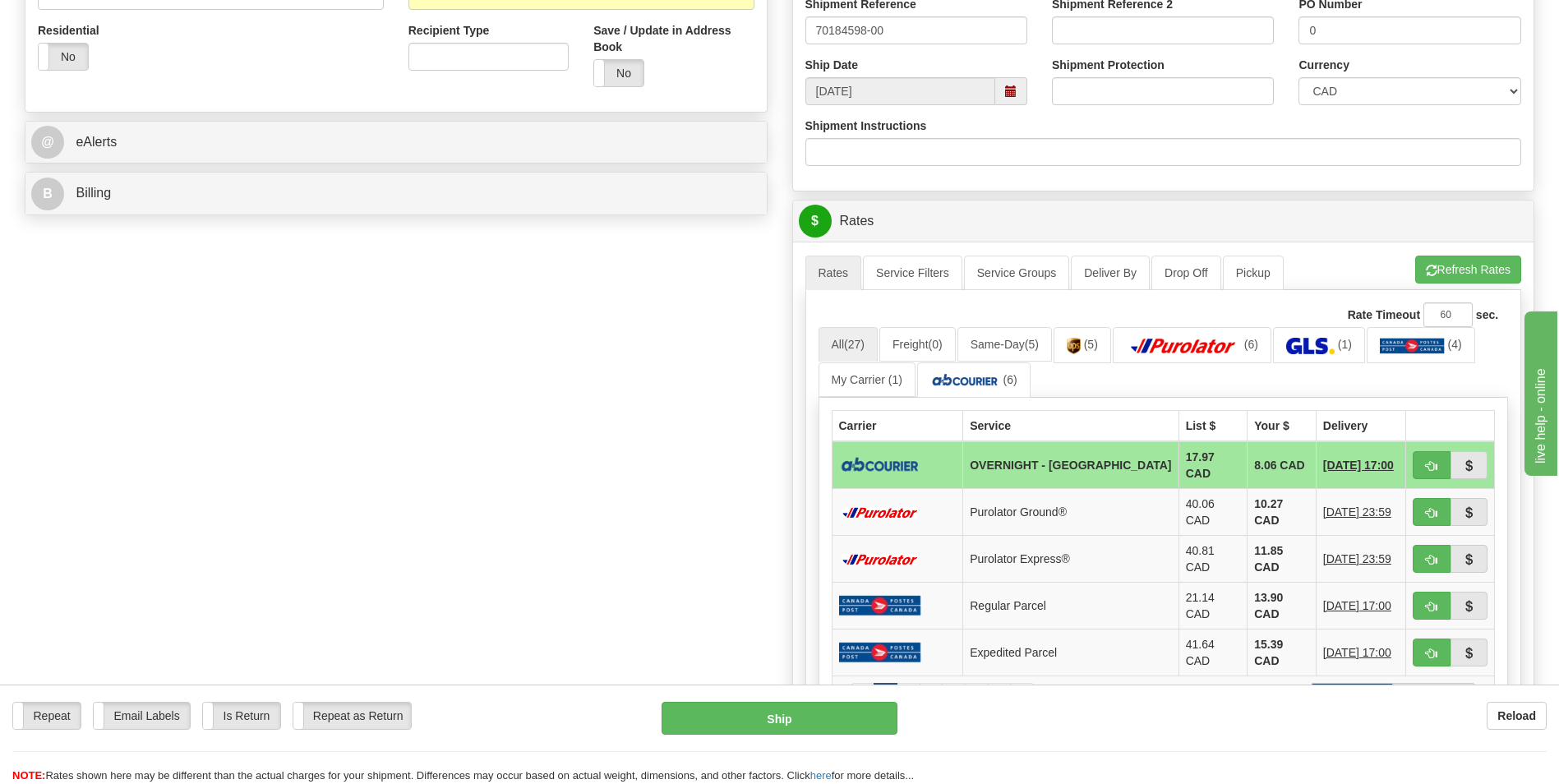
scroll to position [575, 0]
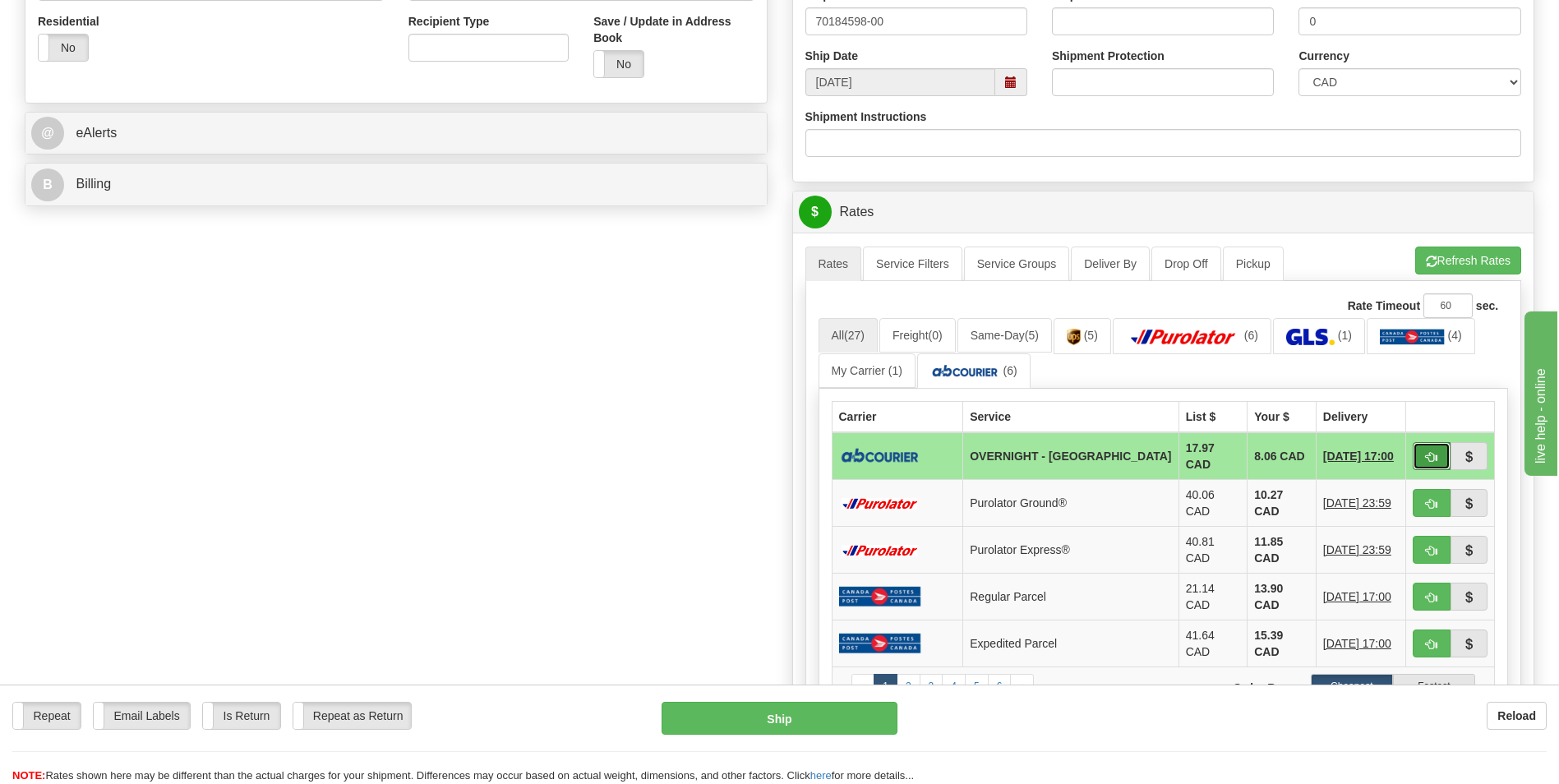
click at [1439, 457] on button "button" at bounding box center [1432, 455] width 38 height 28
type input "4"
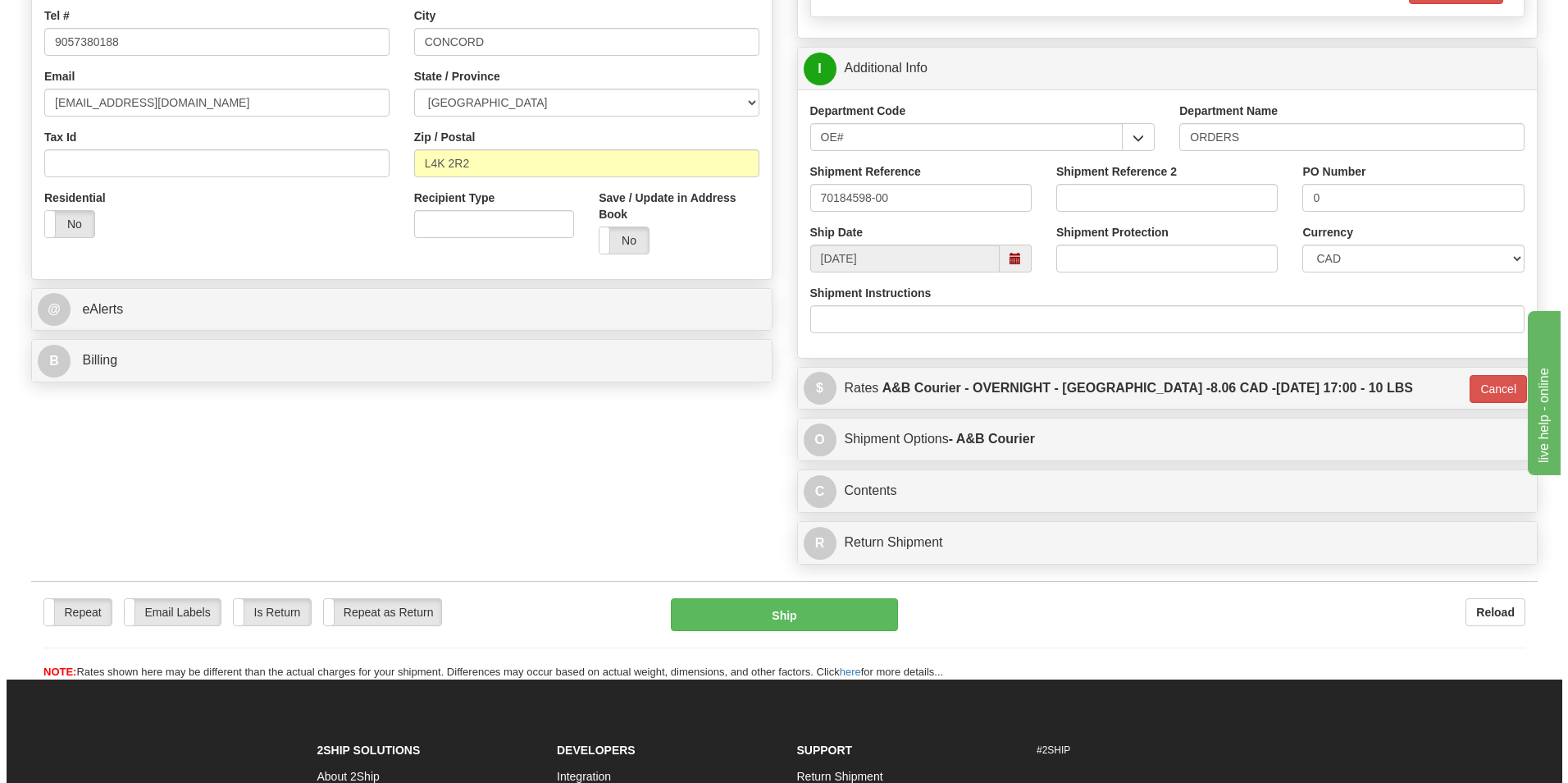
scroll to position [0, 0]
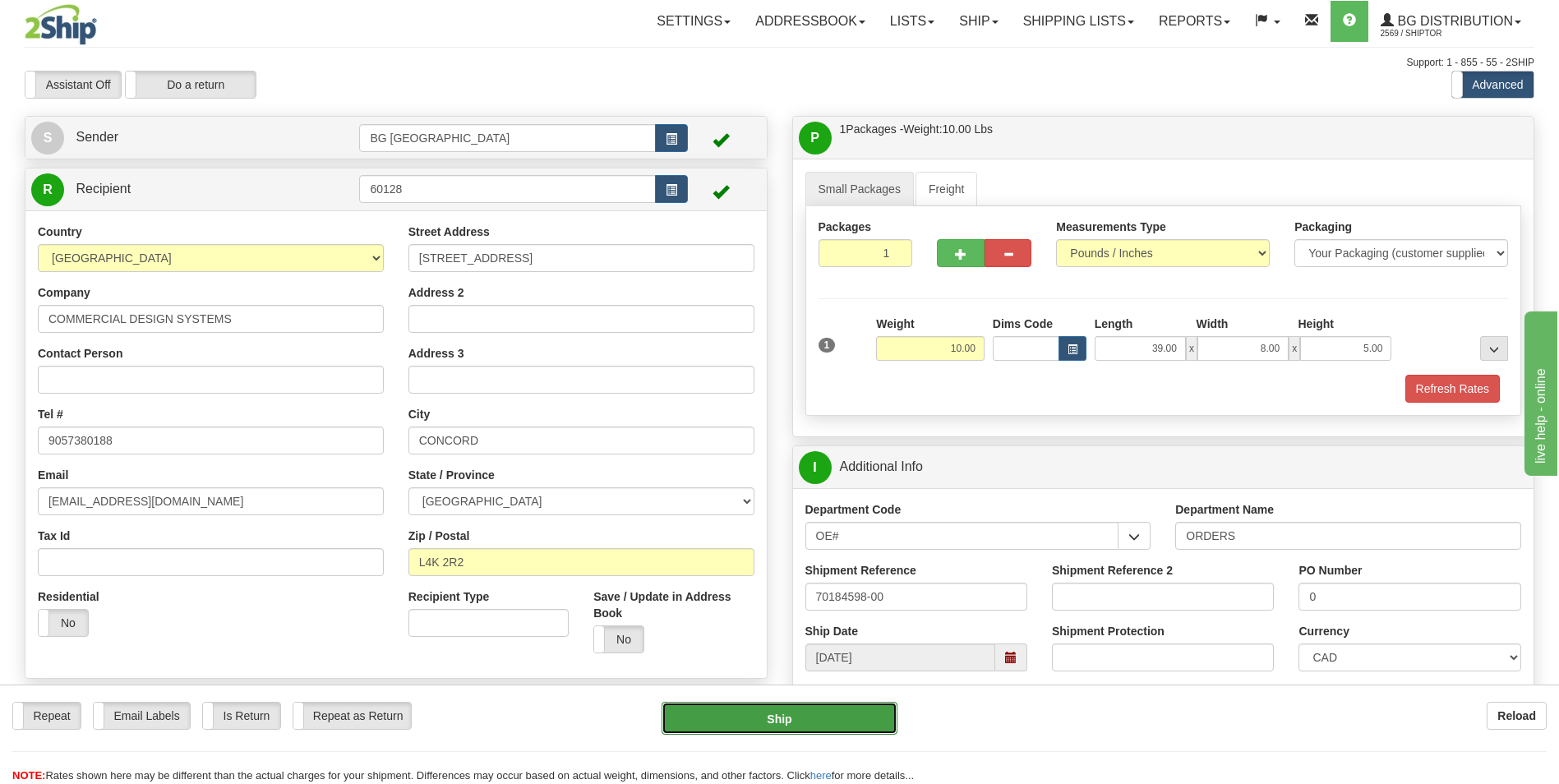
click at [890, 722] on button "Ship" at bounding box center [779, 718] width 235 height 33
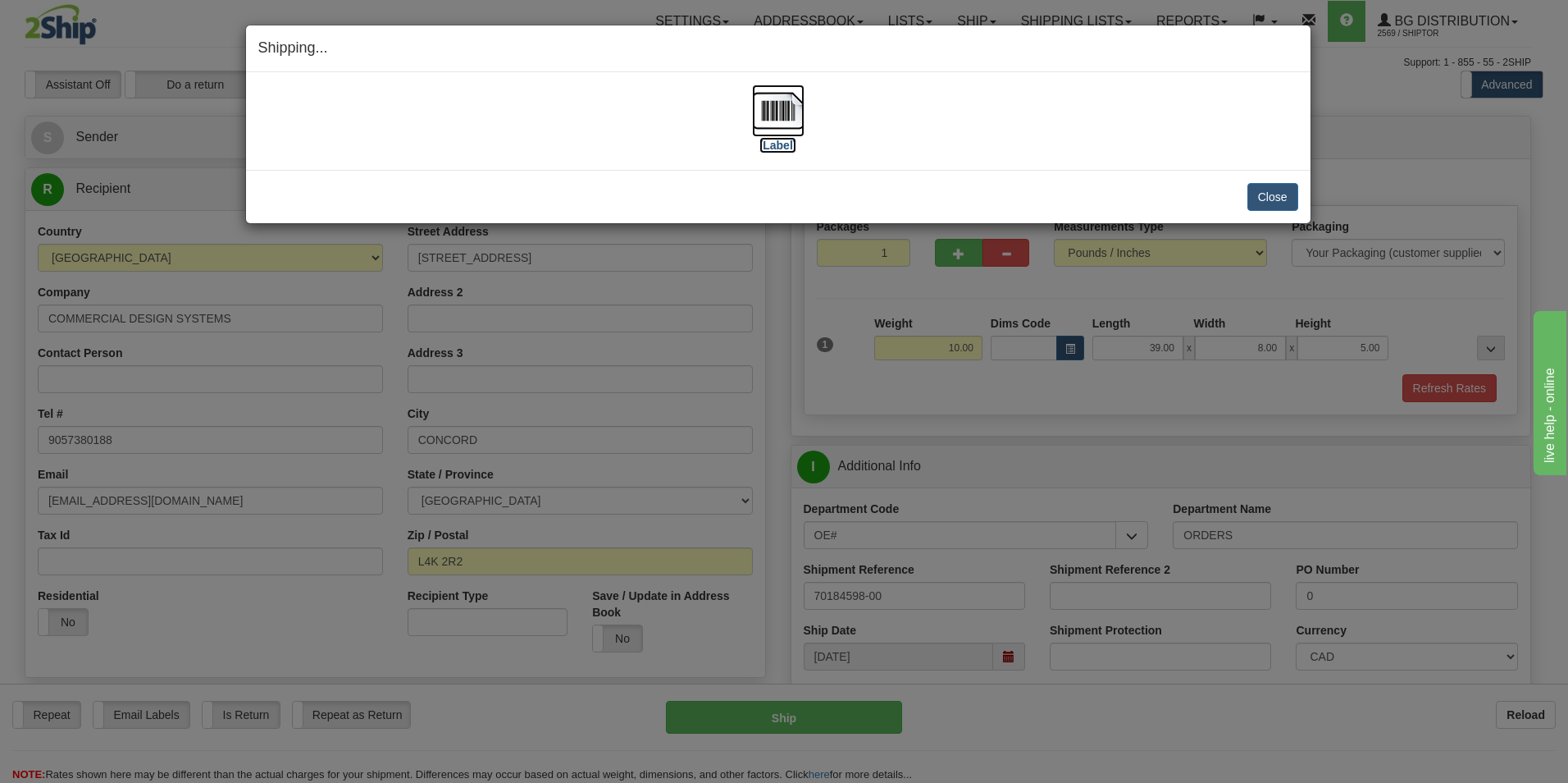
click at [785, 113] on img at bounding box center [778, 110] width 52 height 52
click at [1268, 206] on button "Close" at bounding box center [1272, 196] width 50 height 28
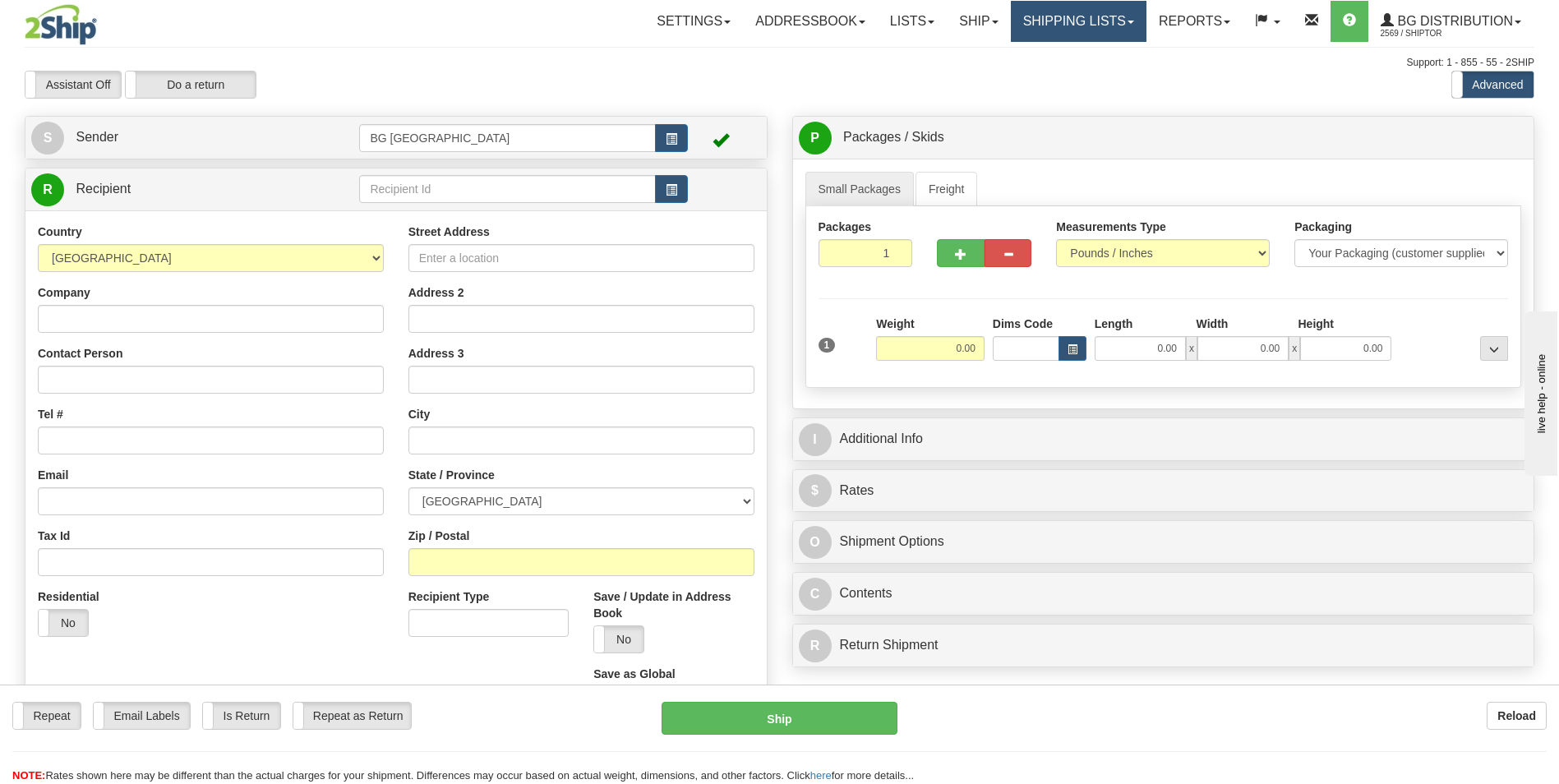
click at [1056, 25] on link "Shipping lists" at bounding box center [1079, 21] width 135 height 41
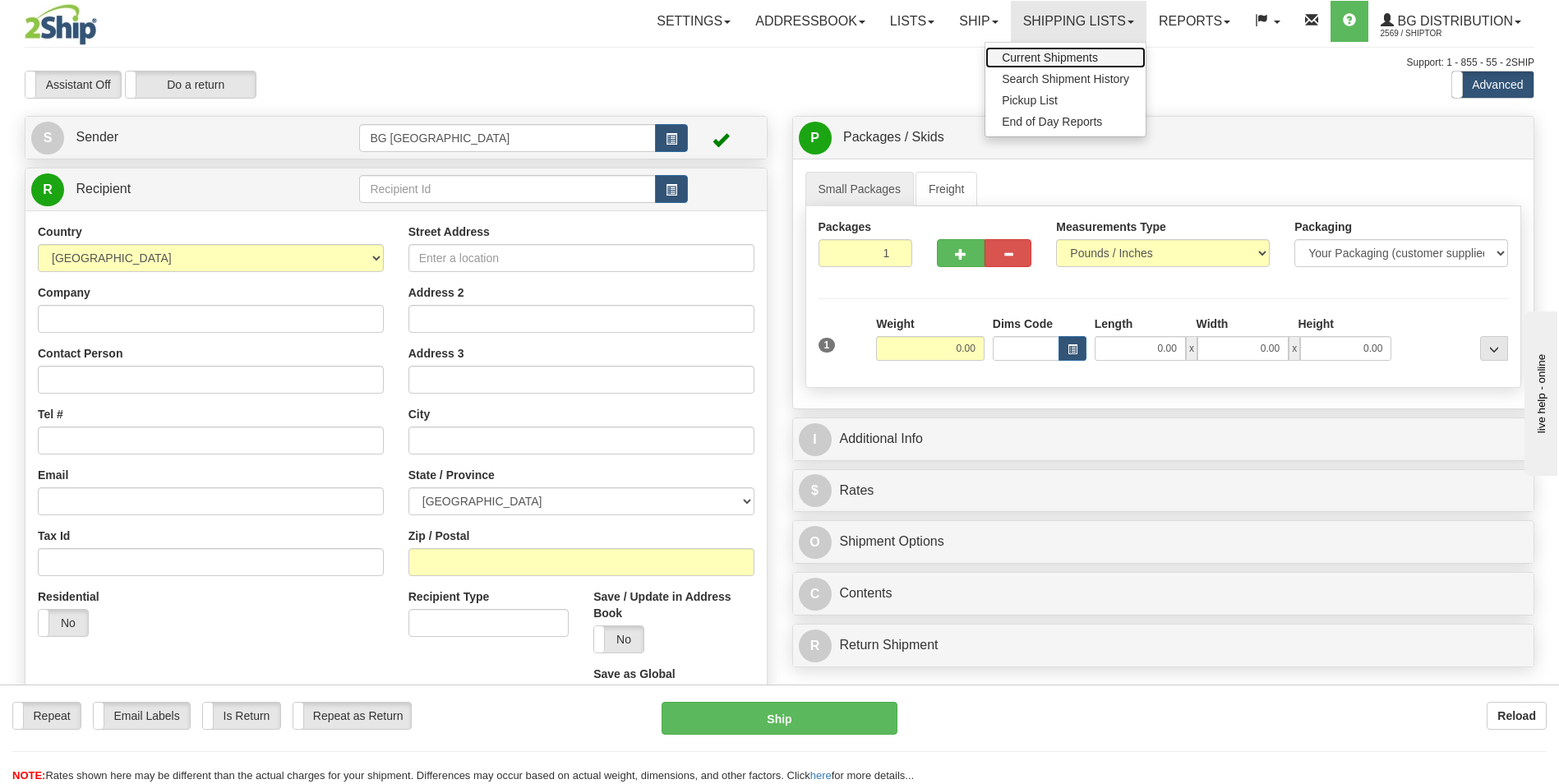
click at [1046, 53] on span "Current Shipments" at bounding box center [1050, 57] width 96 height 13
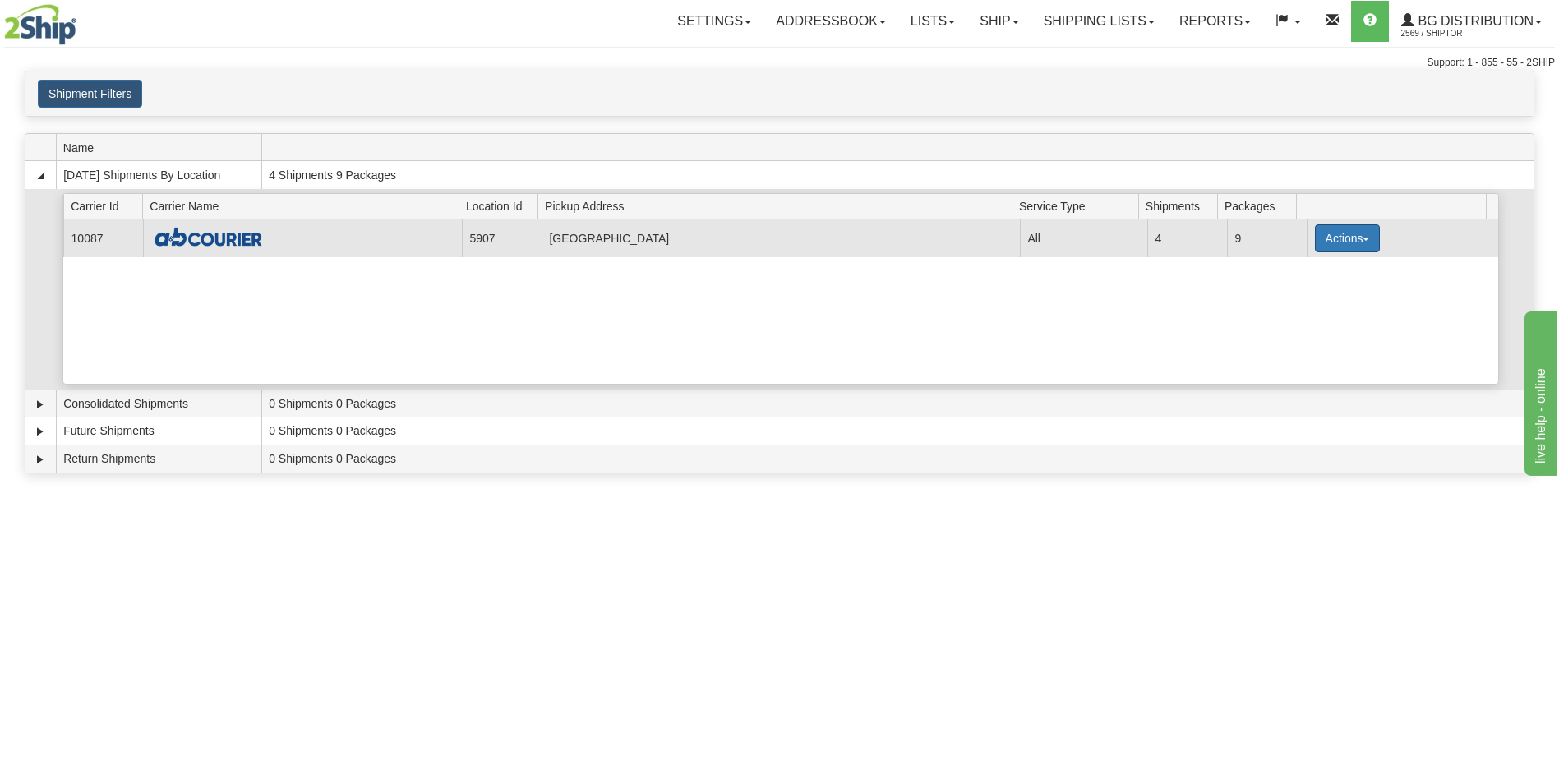
click at [1322, 238] on button "Actions" at bounding box center [1347, 238] width 66 height 28
click at [1304, 265] on span "Details" at bounding box center [1286, 269] width 45 height 11
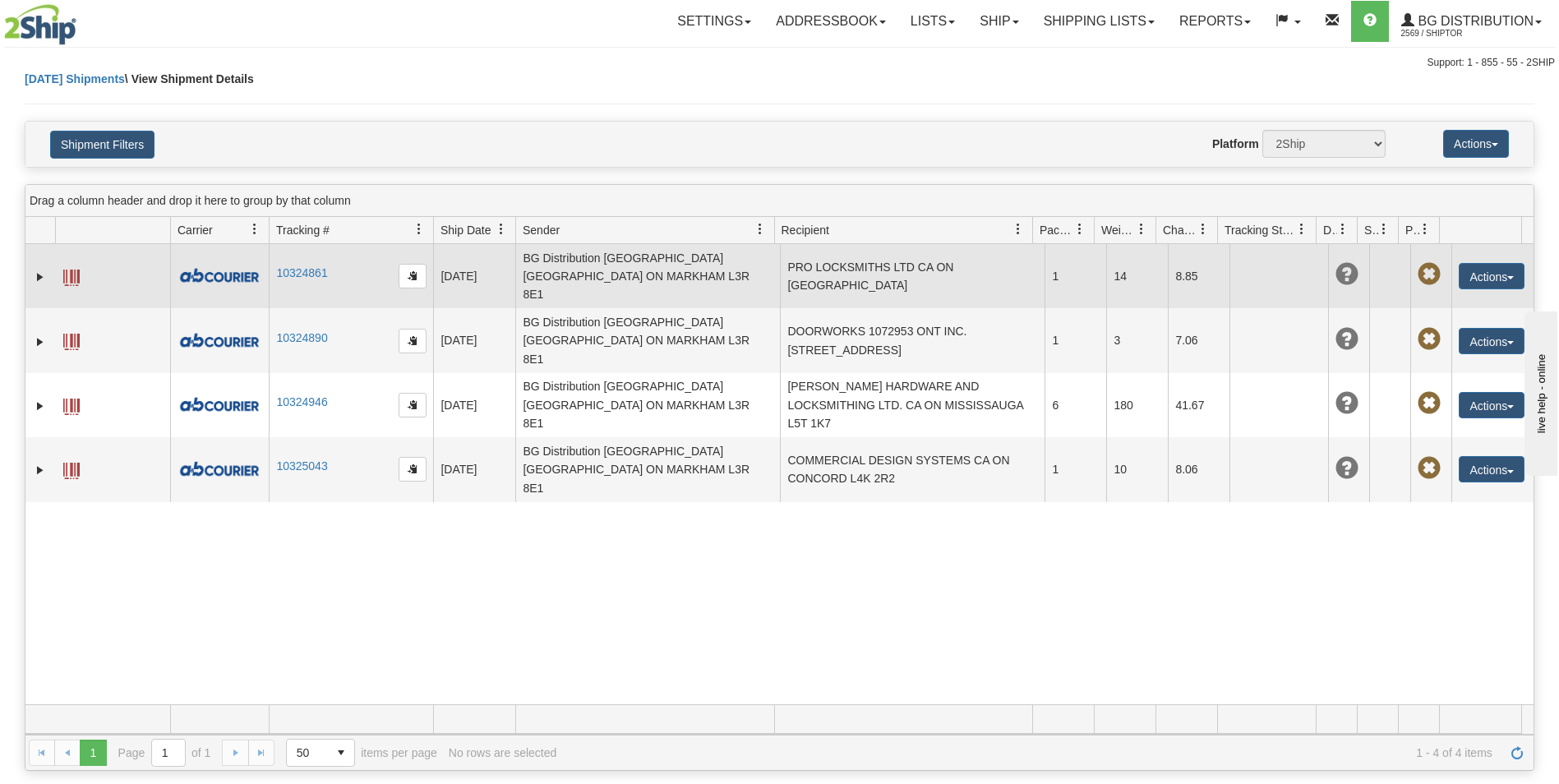
click at [904, 276] on td "PRO LOCKSMITHS LTD CA ON [GEOGRAPHIC_DATA]" at bounding box center [913, 275] width 265 height 64
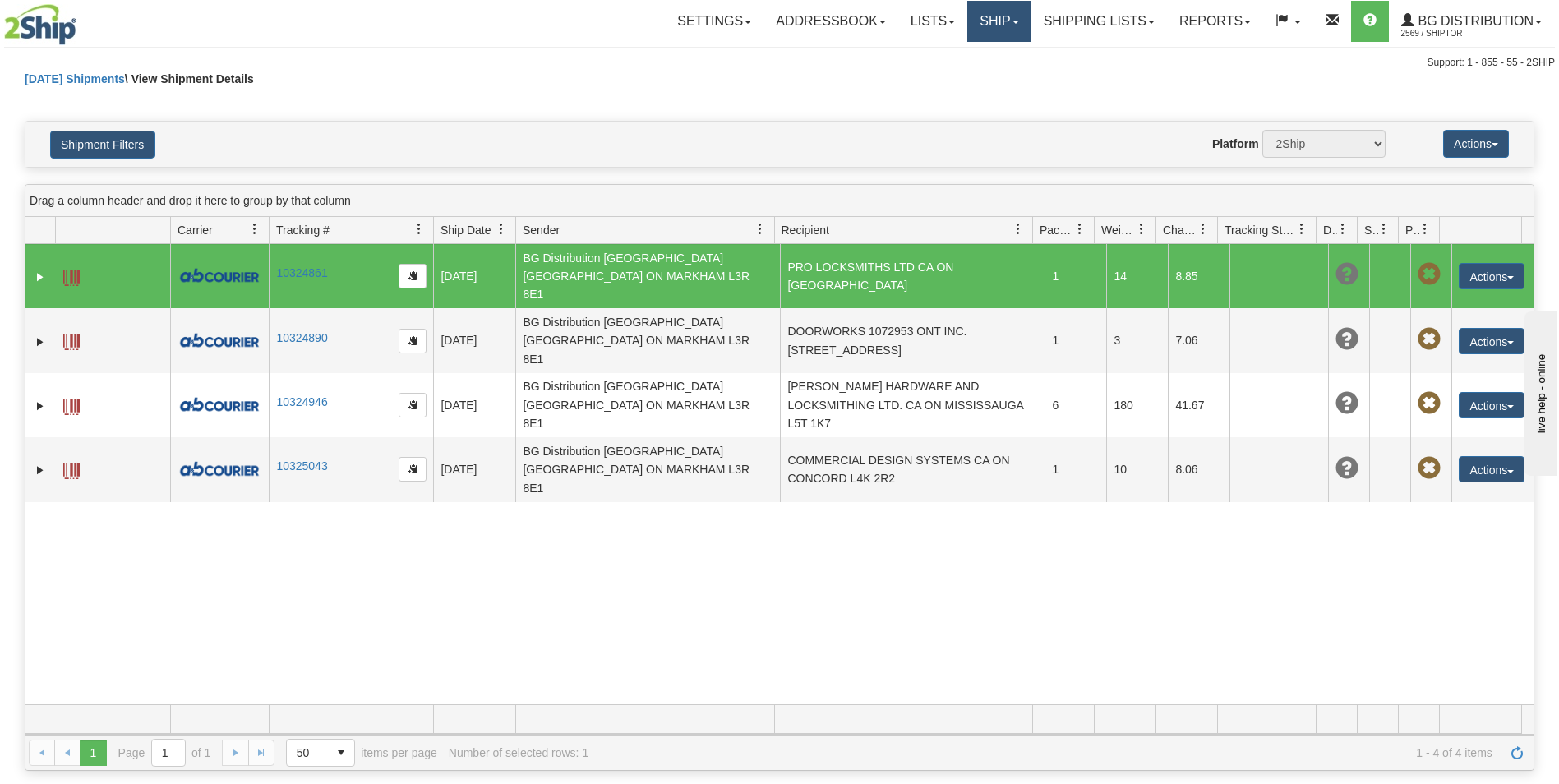
click at [984, 10] on link "Ship" at bounding box center [999, 21] width 63 height 41
click at [973, 55] on span "Ship Screen" at bounding box center [949, 57] width 63 height 13
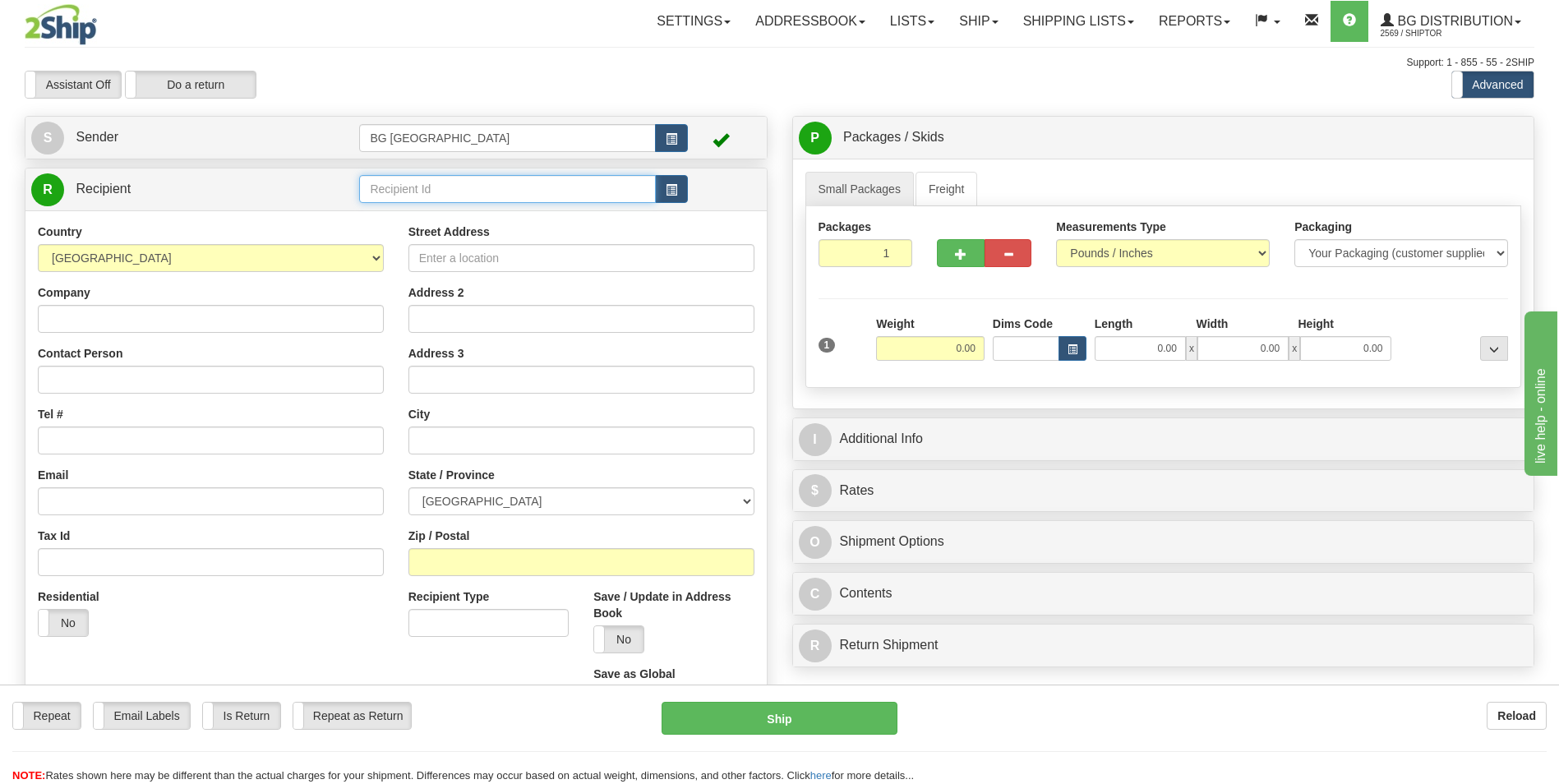
click at [440, 198] on input "text" at bounding box center [507, 189] width 296 height 28
click at [429, 210] on div "60340" at bounding box center [504, 214] width 280 height 18
type input "60340"
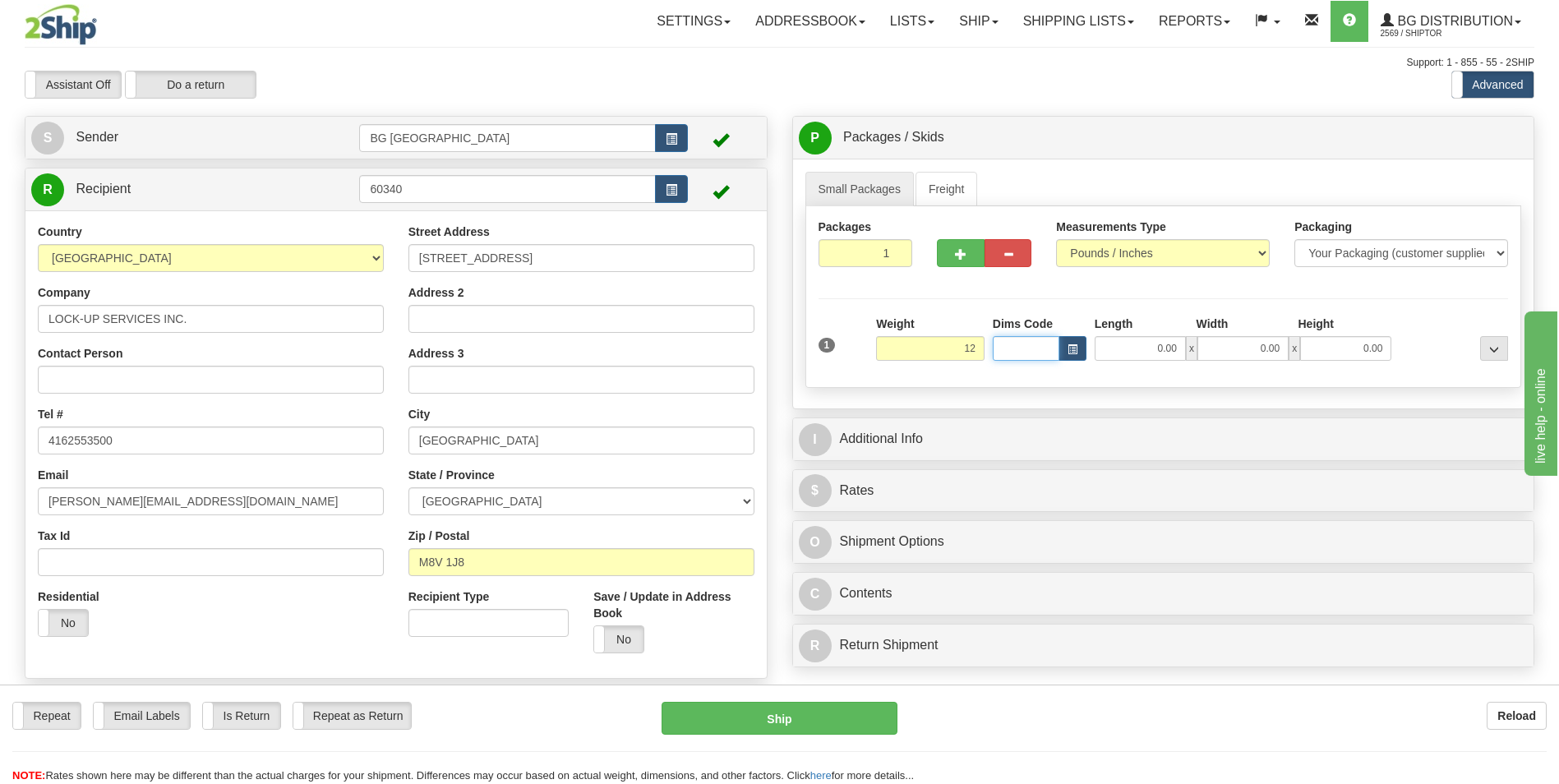
type input "12.00"
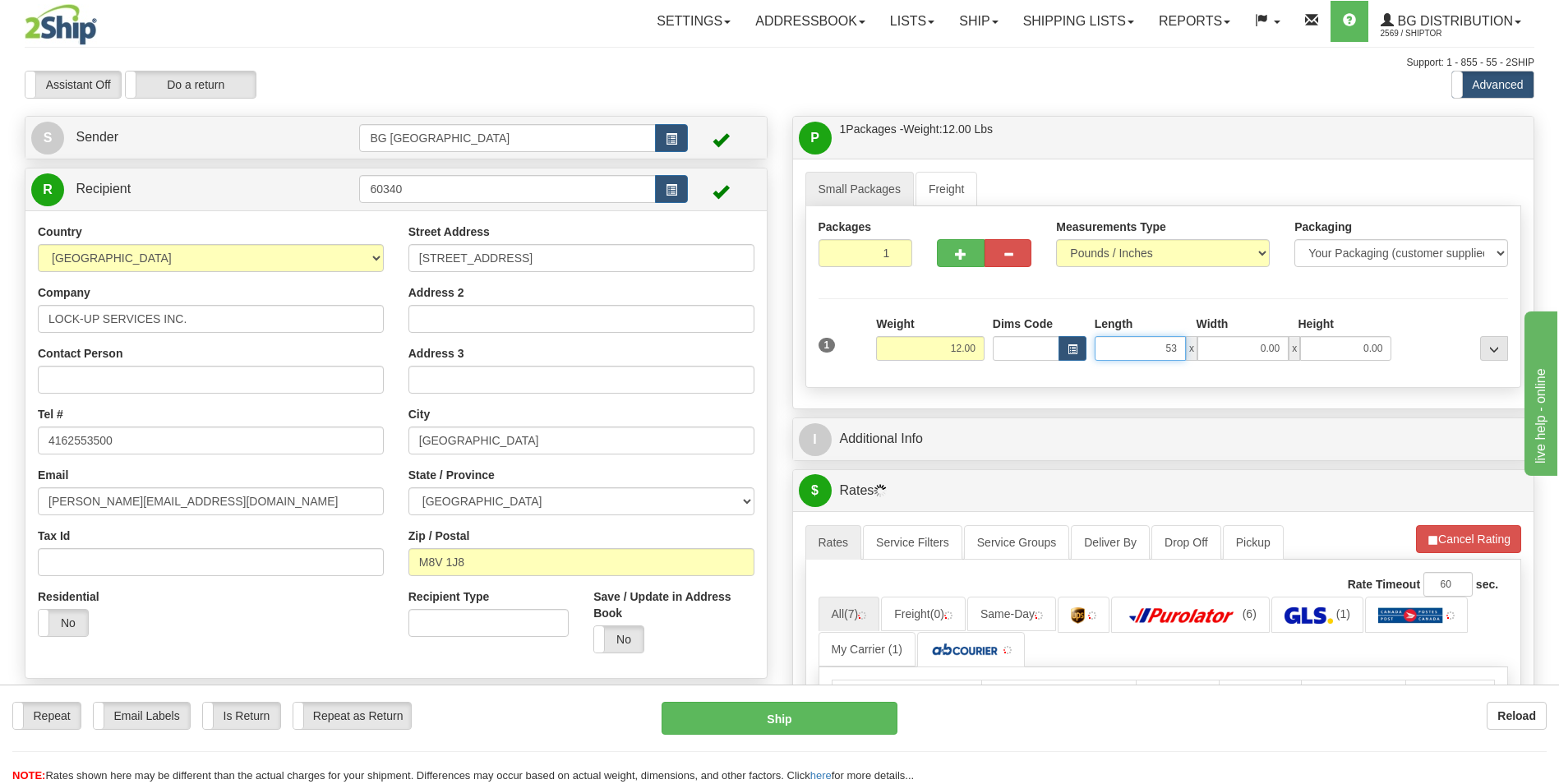
type input "53.00"
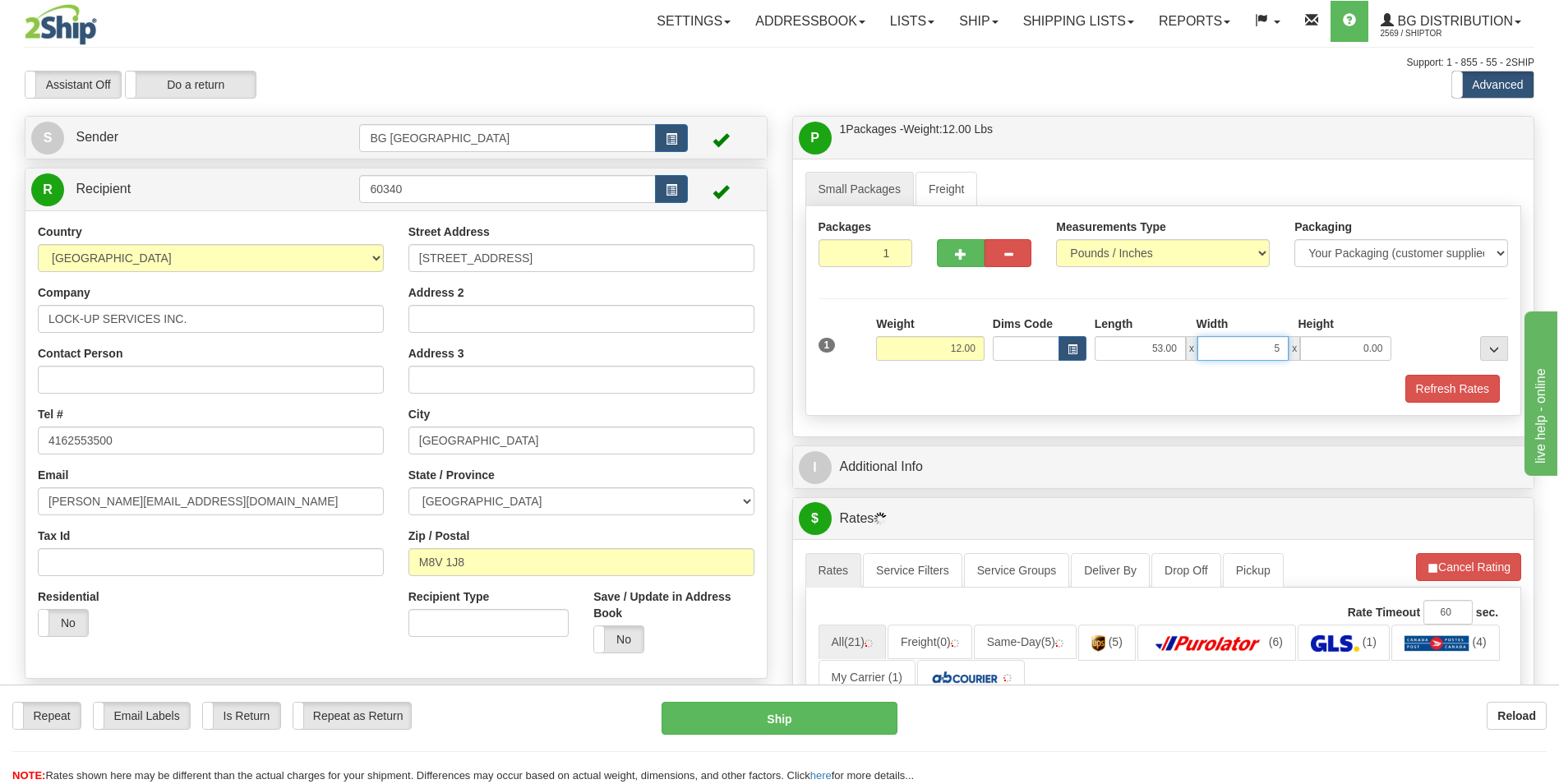
type input "5.00"
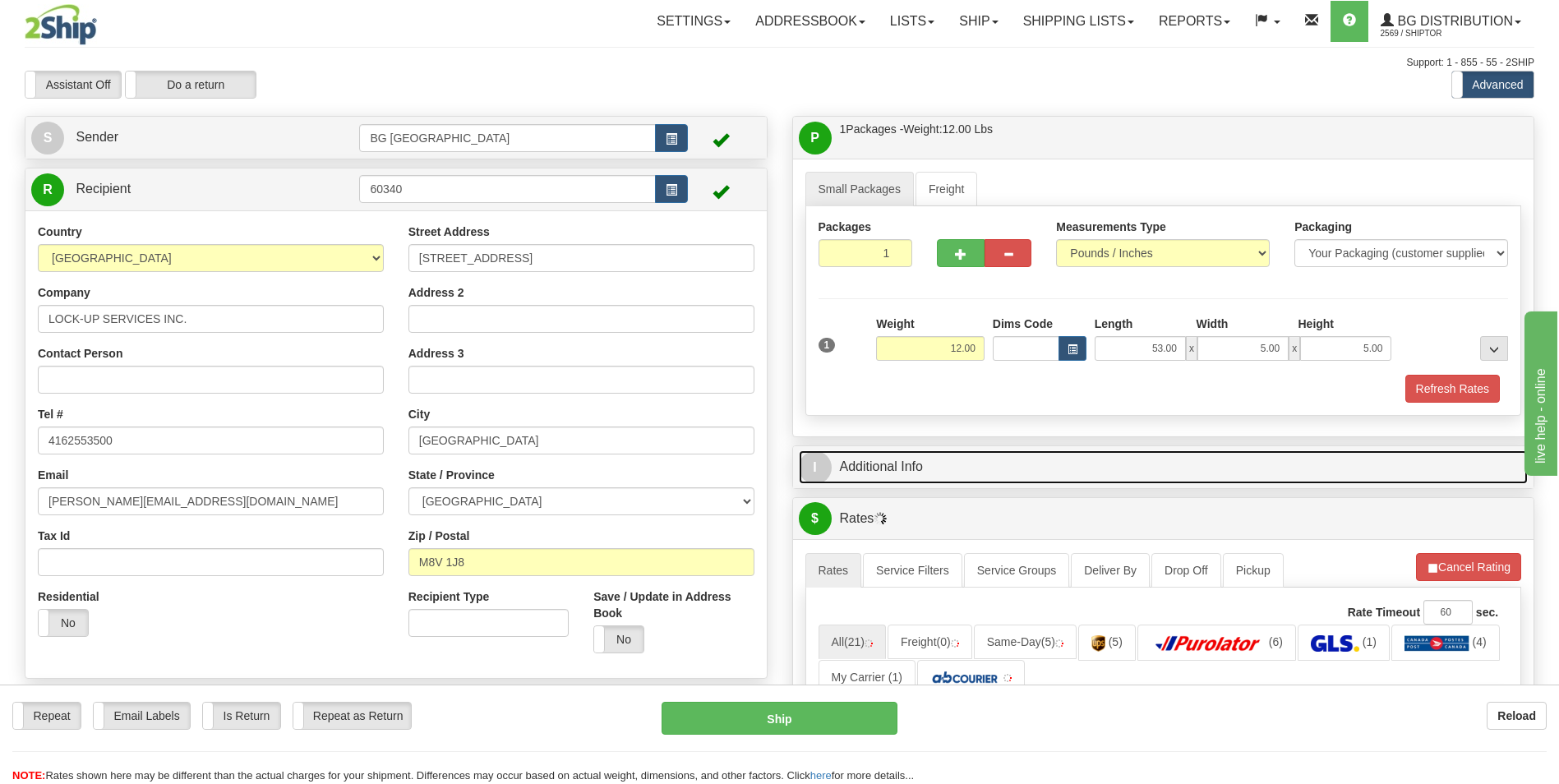
click at [877, 456] on link "I Additional Info" at bounding box center [1164, 467] width 730 height 33
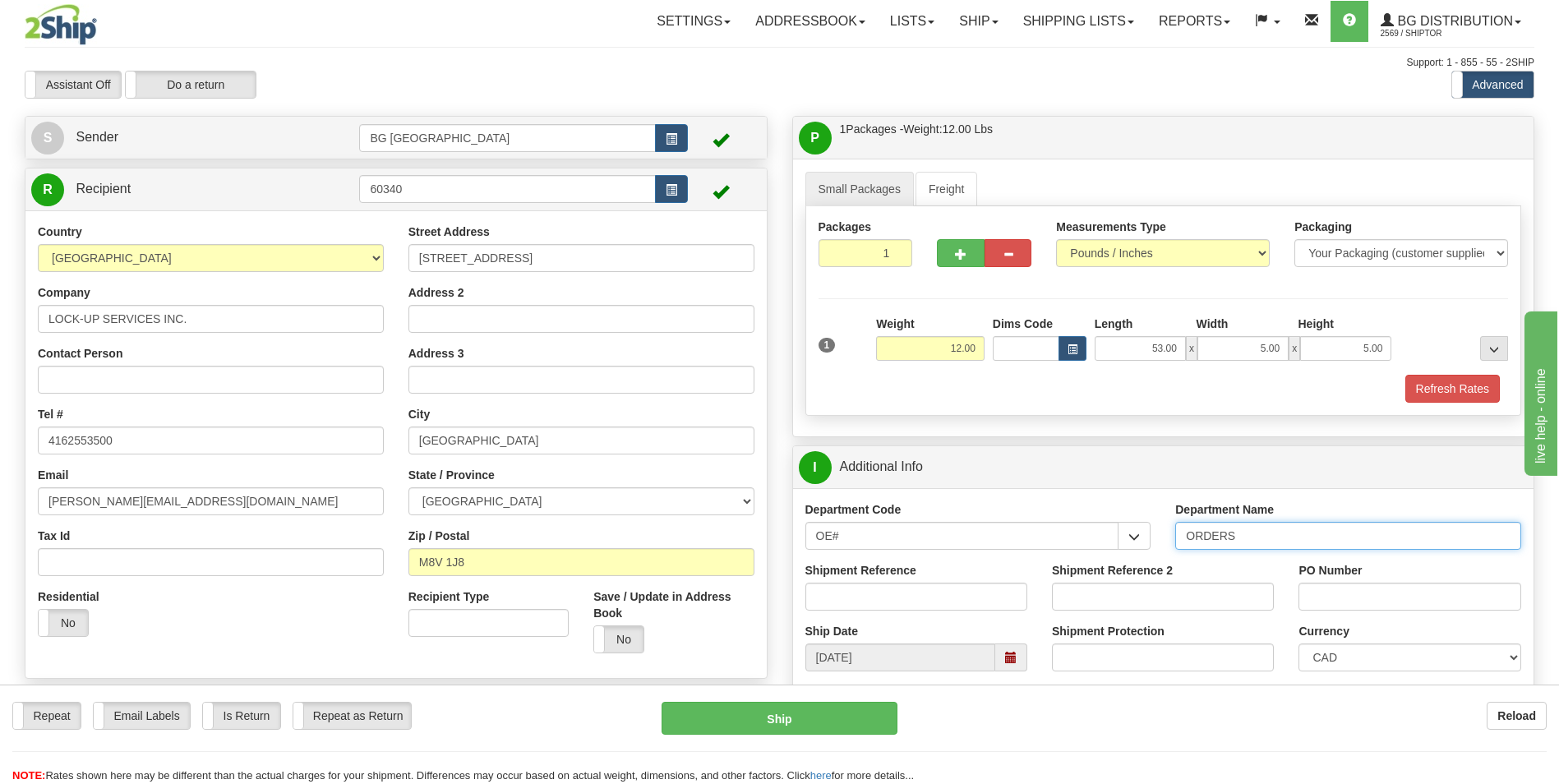
click at [1256, 538] on input "ORDERS" at bounding box center [1348, 535] width 346 height 28
type input "70184676-00"
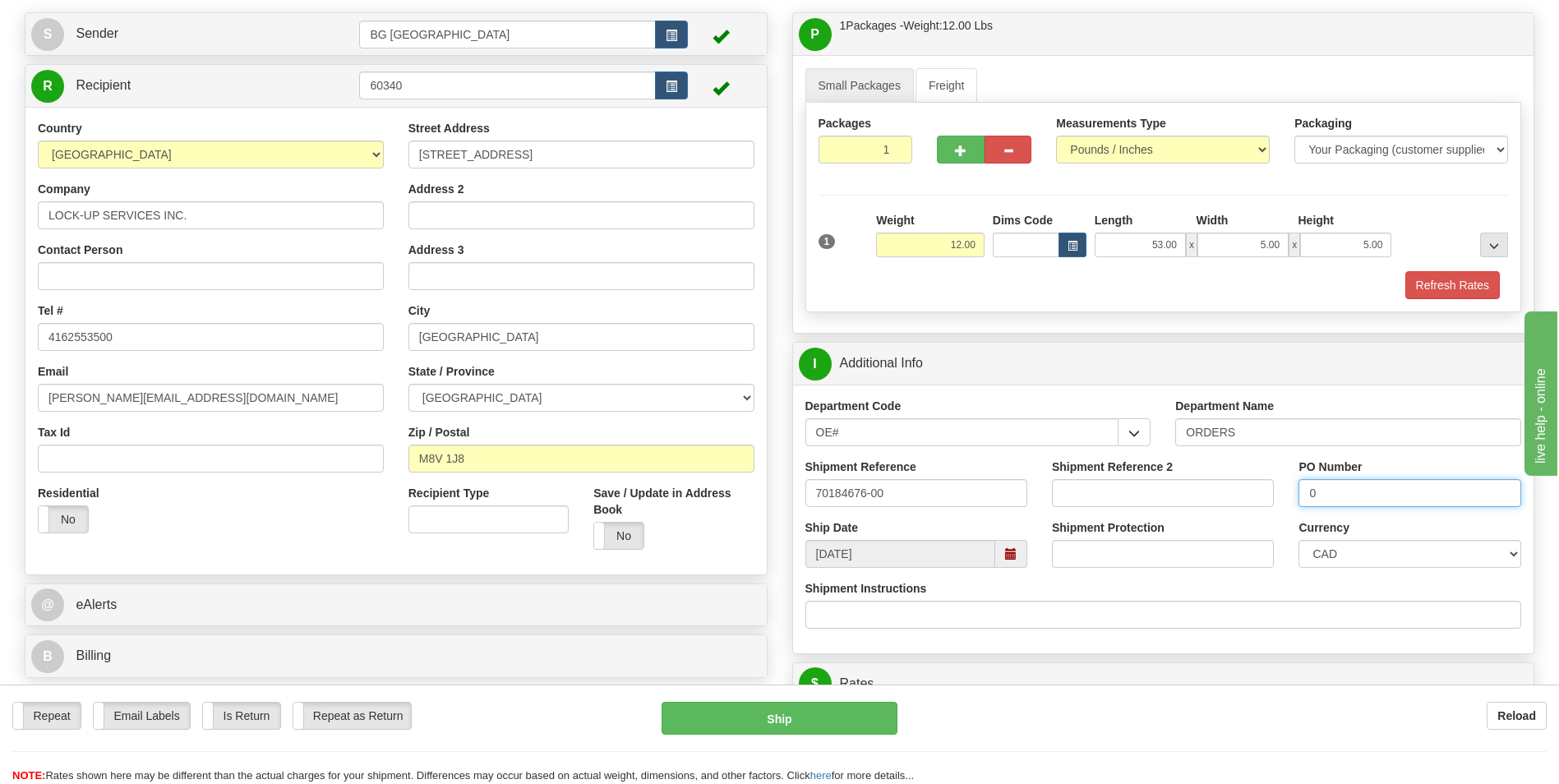
scroll to position [329, 0]
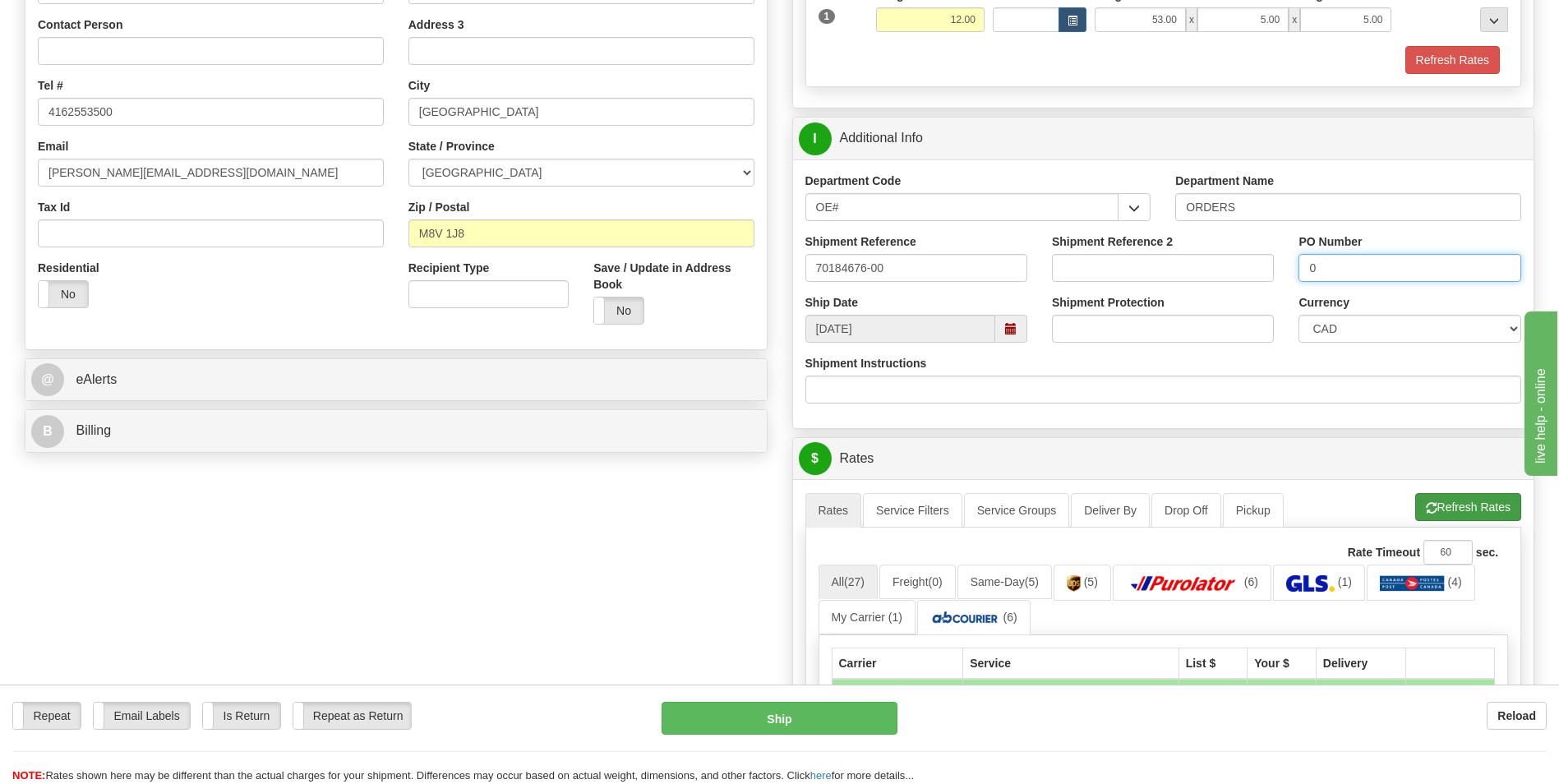
type input "0"
click at [1420, 501] on button "Refresh Rates" at bounding box center [1468, 507] width 106 height 28
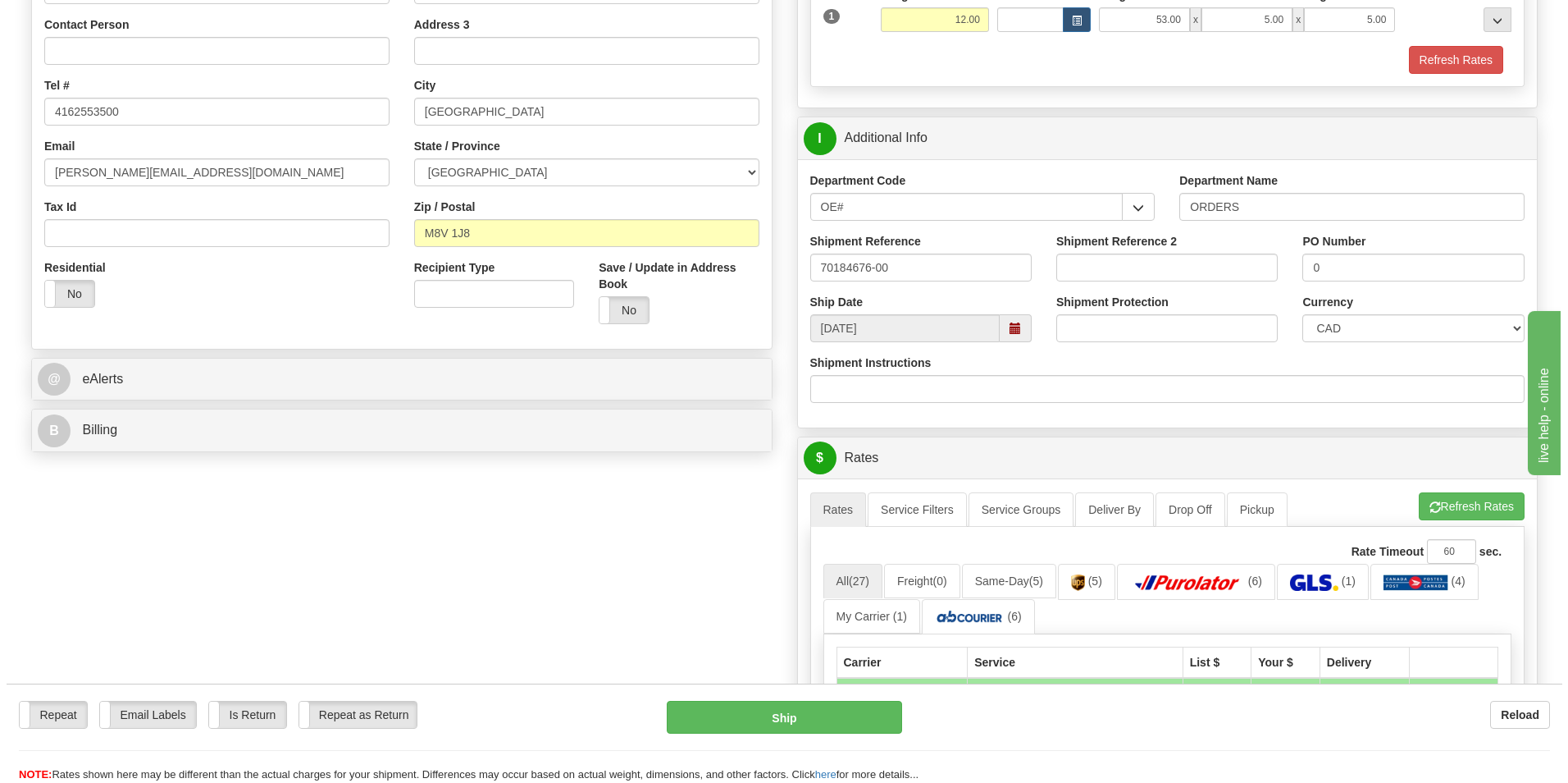
scroll to position [575, 0]
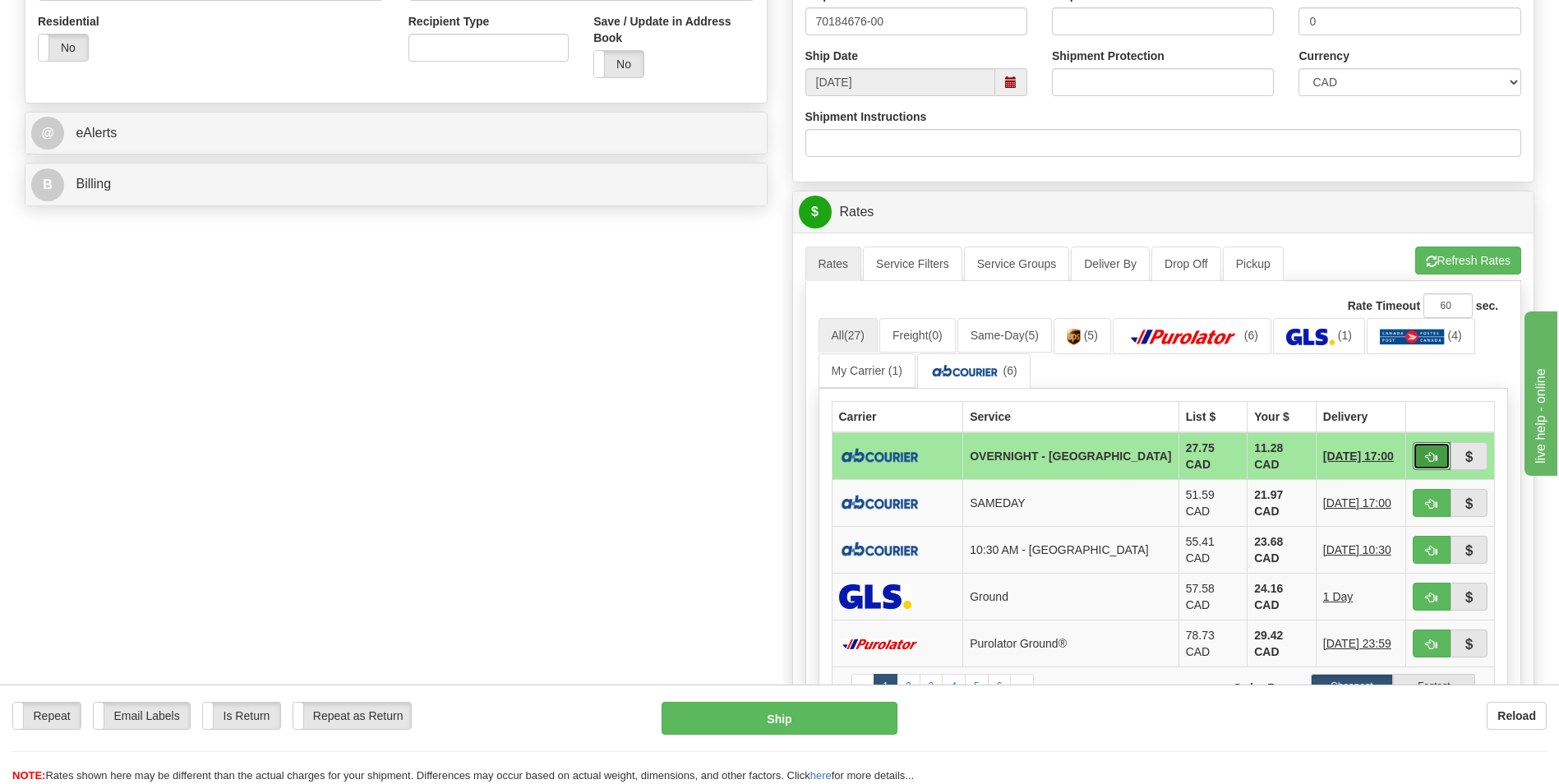
click at [1417, 451] on button "button" at bounding box center [1432, 455] width 38 height 28
type input "4"
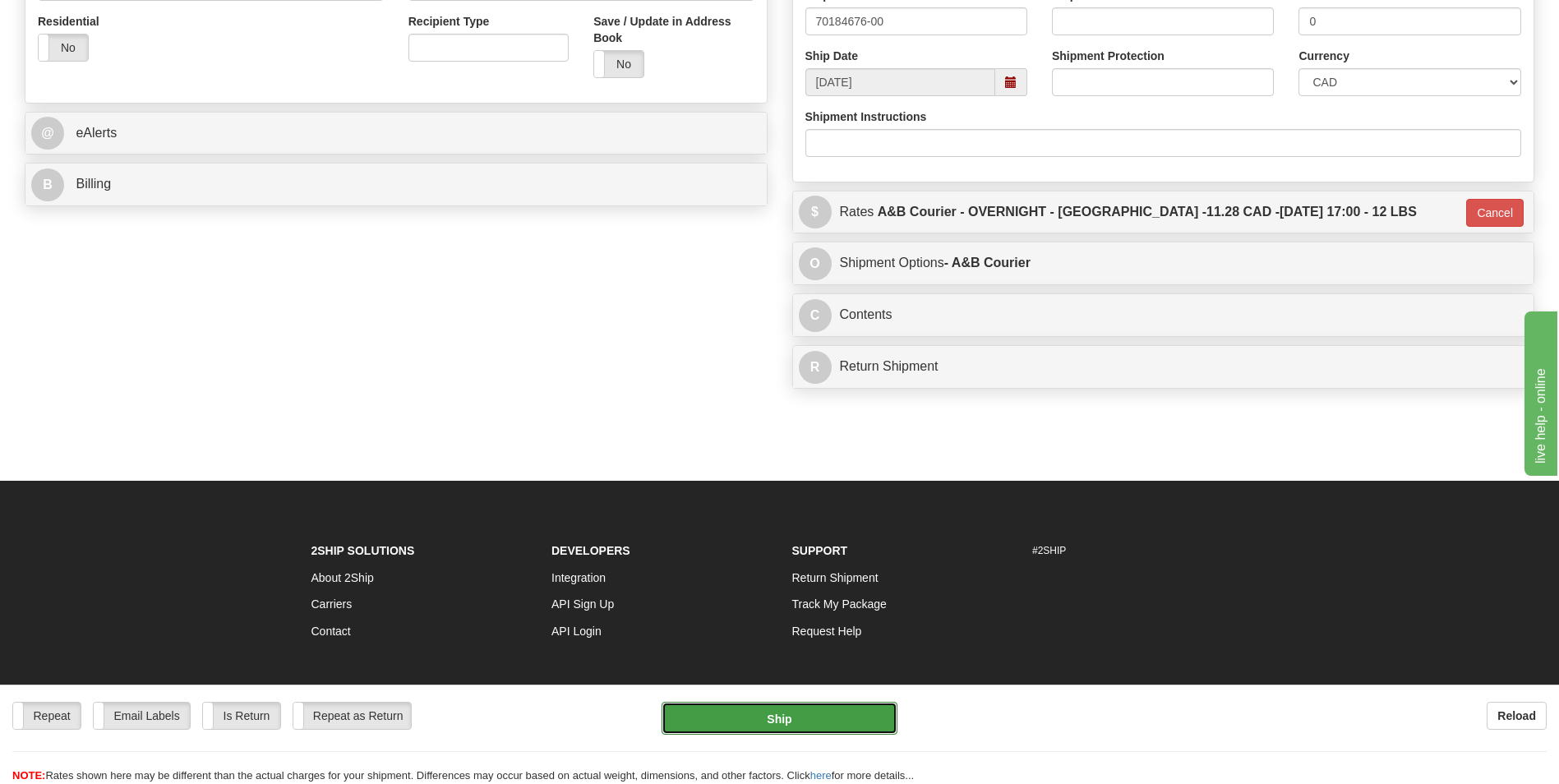
click at [873, 705] on button "Ship" at bounding box center [779, 718] width 235 height 33
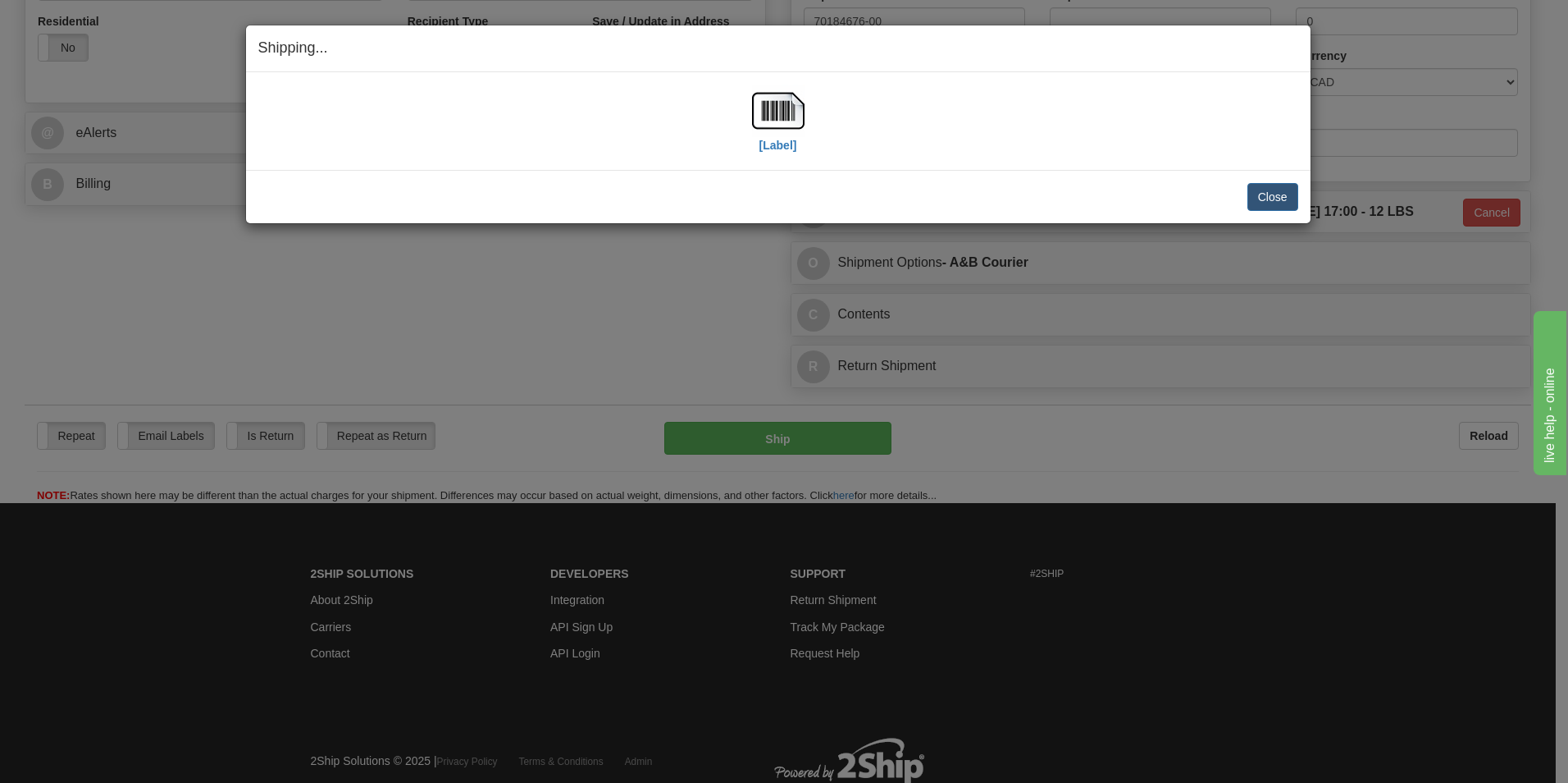
click at [809, 114] on div "[Label]" at bounding box center [779, 121] width 1040 height 73
click at [797, 115] on img at bounding box center [778, 110] width 52 height 52
click at [1287, 200] on button "Close" at bounding box center [1272, 196] width 50 height 28
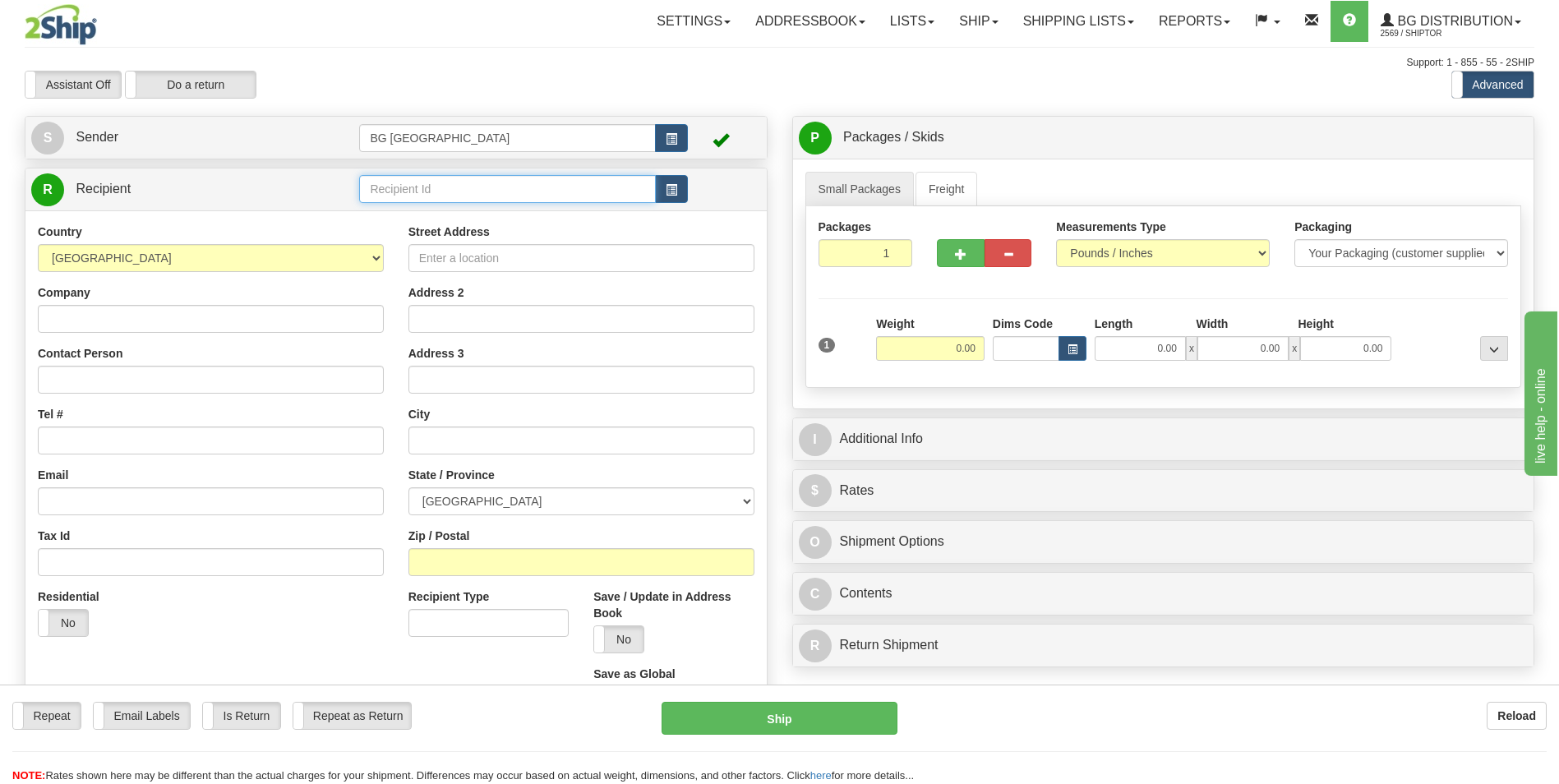
click at [441, 194] on input "text" at bounding box center [507, 189] width 296 height 28
click at [417, 207] on div "60117" at bounding box center [504, 214] width 280 height 18
type input "60117"
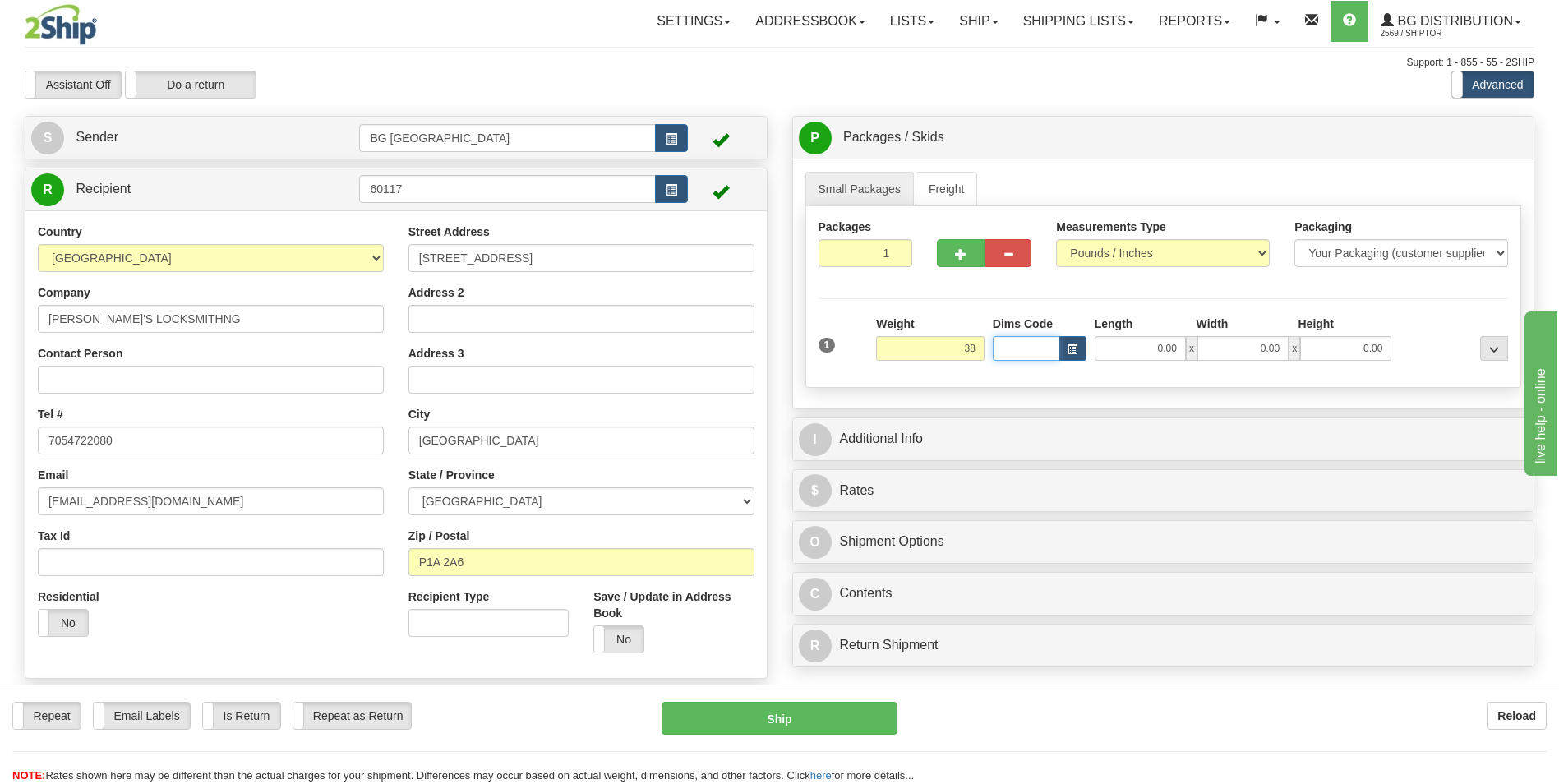
type input "38.00"
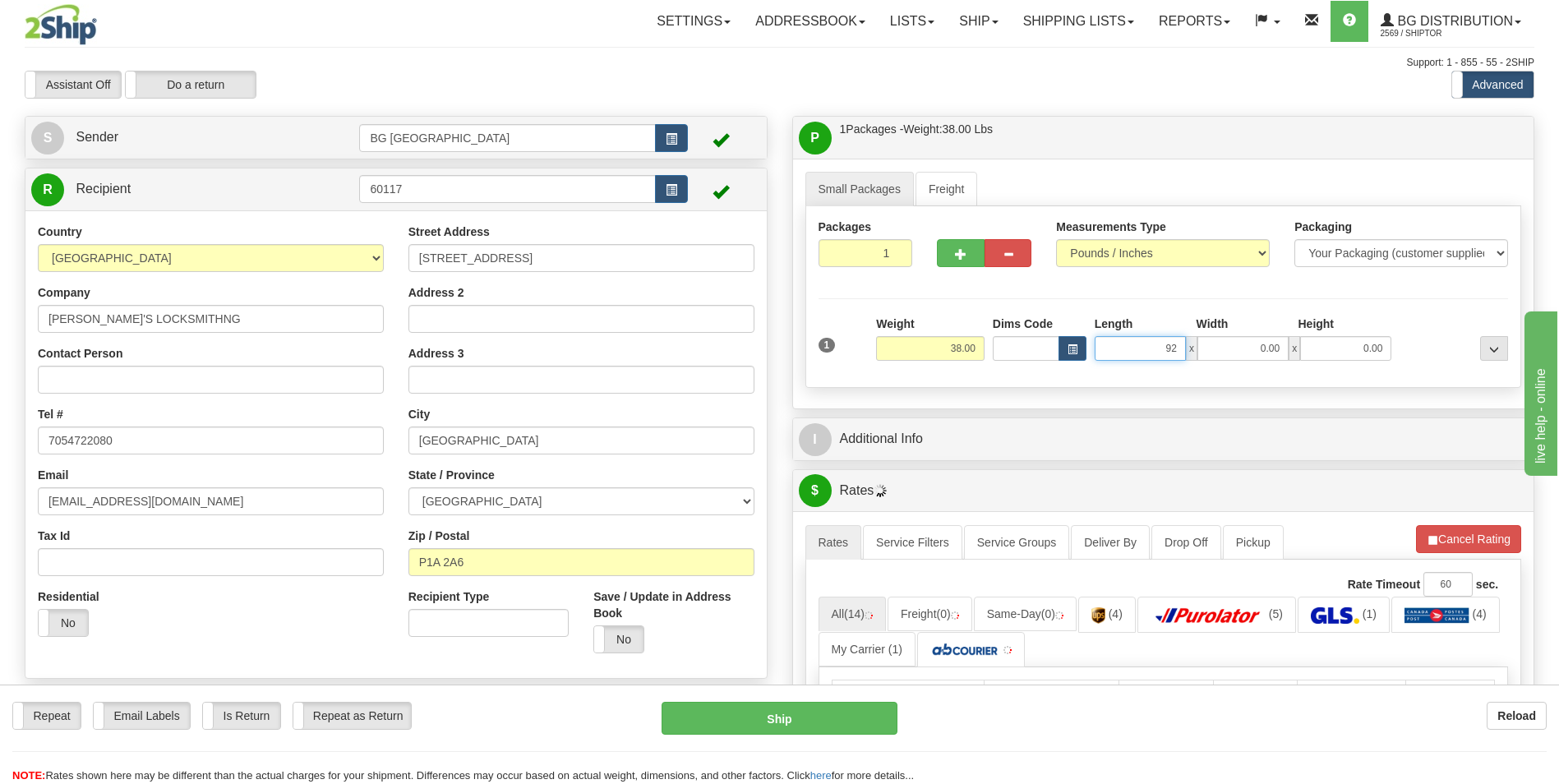
type input "92.00"
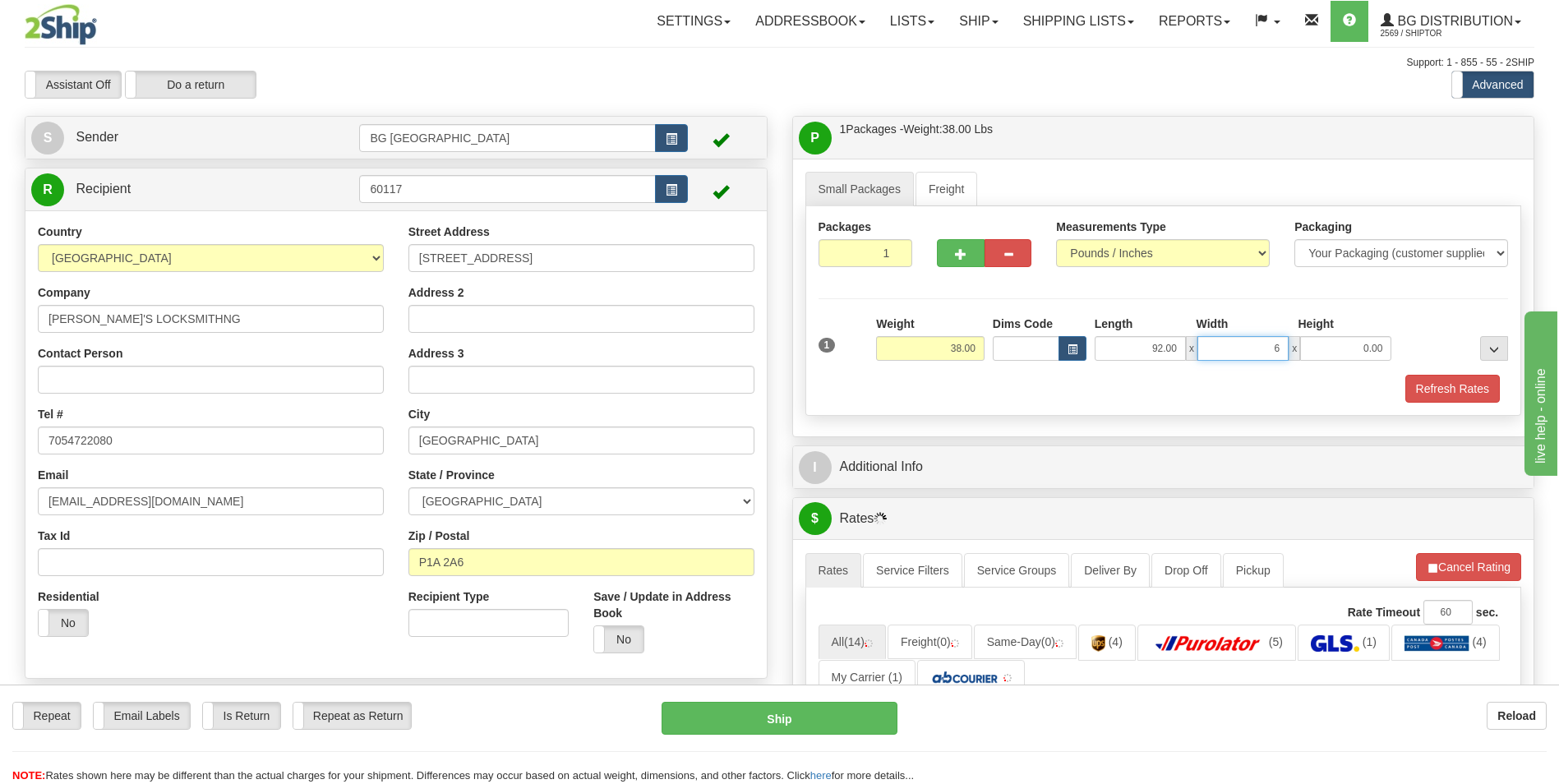
type input "6.00"
type input "4.00"
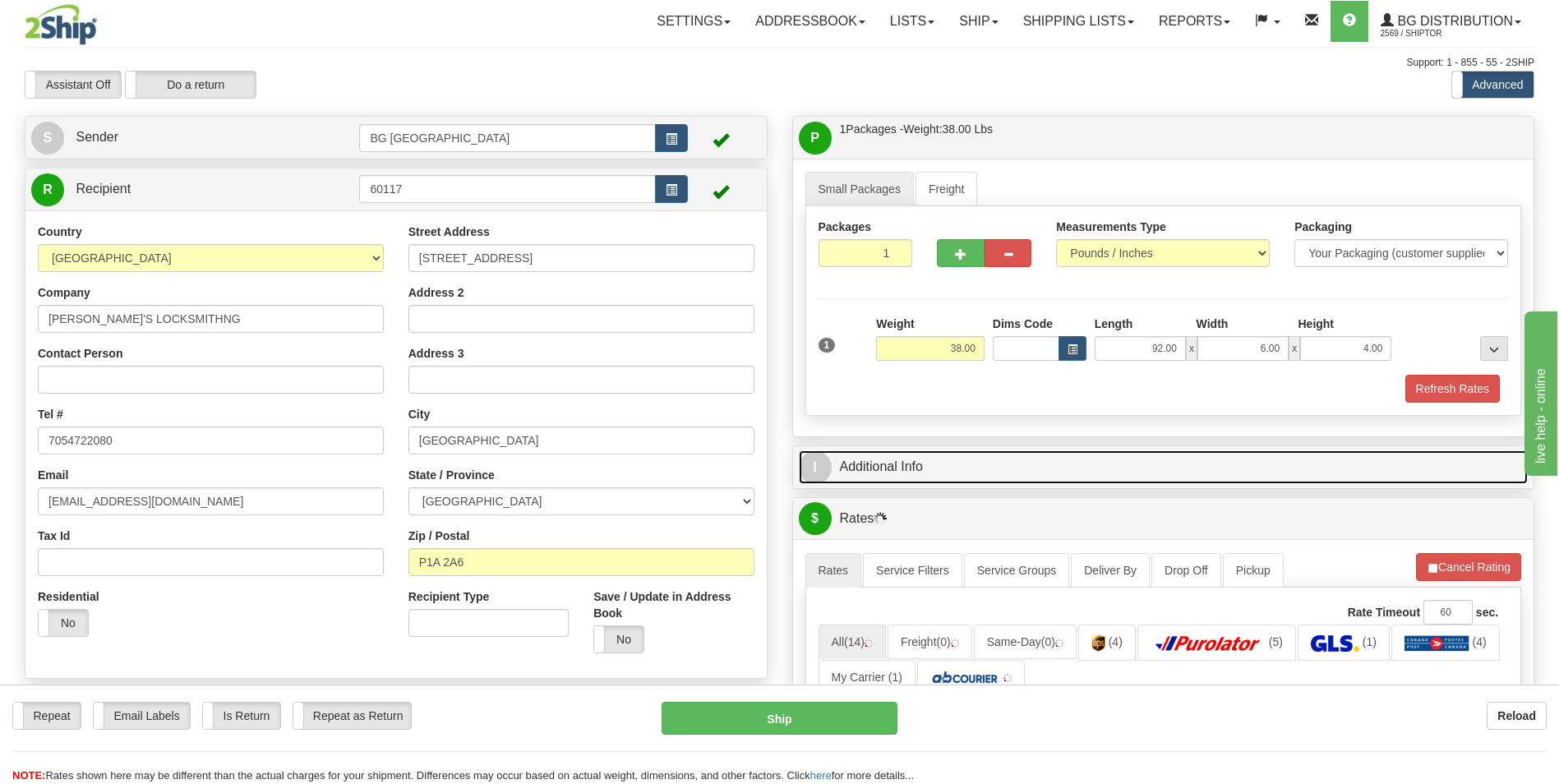
click at [915, 456] on link "I Additional Info" at bounding box center [1164, 467] width 730 height 33
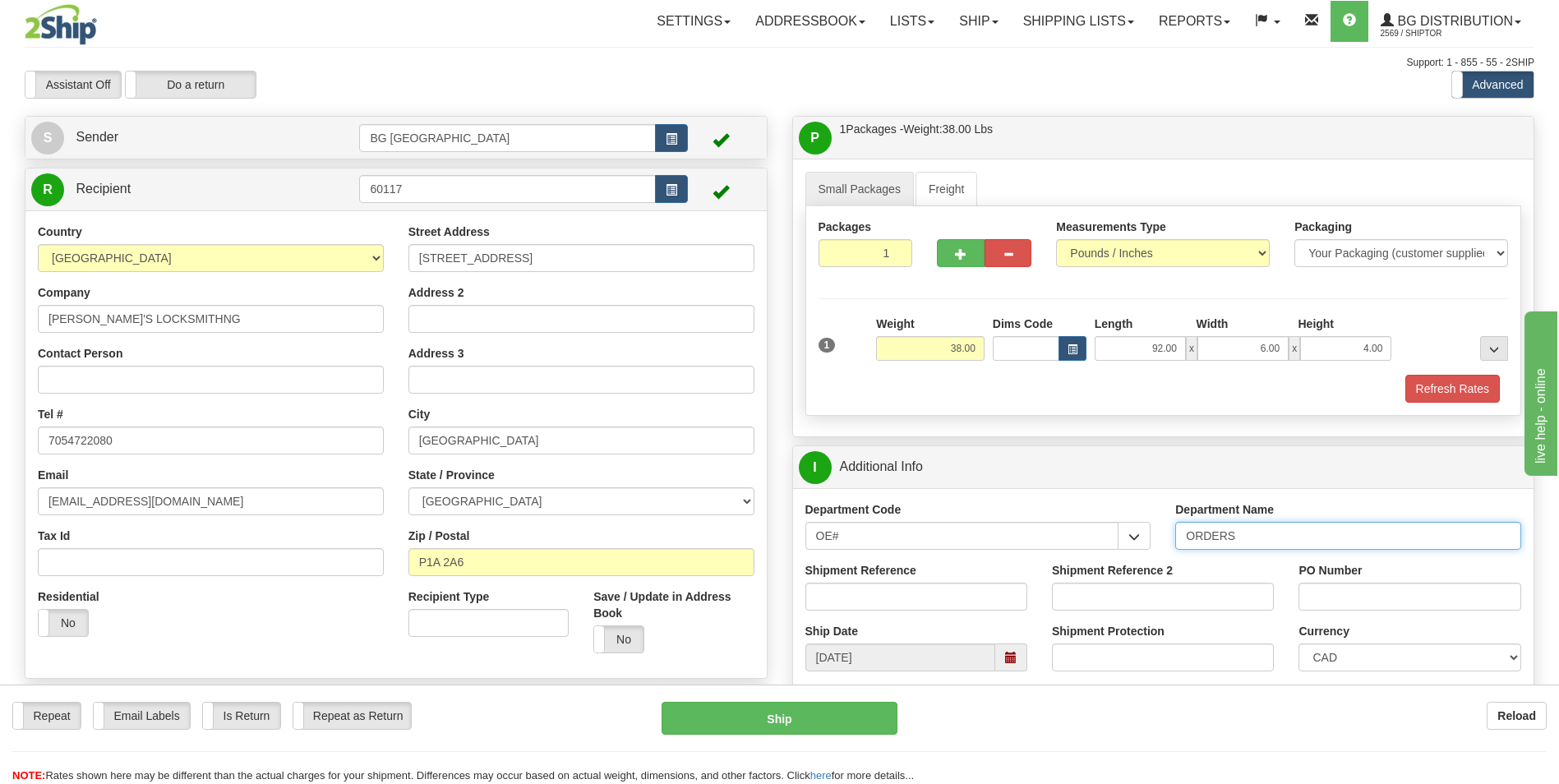
click at [1349, 535] on input "ORDERS" at bounding box center [1348, 535] width 346 height 28
type input "70184683-00"
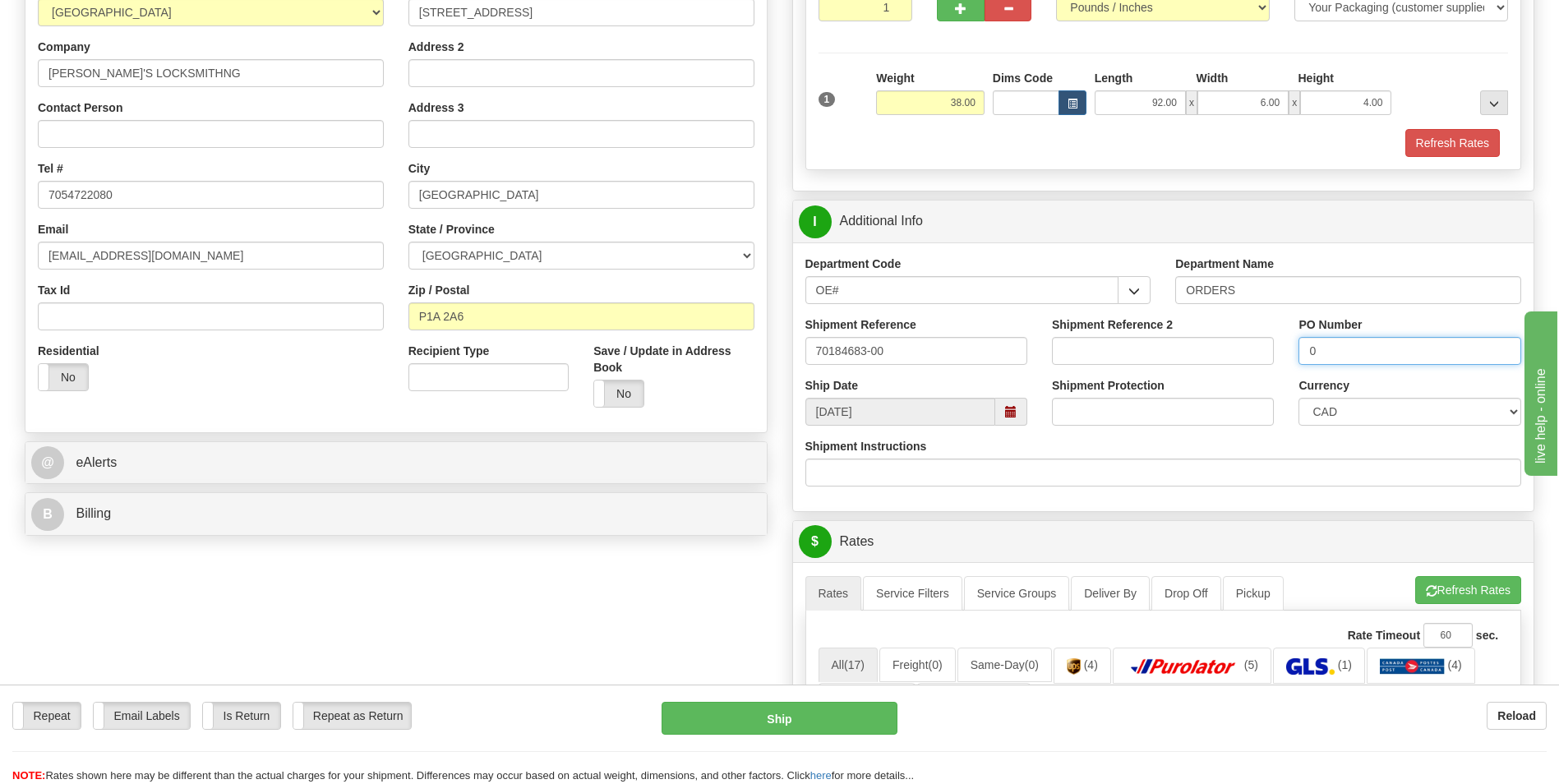
scroll to position [247, 0]
type input "0"
click at [1428, 581] on button "Refresh Rates" at bounding box center [1468, 589] width 106 height 28
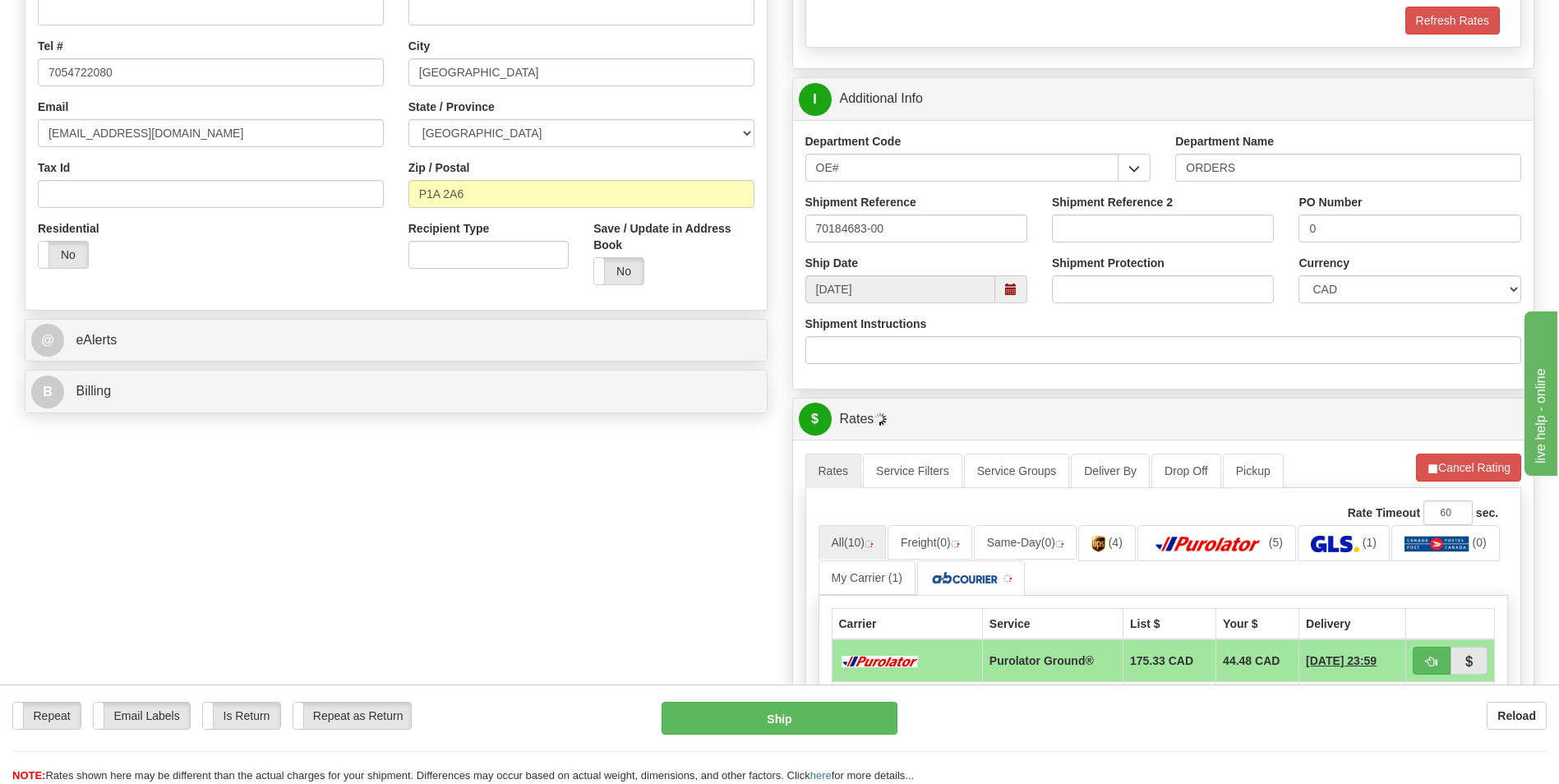
scroll to position [657, 0]
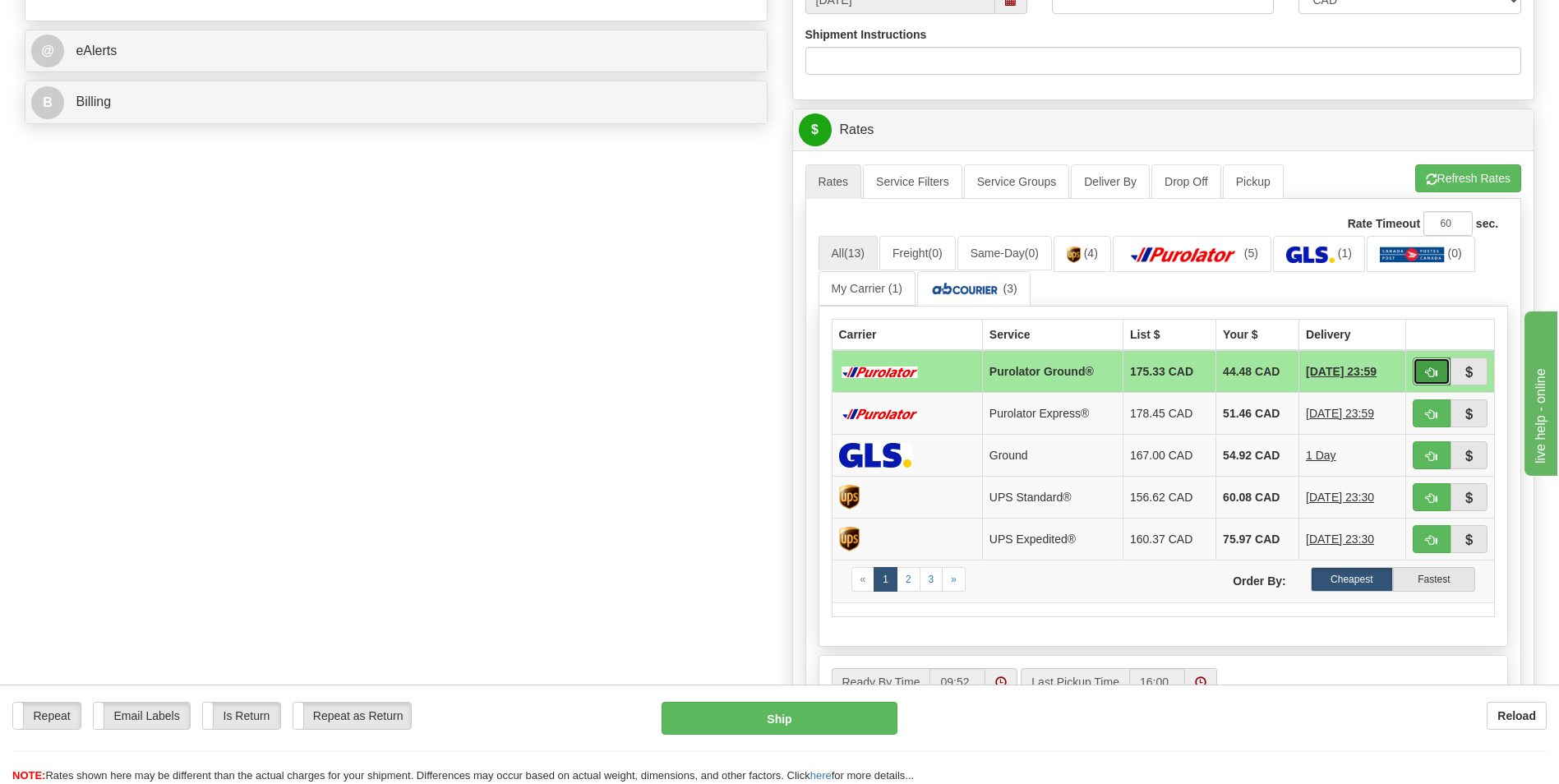
click at [1427, 362] on button "button" at bounding box center [1432, 371] width 38 height 28
type input "260"
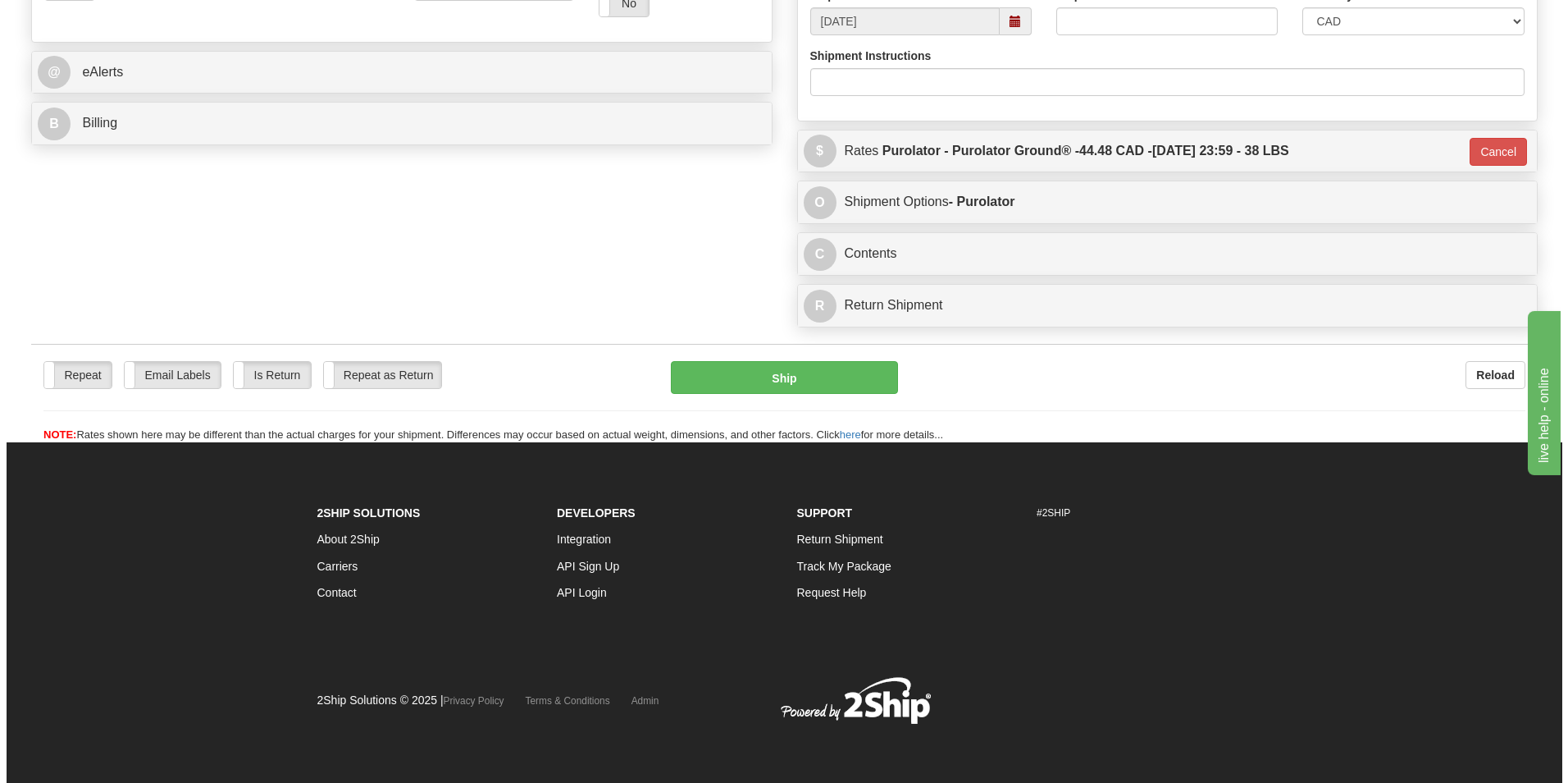
scroll to position [636, 0]
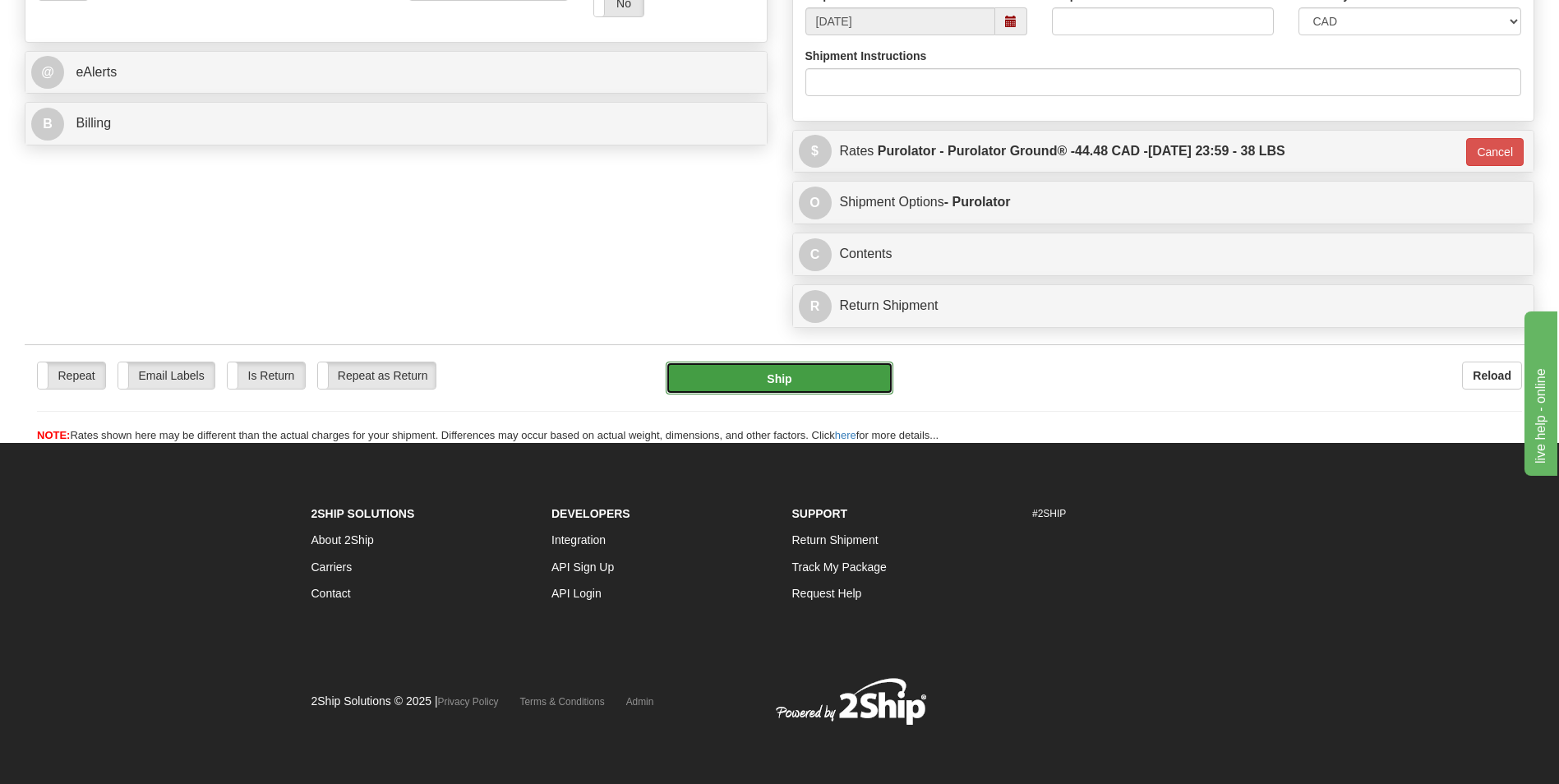
click at [792, 390] on button "Ship" at bounding box center [780, 378] width 227 height 33
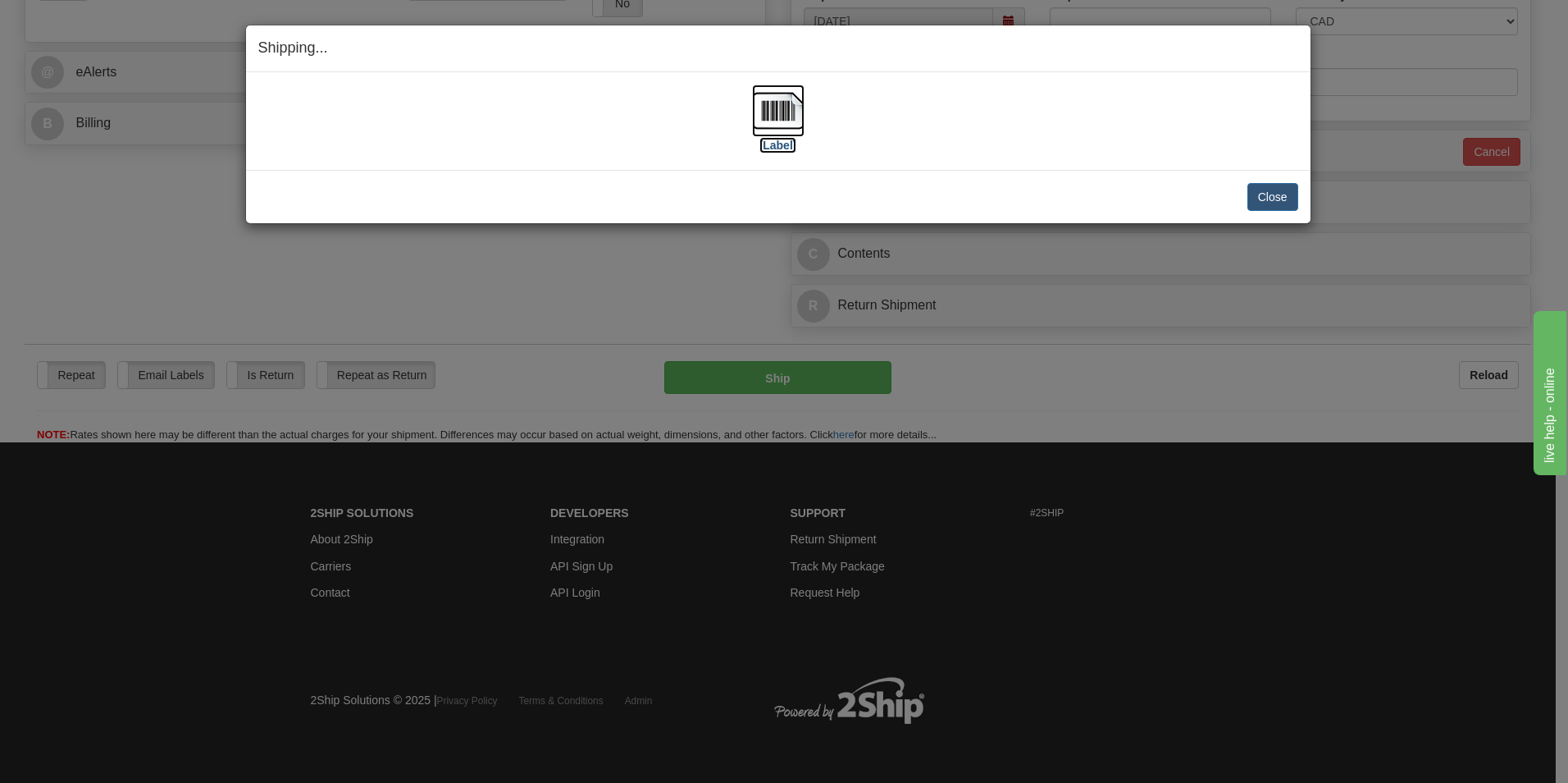
click at [765, 109] on img at bounding box center [778, 110] width 52 height 52
click at [1274, 211] on div "Close Cancel Cancel Shipment and Quit Pickup Quit Pickup ONLY" at bounding box center [779, 197] width 1065 height 53
click at [1277, 198] on button "Close" at bounding box center [1272, 196] width 50 height 28
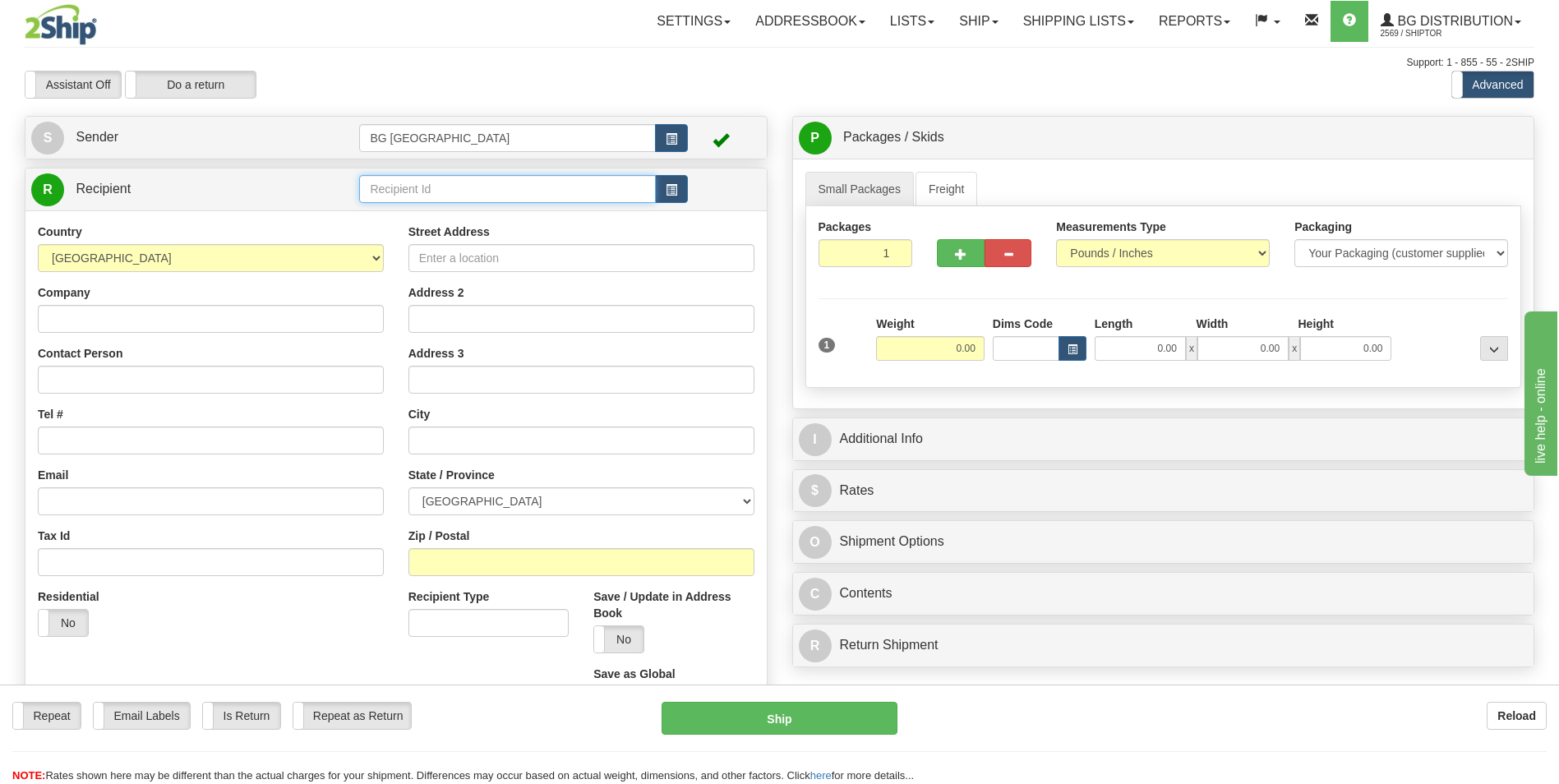
click at [395, 199] on input "text" at bounding box center [507, 189] width 296 height 28
click at [401, 219] on div "60035" at bounding box center [504, 214] width 280 height 18
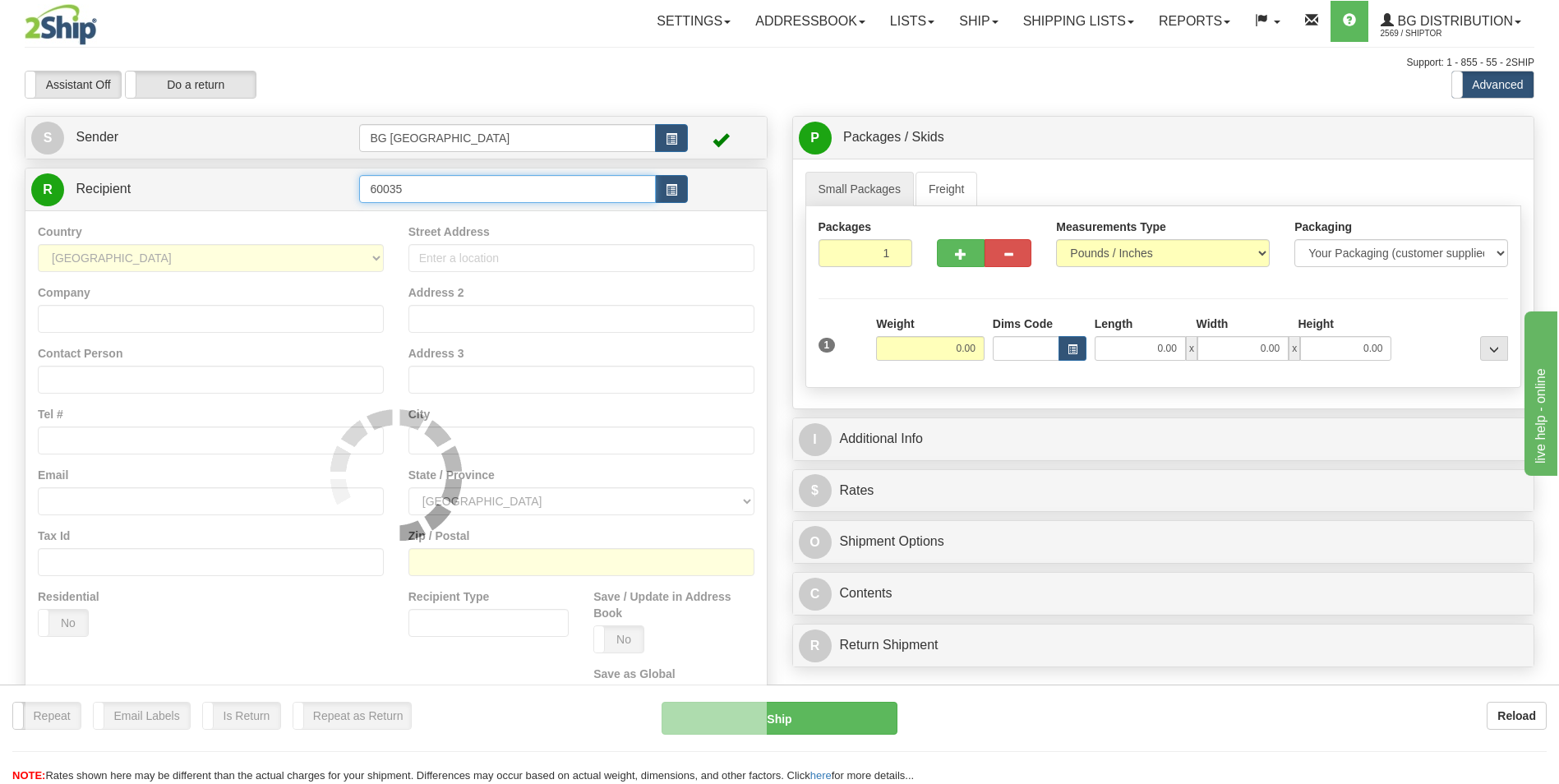
type input "60035"
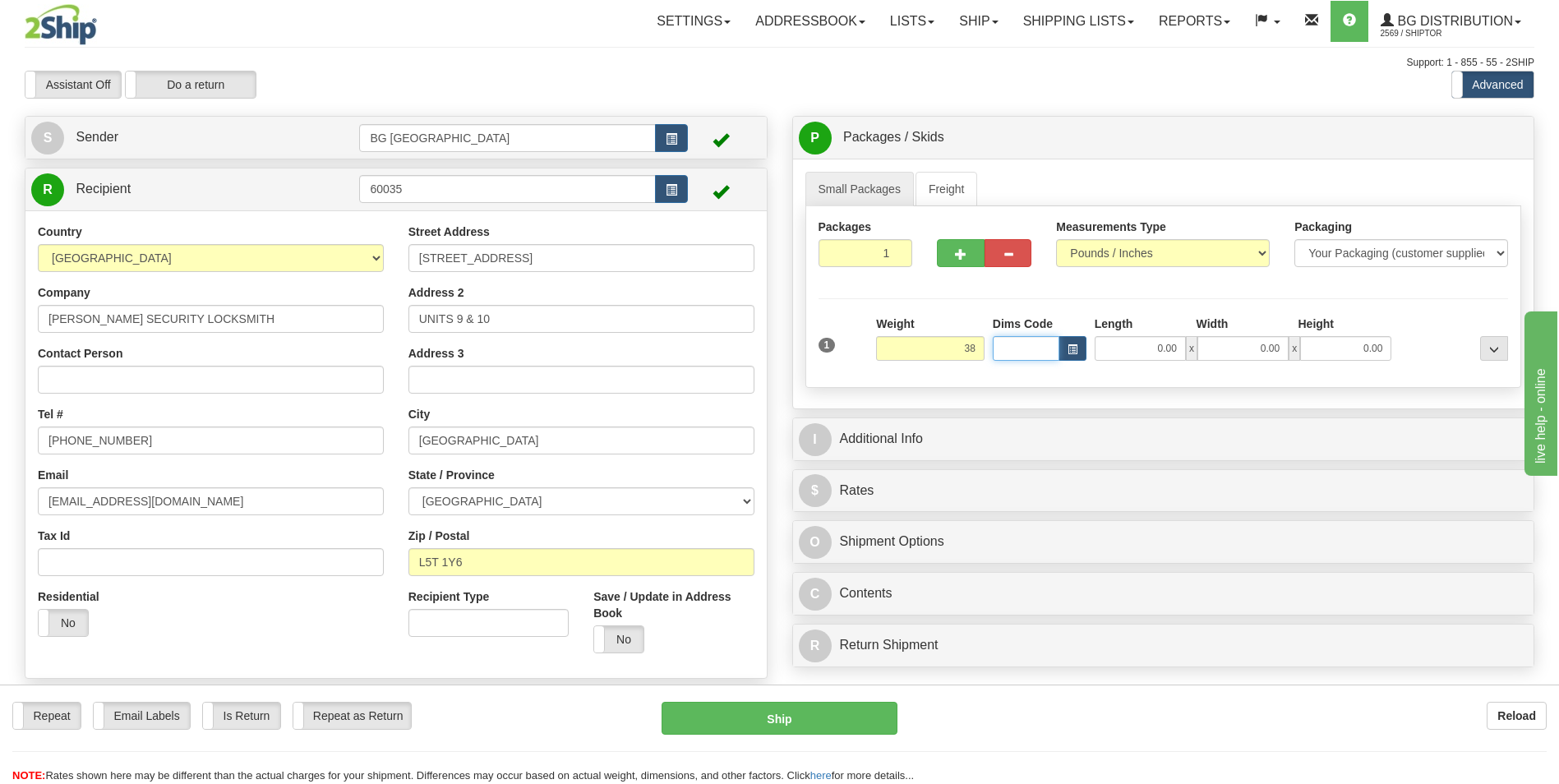
type input "38.00"
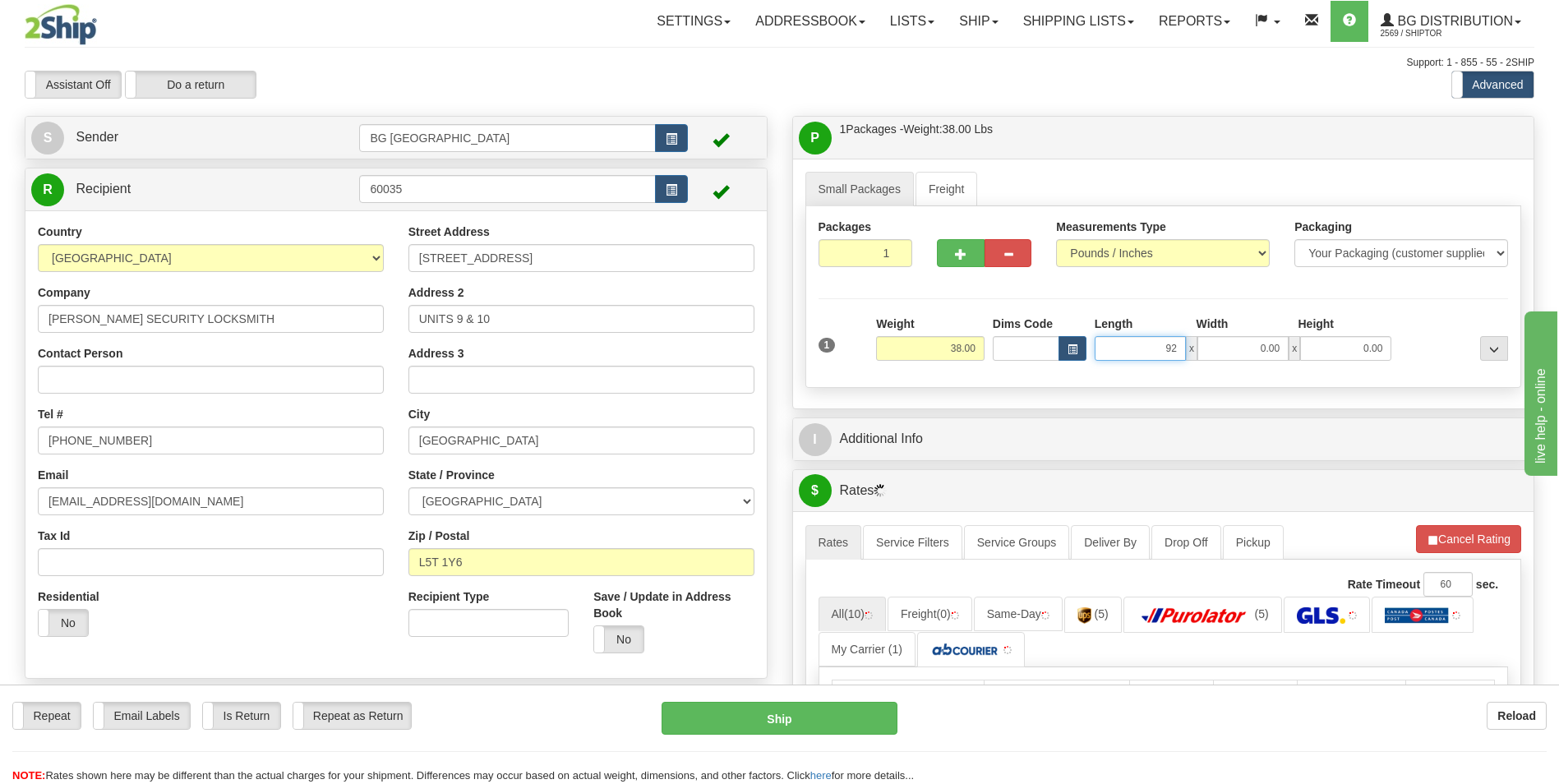
type input "92.00"
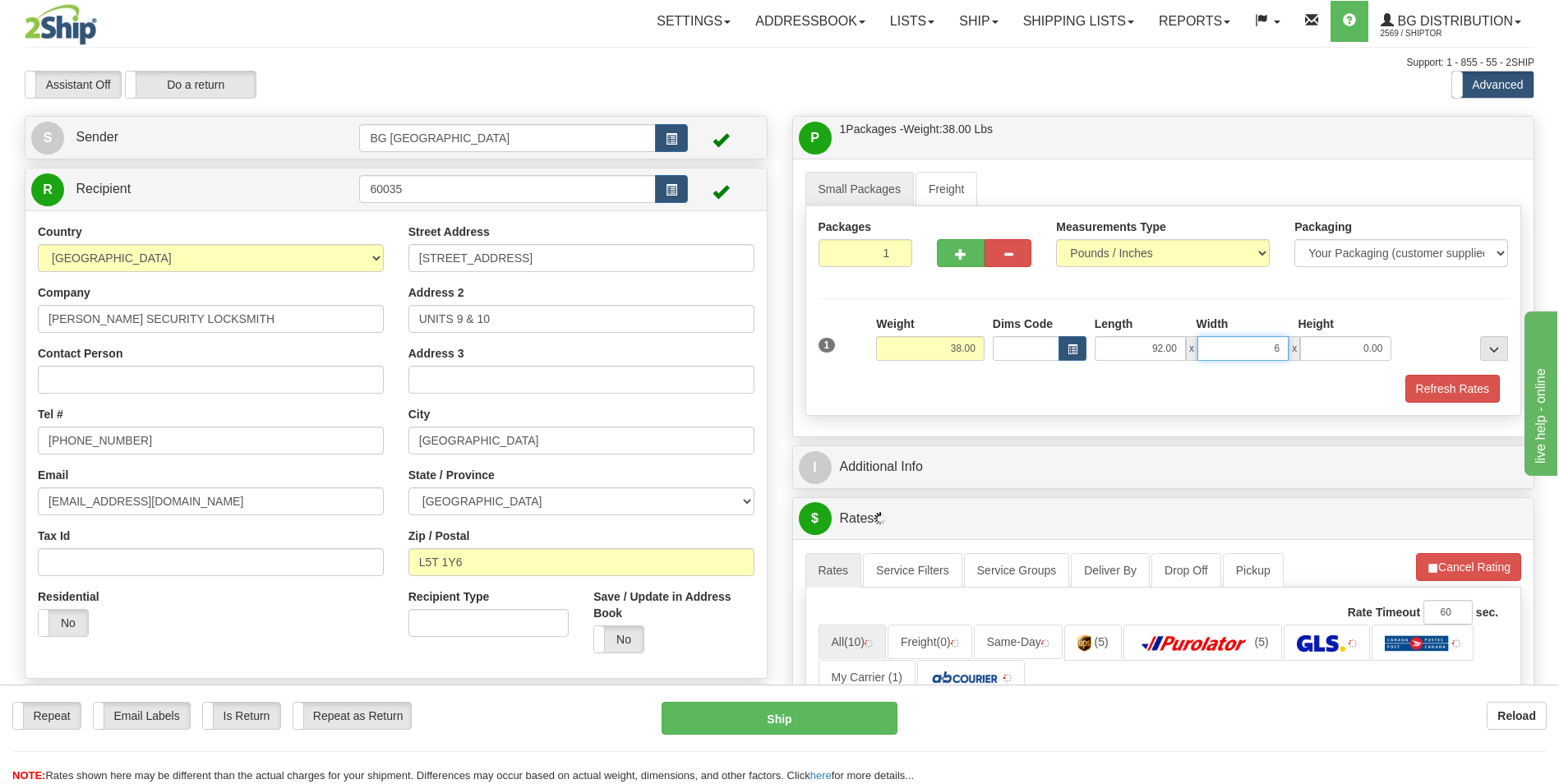
type input "6.00"
type input "4.00"
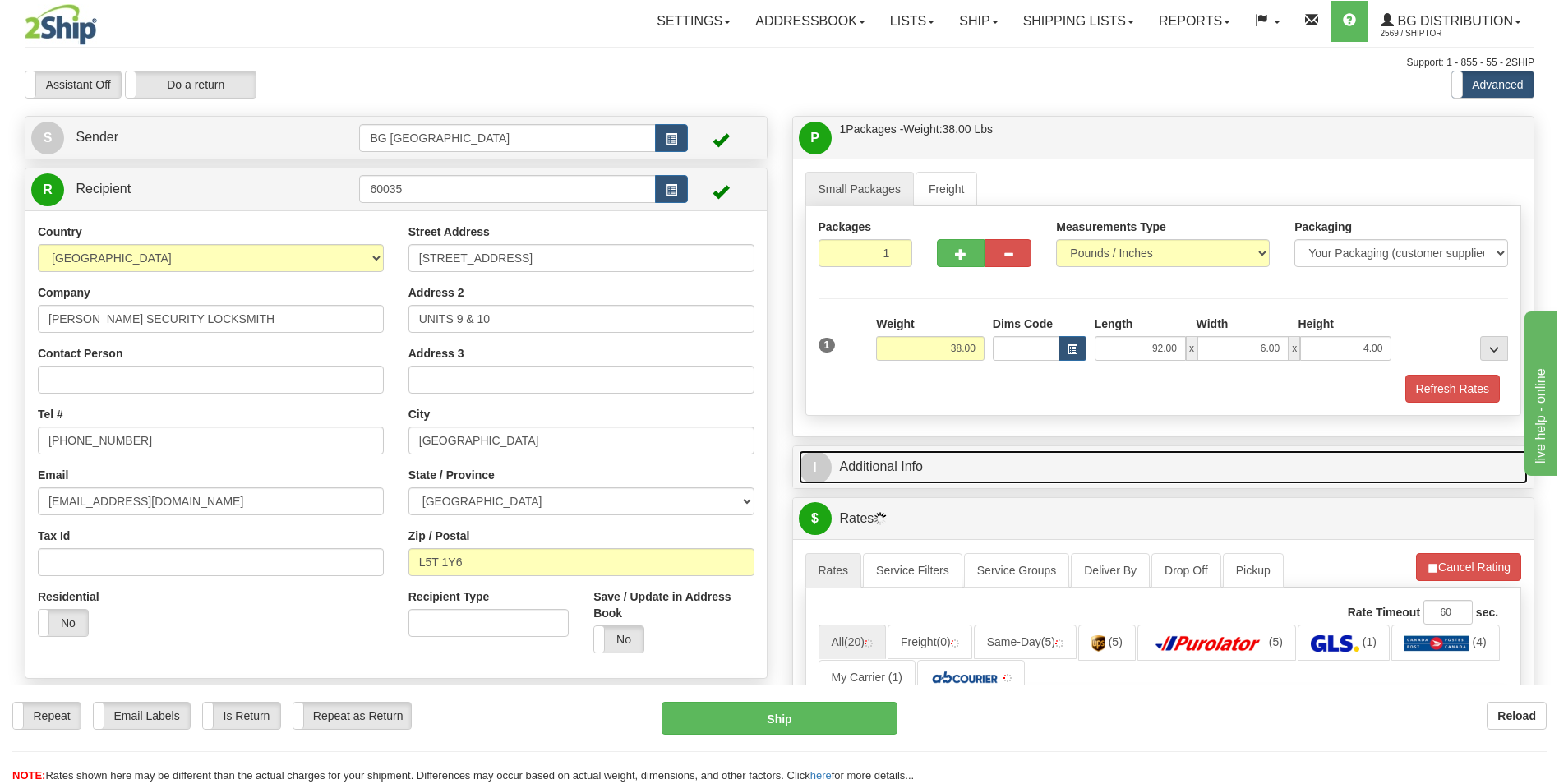
click at [902, 452] on link "I Additional Info" at bounding box center [1164, 467] width 730 height 33
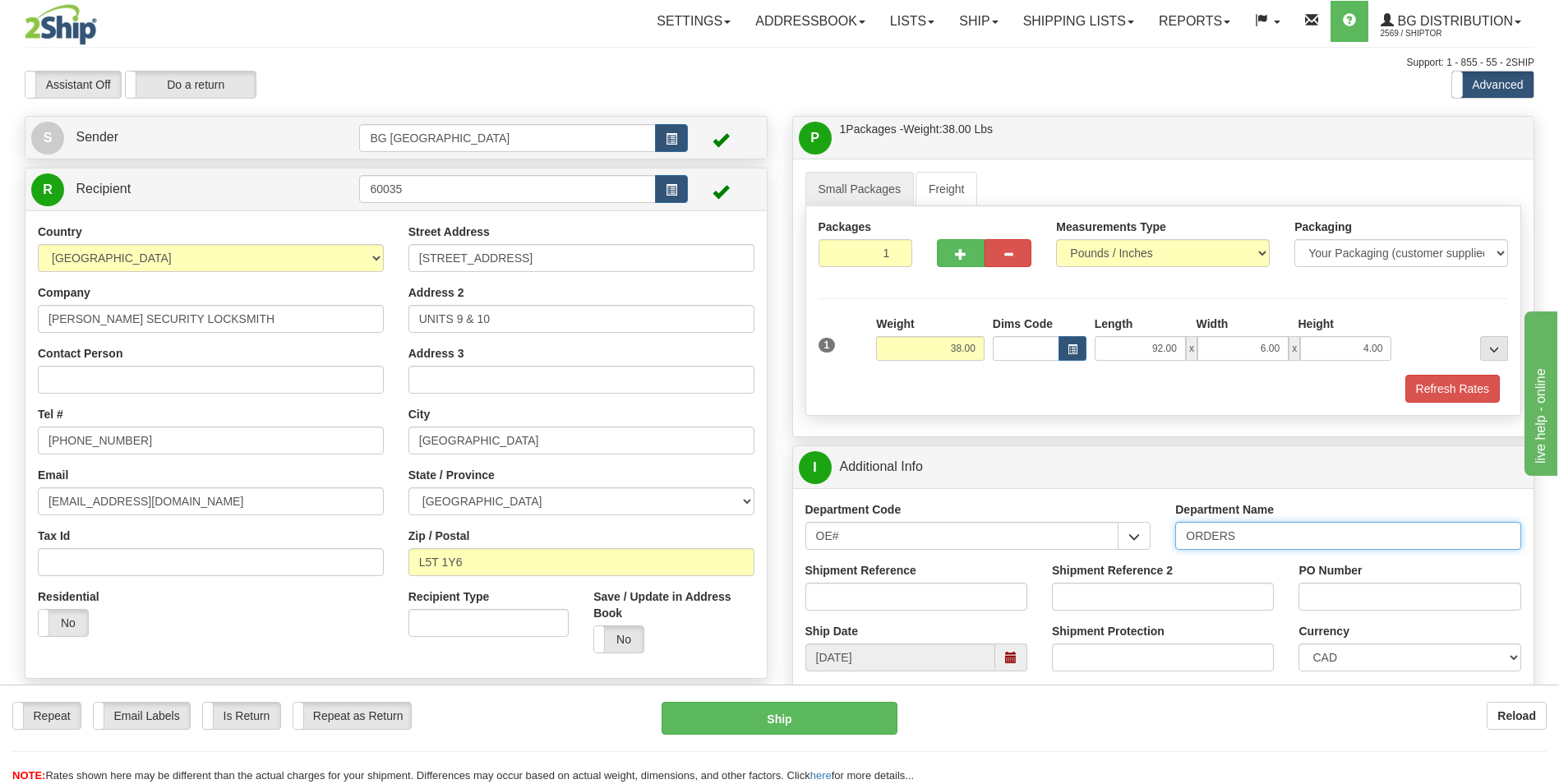
click at [1266, 535] on input "ORDERS" at bounding box center [1348, 535] width 346 height 28
type input "70184118-00"
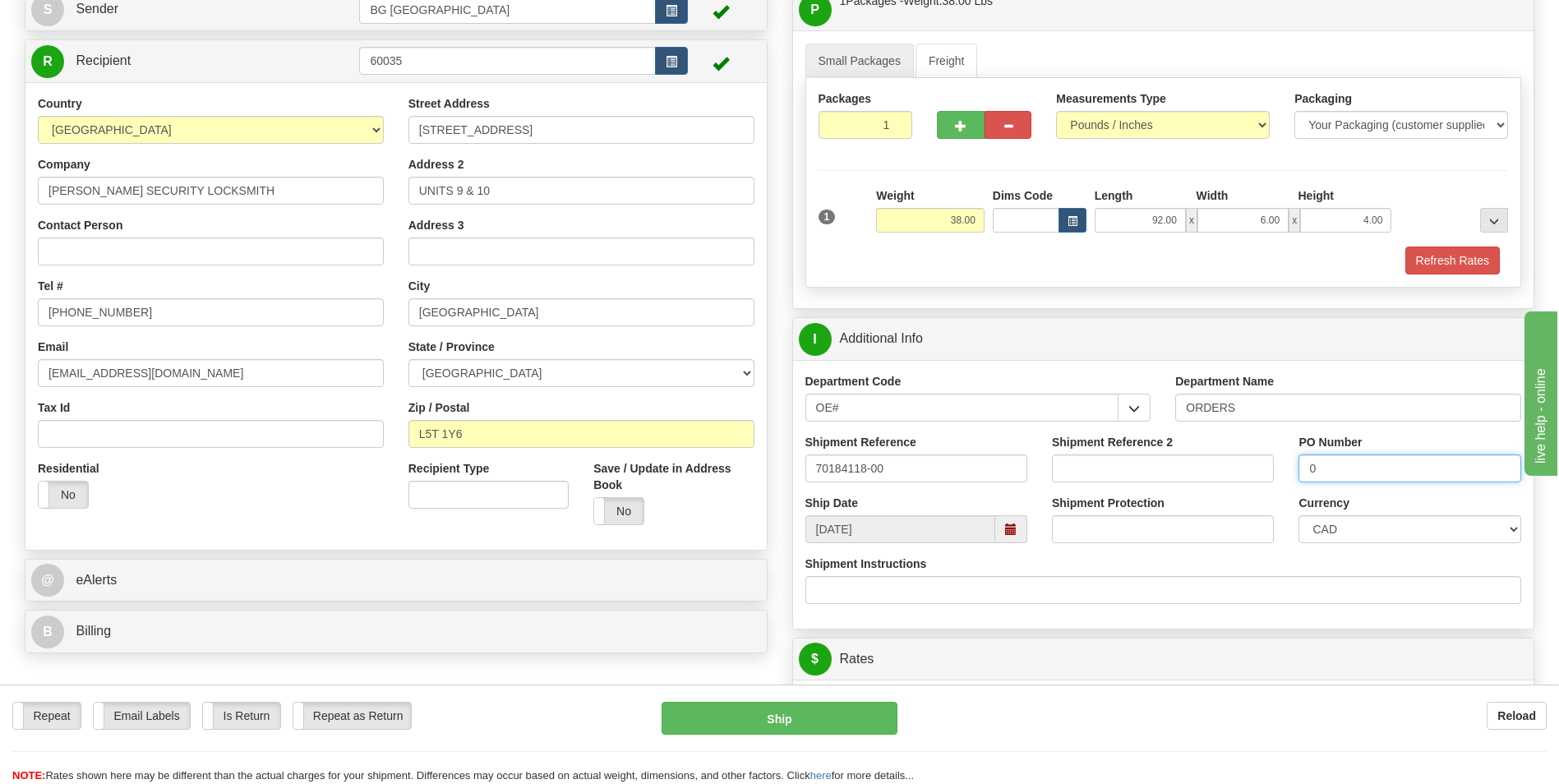
scroll to position [493, 0]
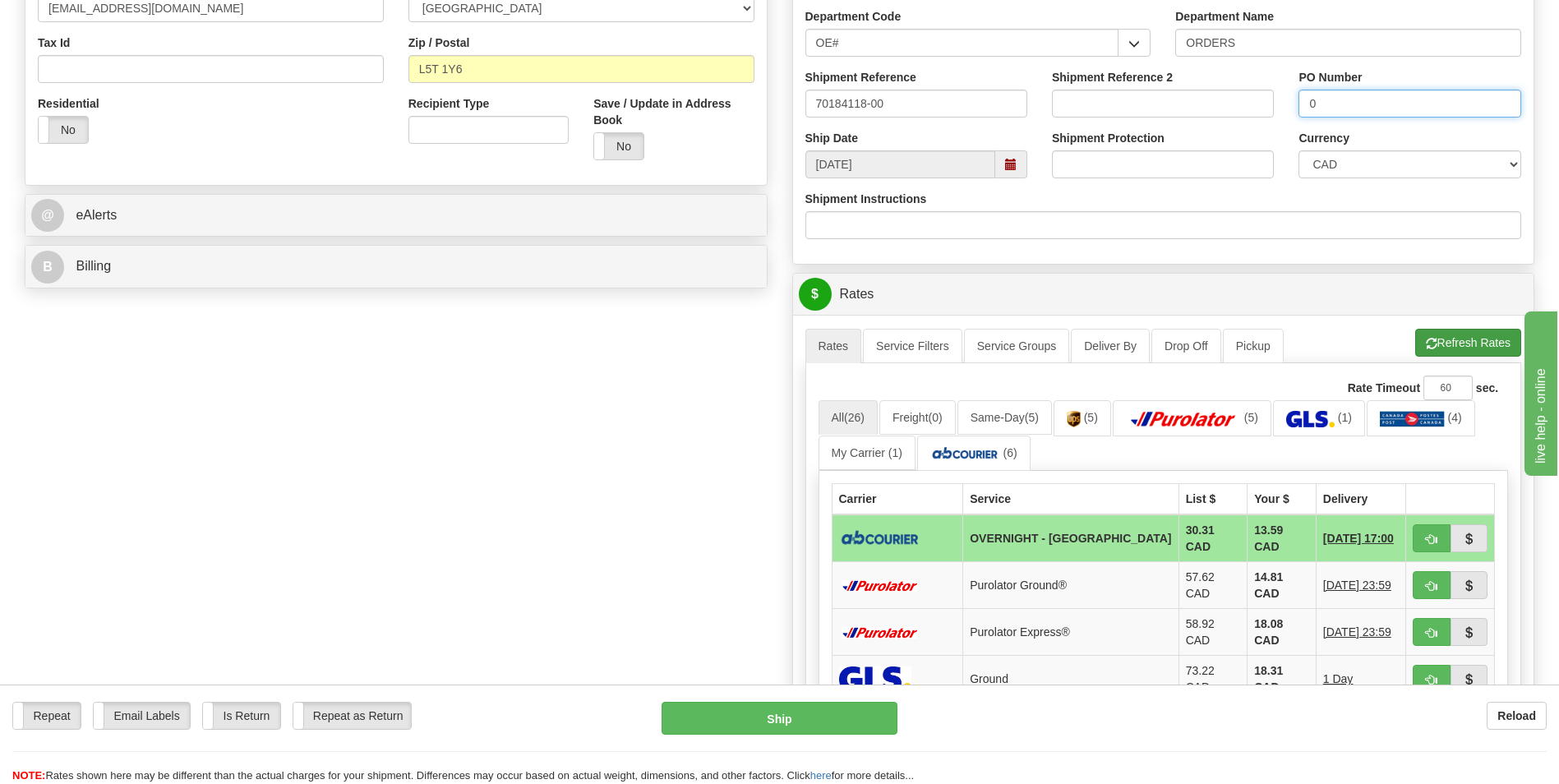
type input "0"
click at [1460, 341] on button "Refresh Rates" at bounding box center [1468, 342] width 106 height 28
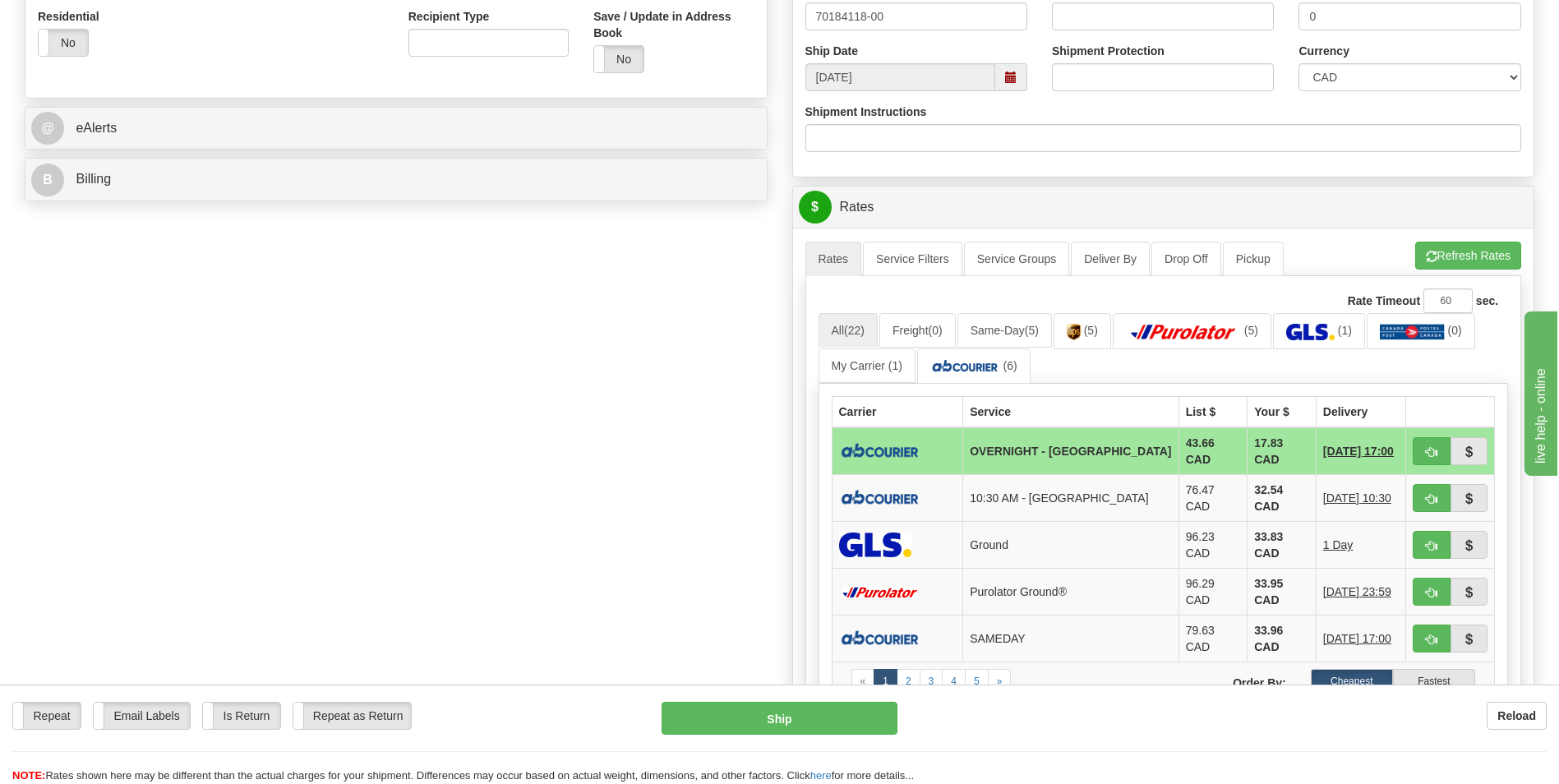
scroll to position [657, 0]
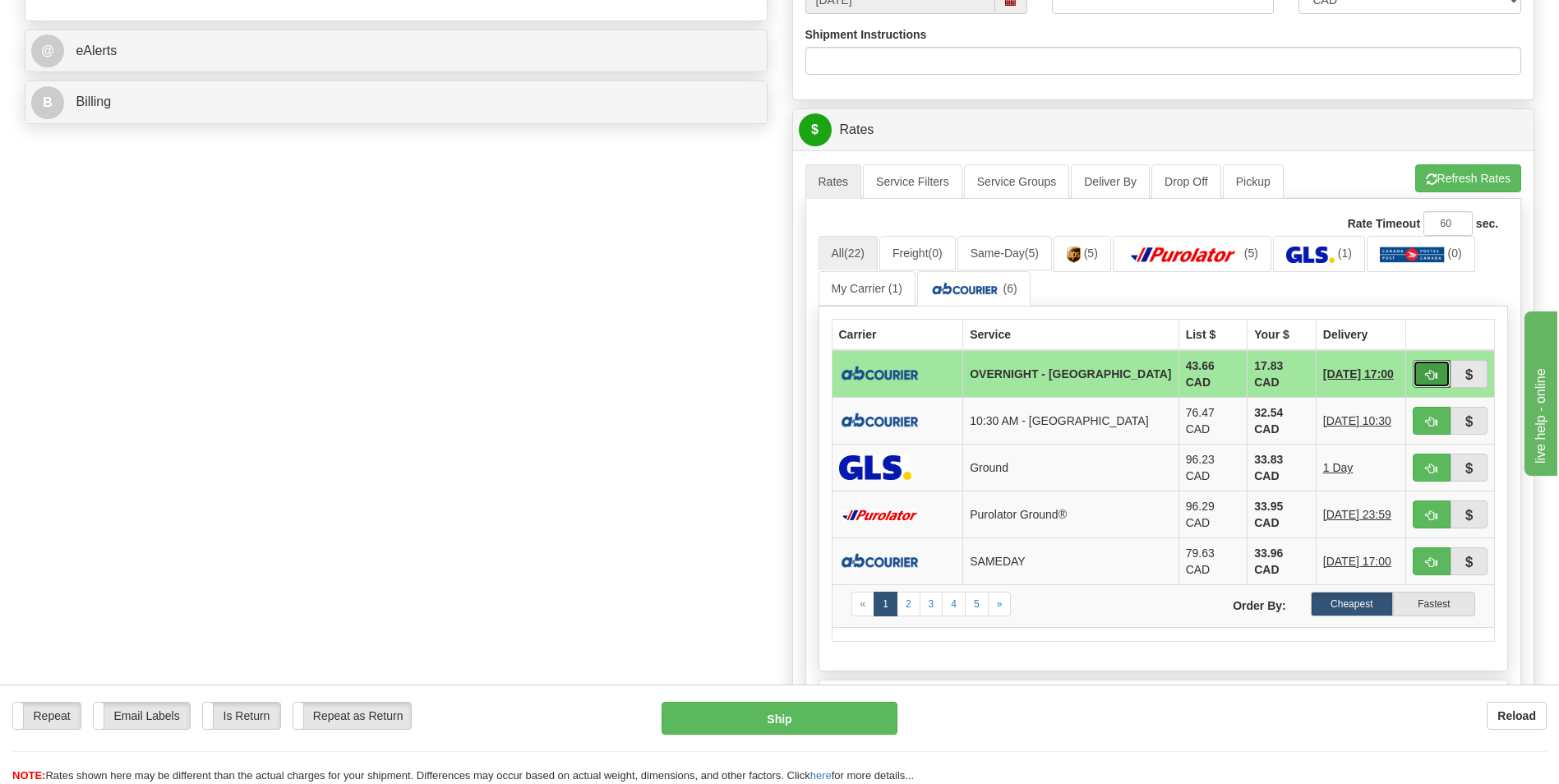
click at [1418, 360] on button "button" at bounding box center [1432, 373] width 38 height 28
type input "4"
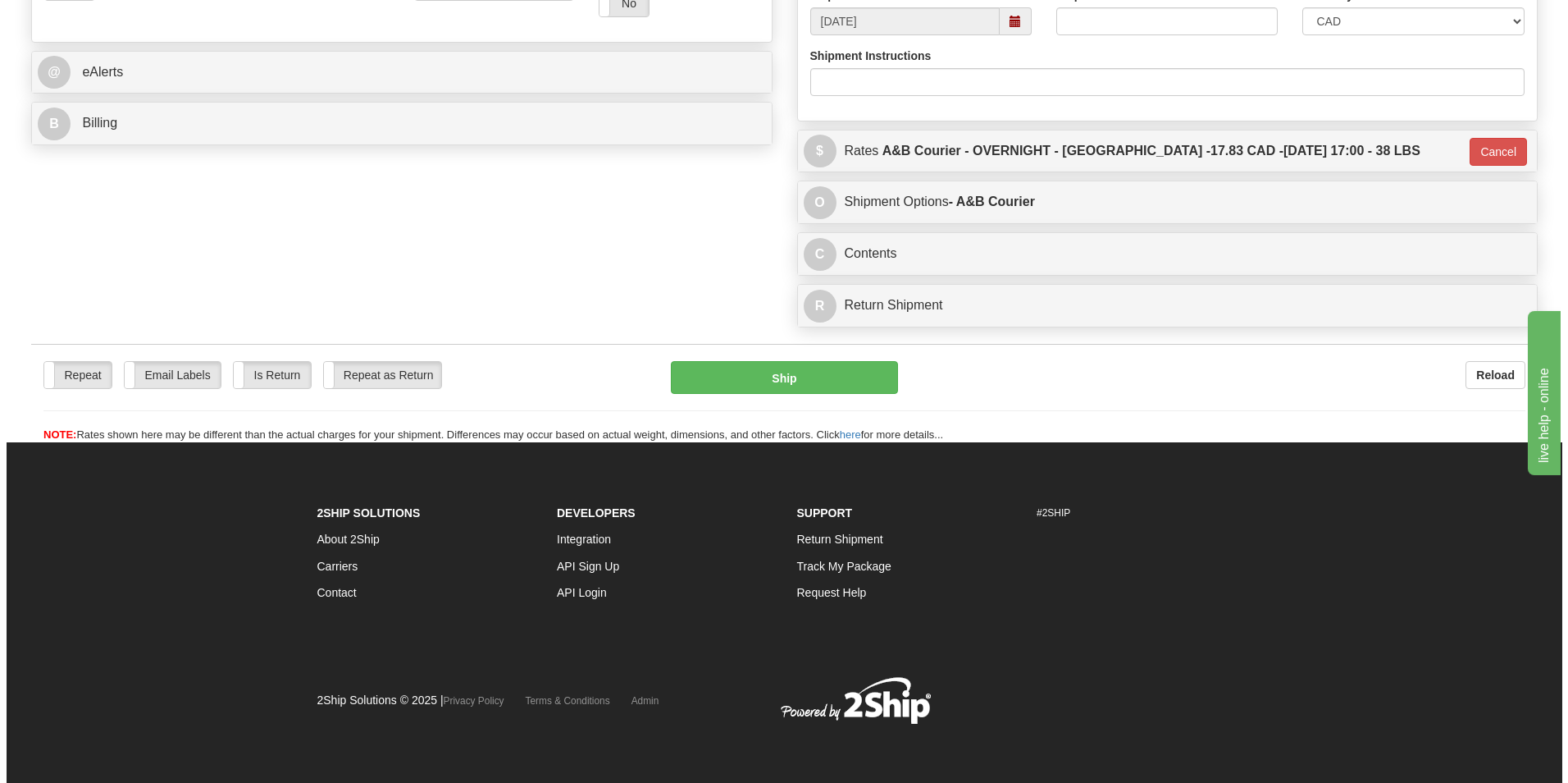
scroll to position [636, 0]
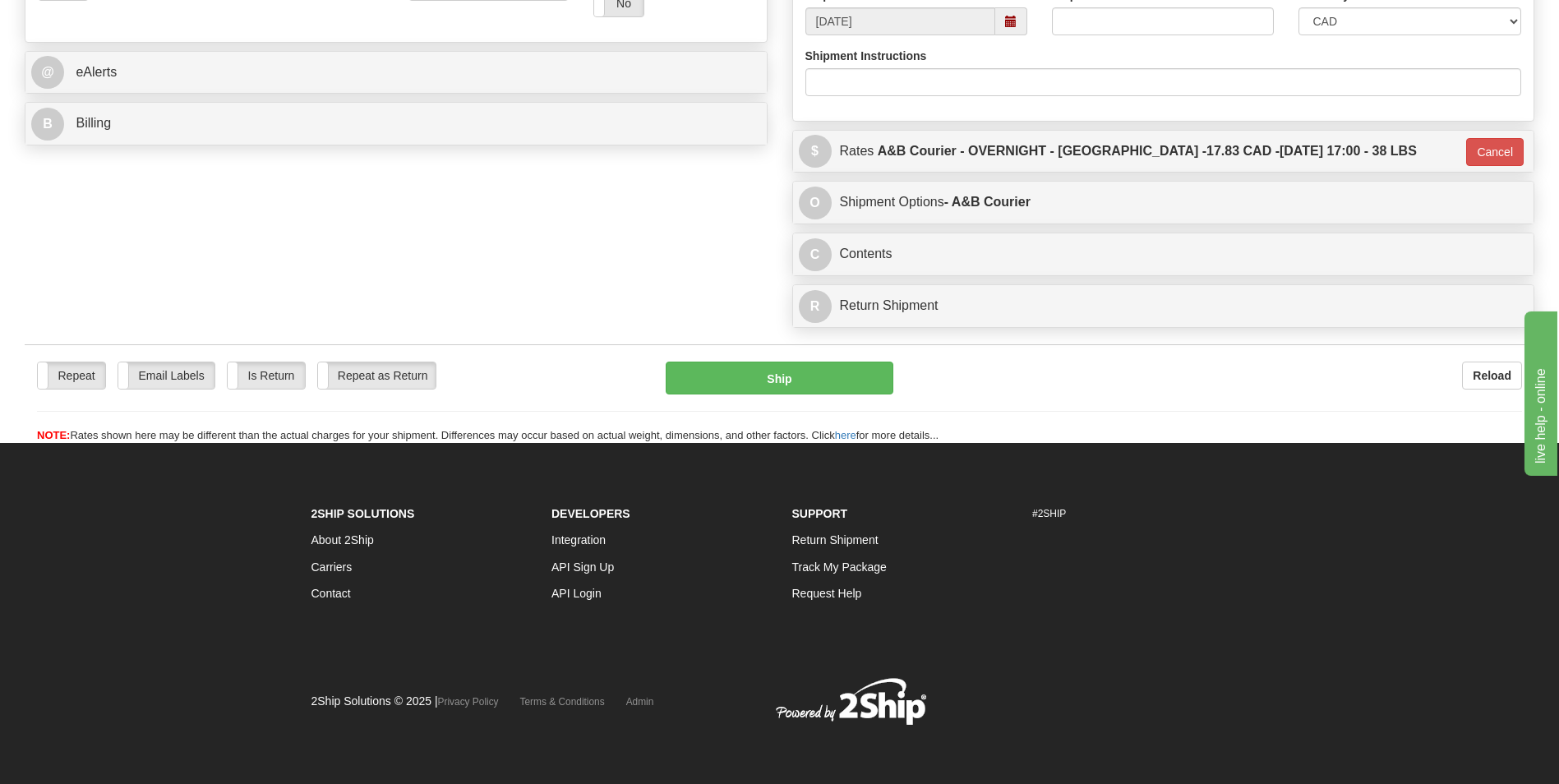
click at [759, 395] on div "Repeat Repeat Email Labels Email Labels Edit Is Return Is Return Repeat as Retu…" at bounding box center [780, 403] width 1510 height 82
click at [757, 381] on button "Ship" at bounding box center [780, 378] width 227 height 33
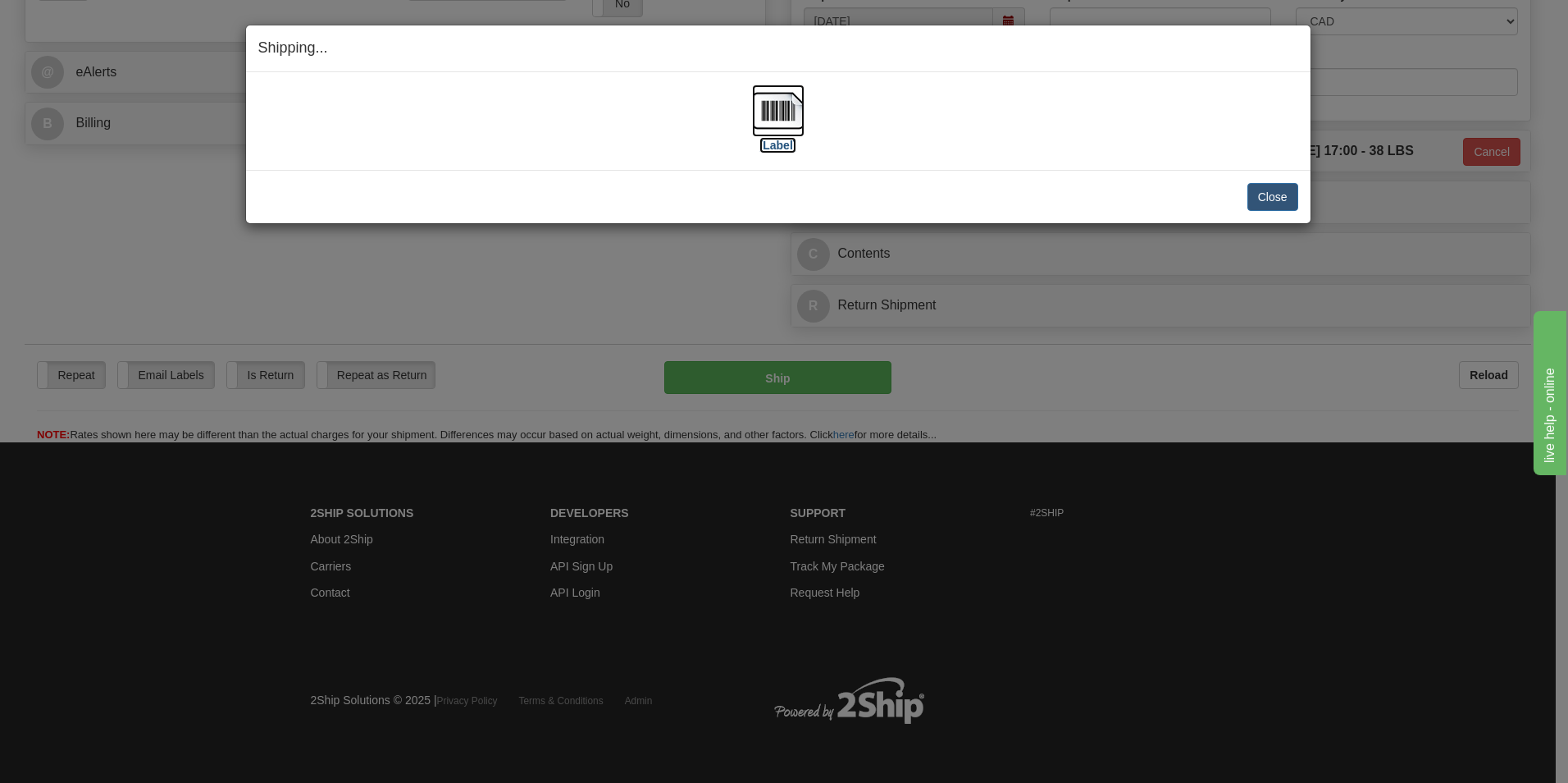
click at [752, 109] on img at bounding box center [778, 110] width 52 height 52
click at [1280, 196] on button "Close" at bounding box center [1272, 196] width 50 height 28
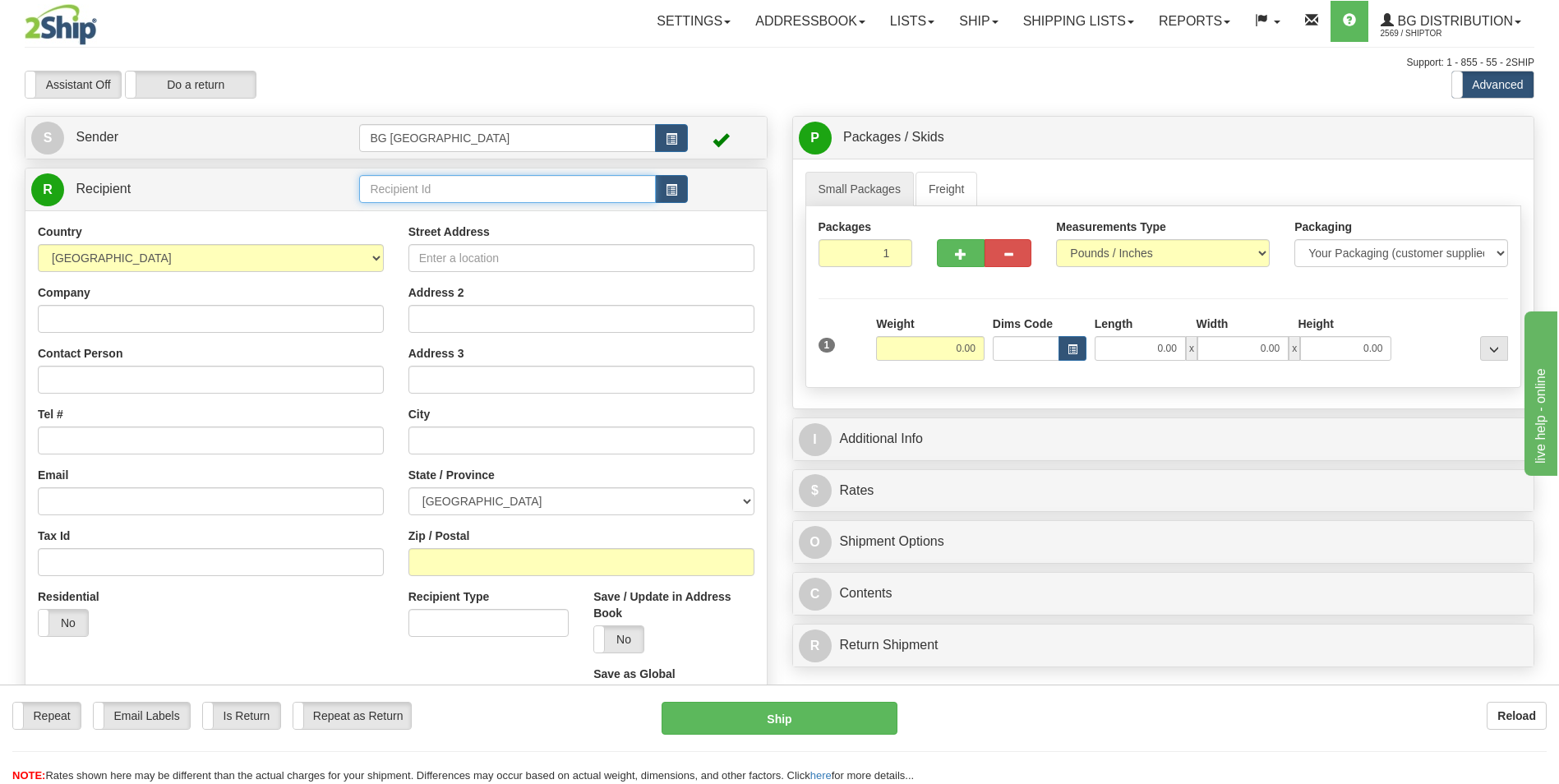
click at [487, 197] on input "text" at bounding box center [507, 189] width 296 height 28
click at [468, 210] on div "60128" at bounding box center [504, 214] width 280 height 18
type input "60128"
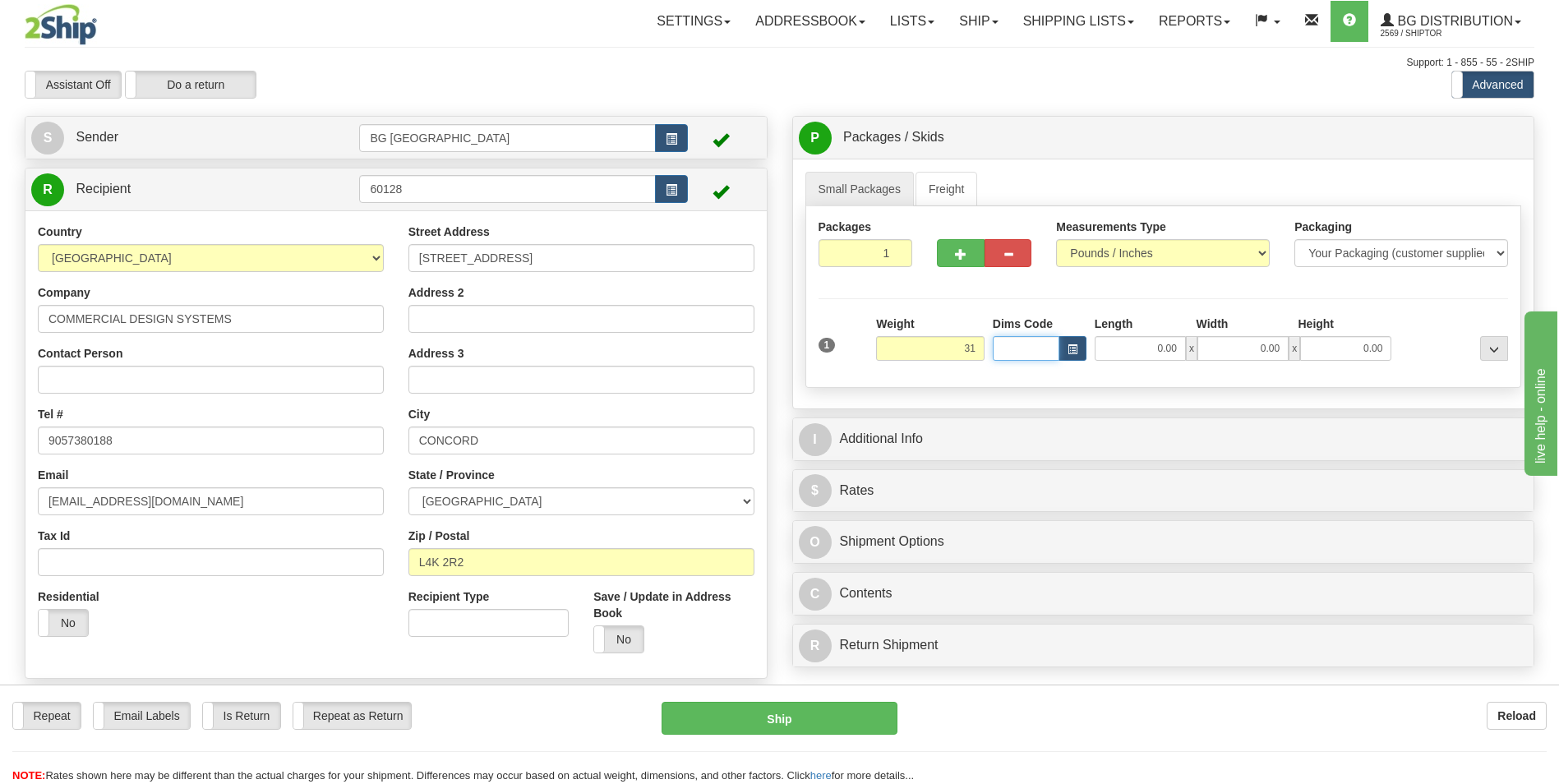
type input "31.00"
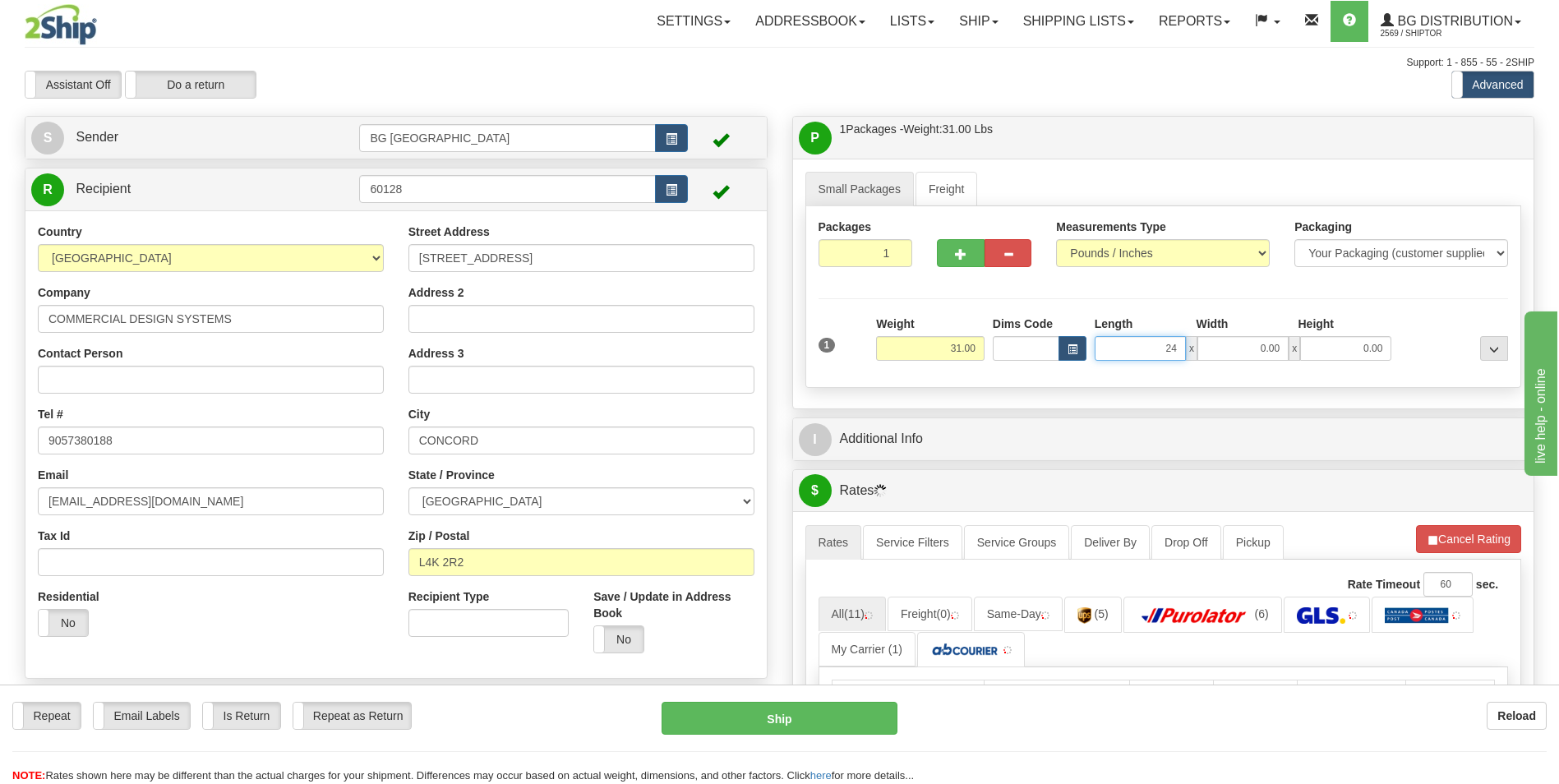
type input "24.00"
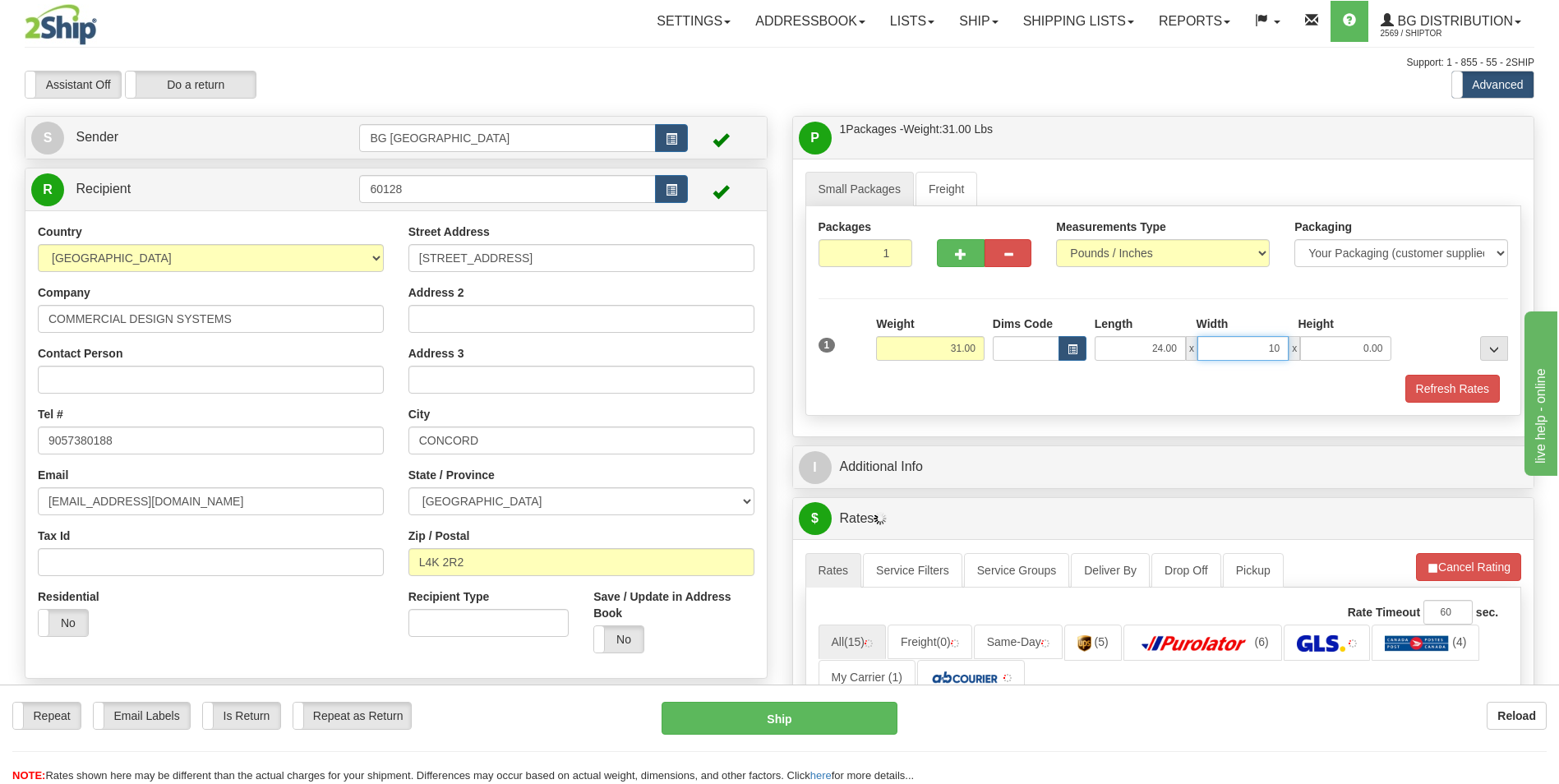
type input "10.00"
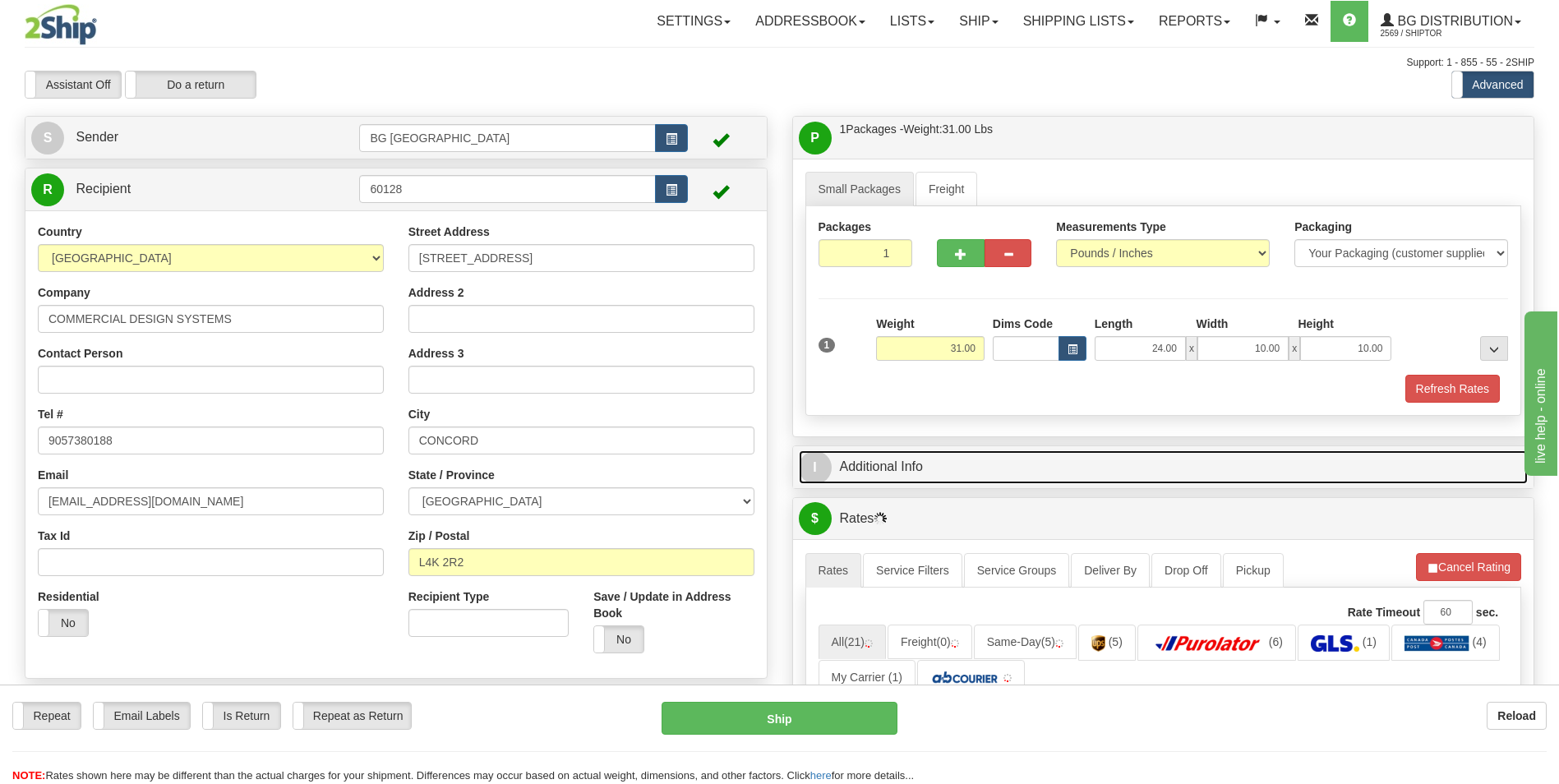
click at [905, 452] on link "I Additional Info" at bounding box center [1164, 467] width 730 height 33
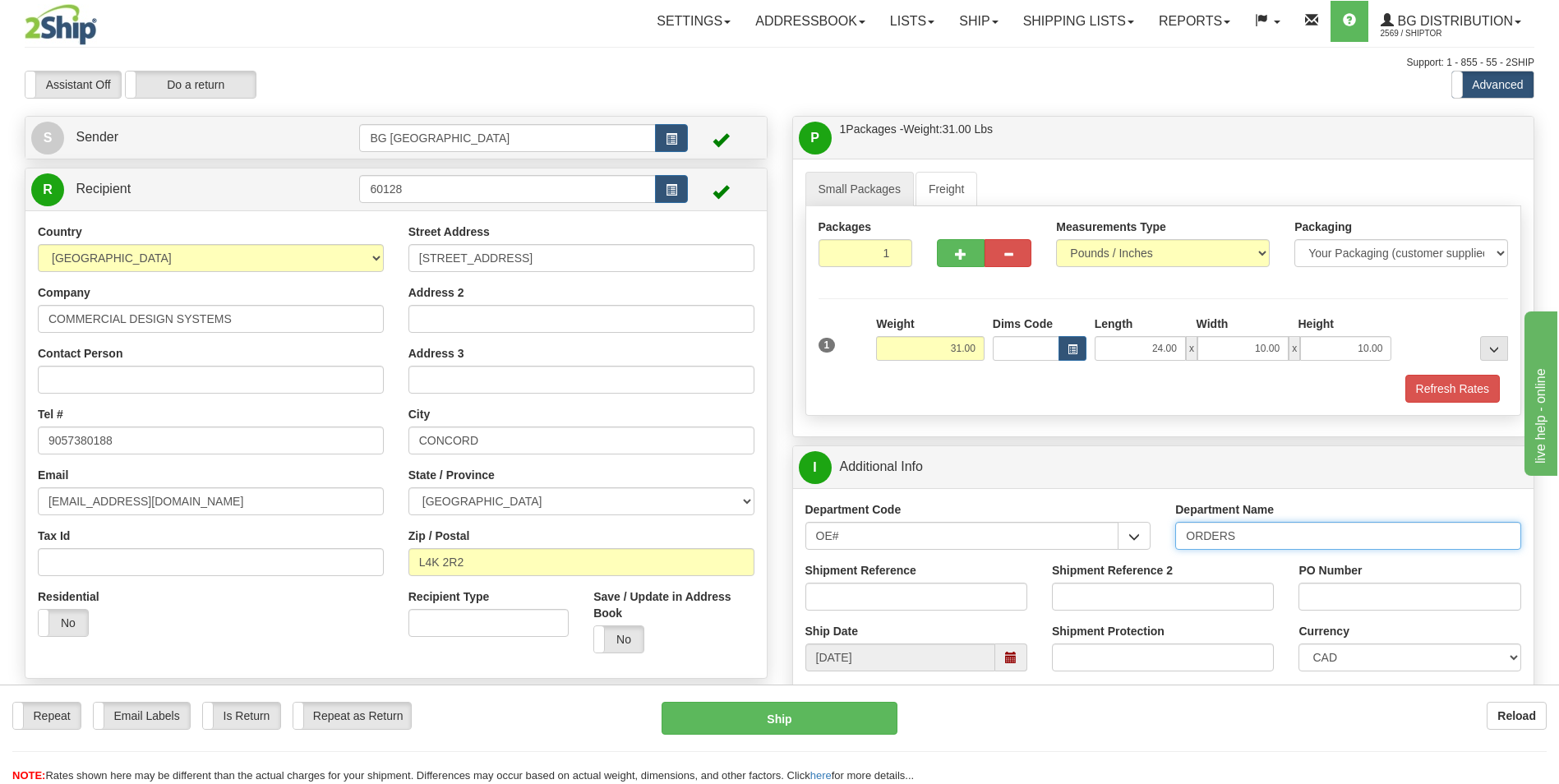
click at [1260, 535] on input "ORDERS" at bounding box center [1348, 535] width 346 height 28
type input "70184625-00"
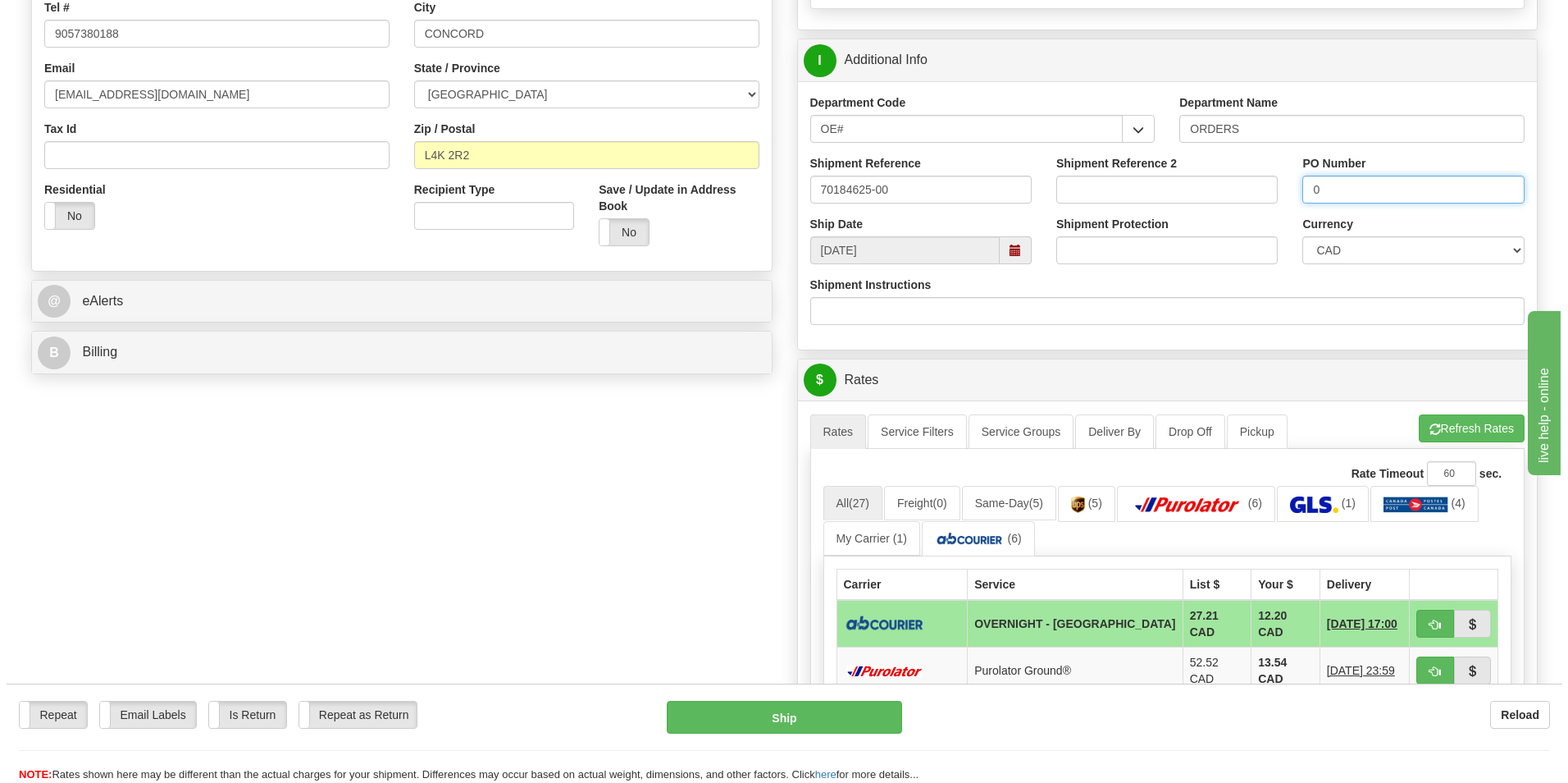
scroll to position [410, 0]
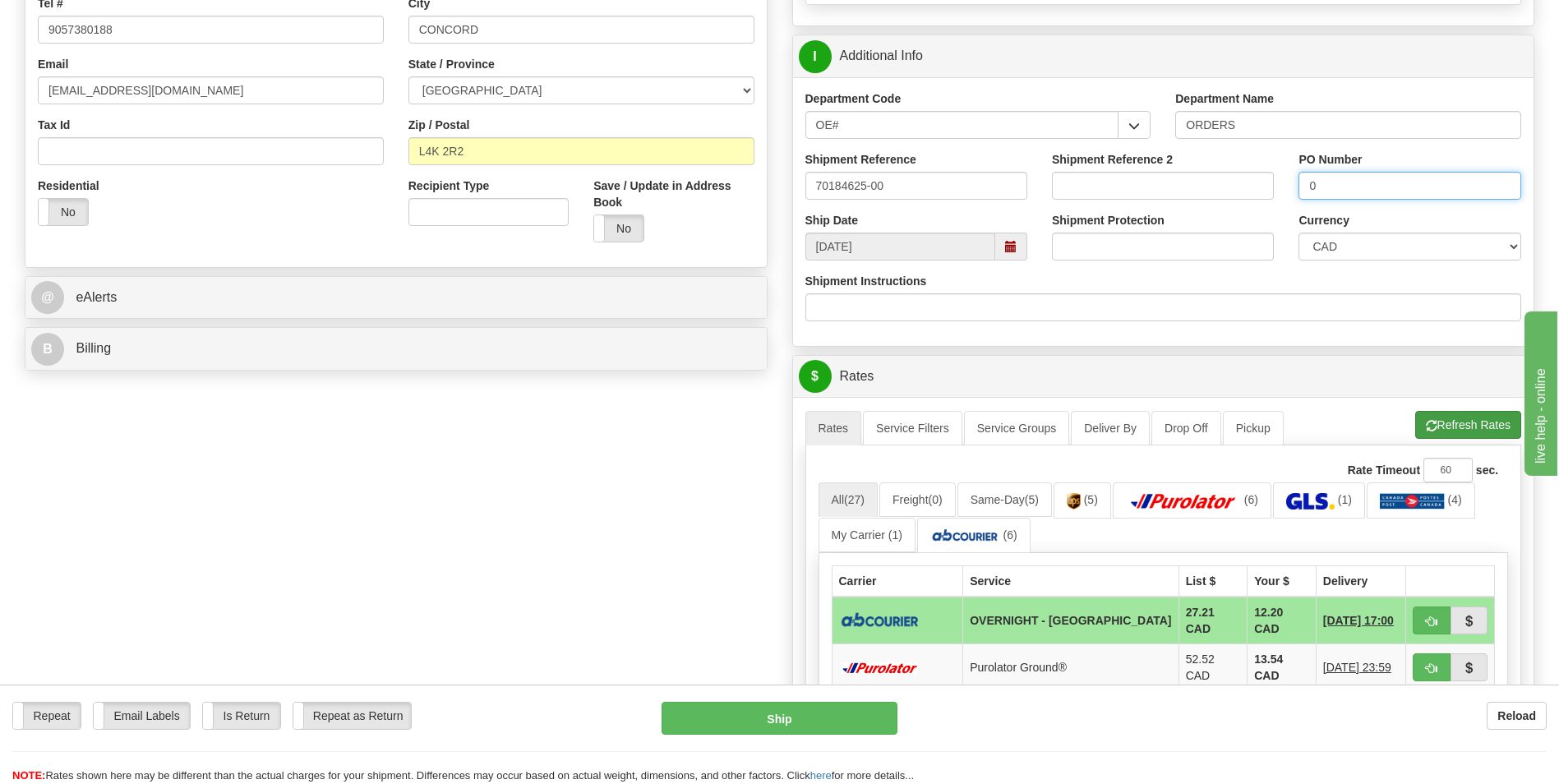
type input "0"
click at [1452, 418] on button "Refresh Rates" at bounding box center [1468, 424] width 106 height 28
click at [1247, 613] on td "12.20 CAD" at bounding box center [1282, 620] width 69 height 48
click at [1433, 608] on button "button" at bounding box center [1432, 620] width 38 height 28
type input "4"
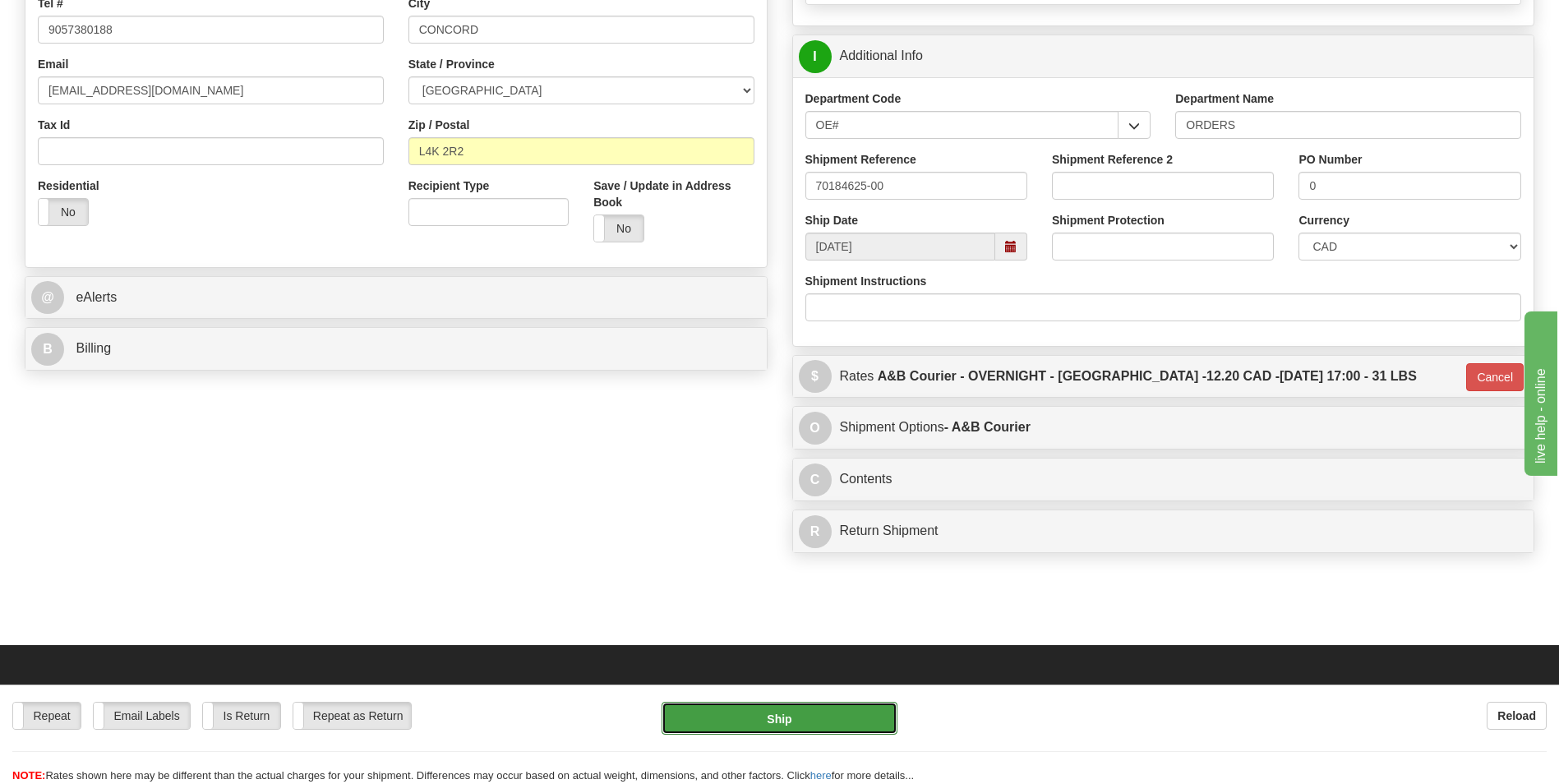
click at [877, 716] on button "Ship" at bounding box center [779, 718] width 235 height 33
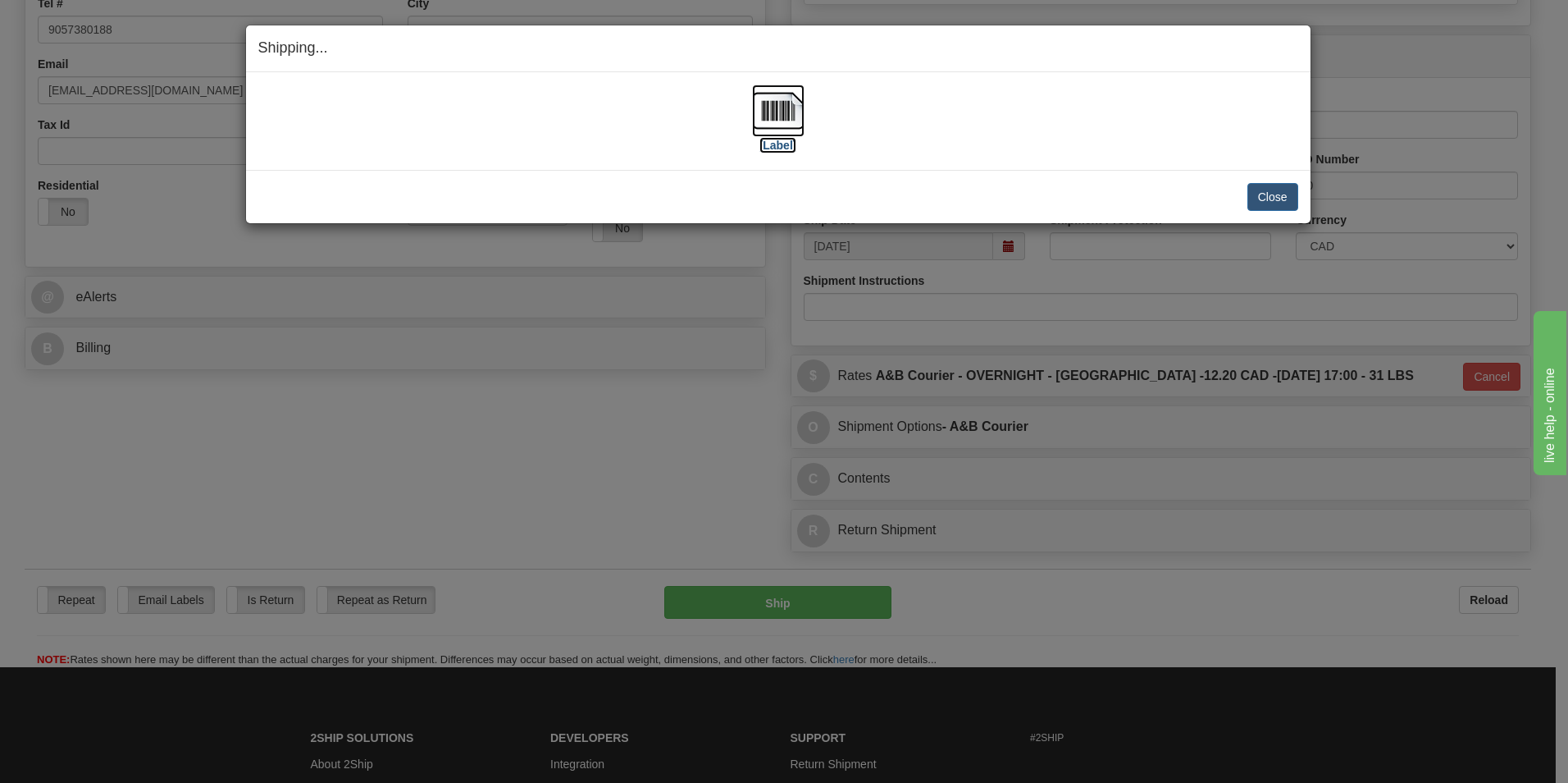
click at [781, 115] on img at bounding box center [778, 110] width 52 height 52
click at [1281, 200] on button "Close" at bounding box center [1272, 196] width 50 height 28
